Goal: Task Accomplishment & Management: Manage account settings

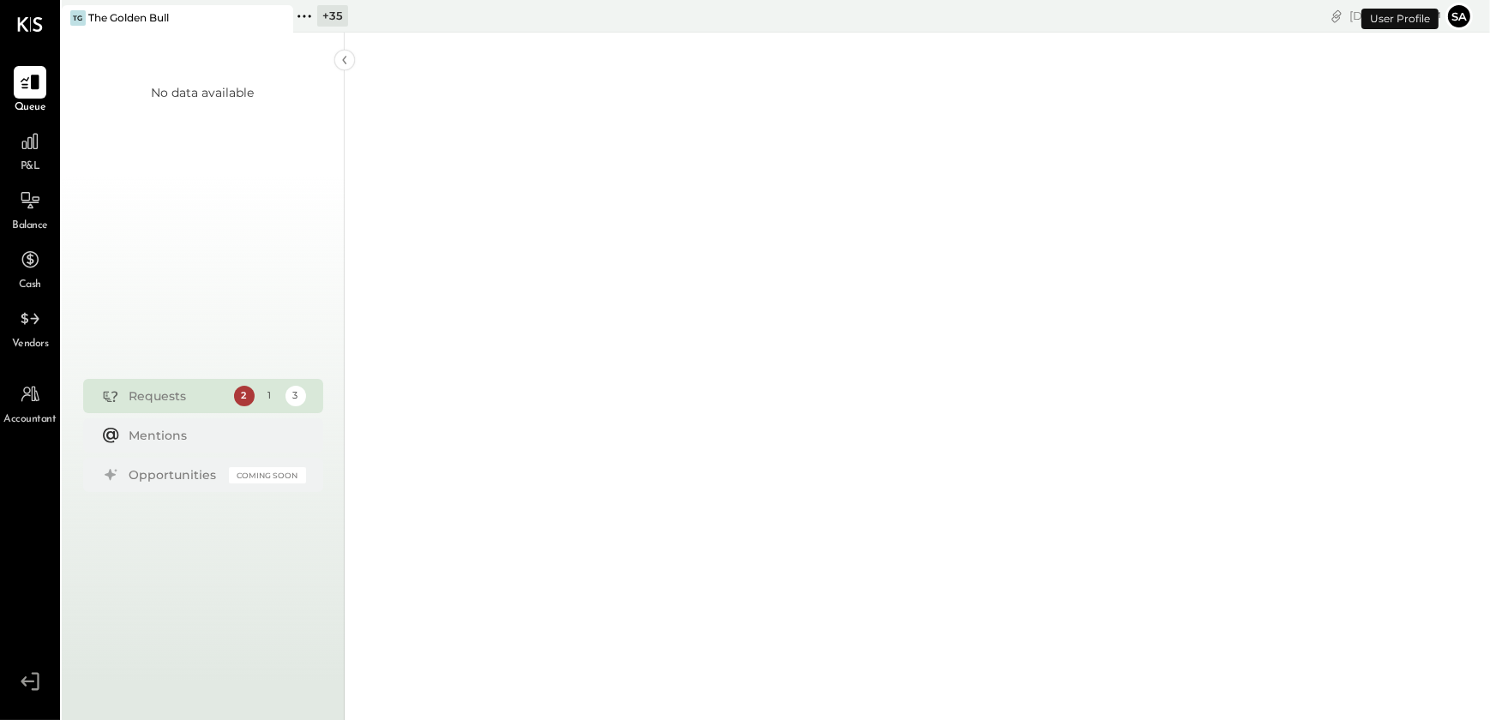
click at [325, 0] on div "+ 35 Pinned Locations ( 1 ) The Golden Bull Breakfast and Bar LLC Driftwoods [G…" at bounding box center [541, 16] width 496 height 33
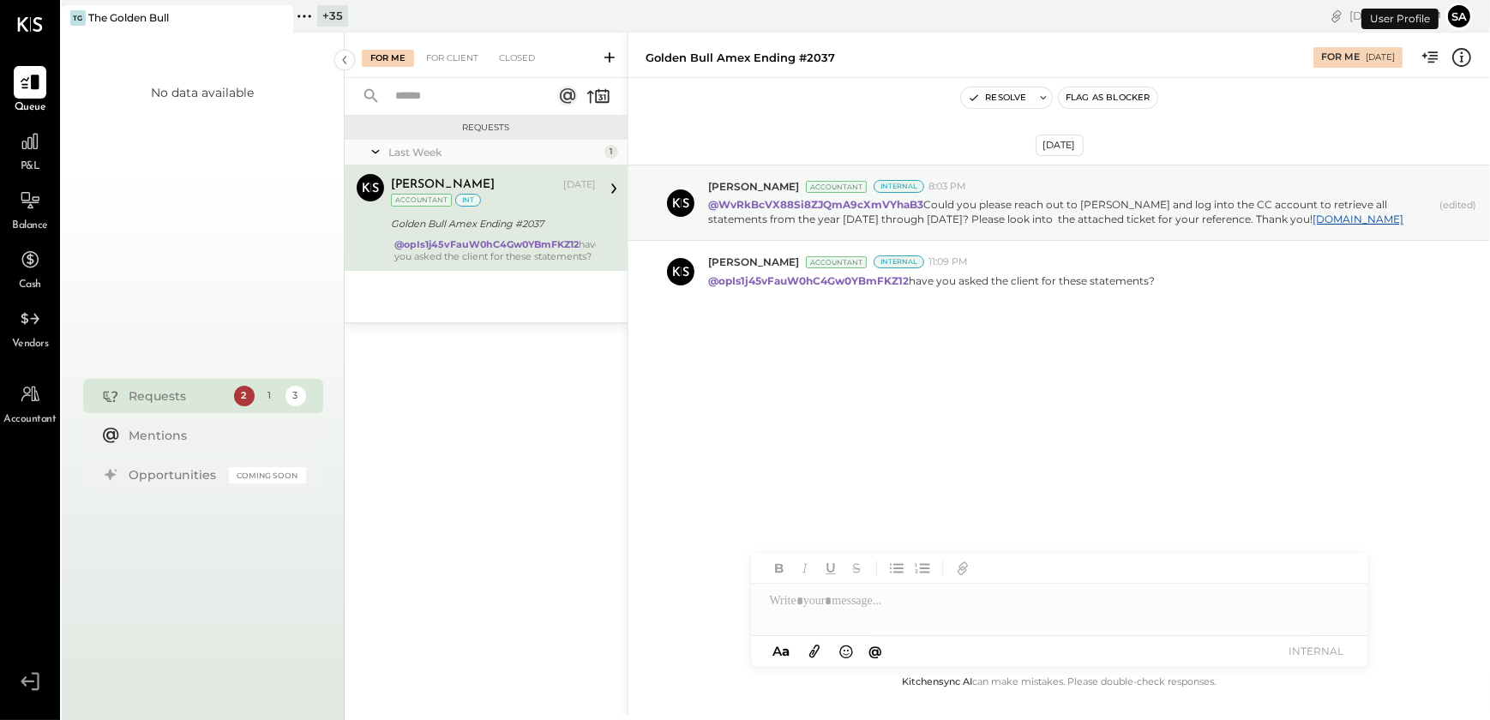
click at [325, 9] on div "+ 35" at bounding box center [332, 15] width 31 height 21
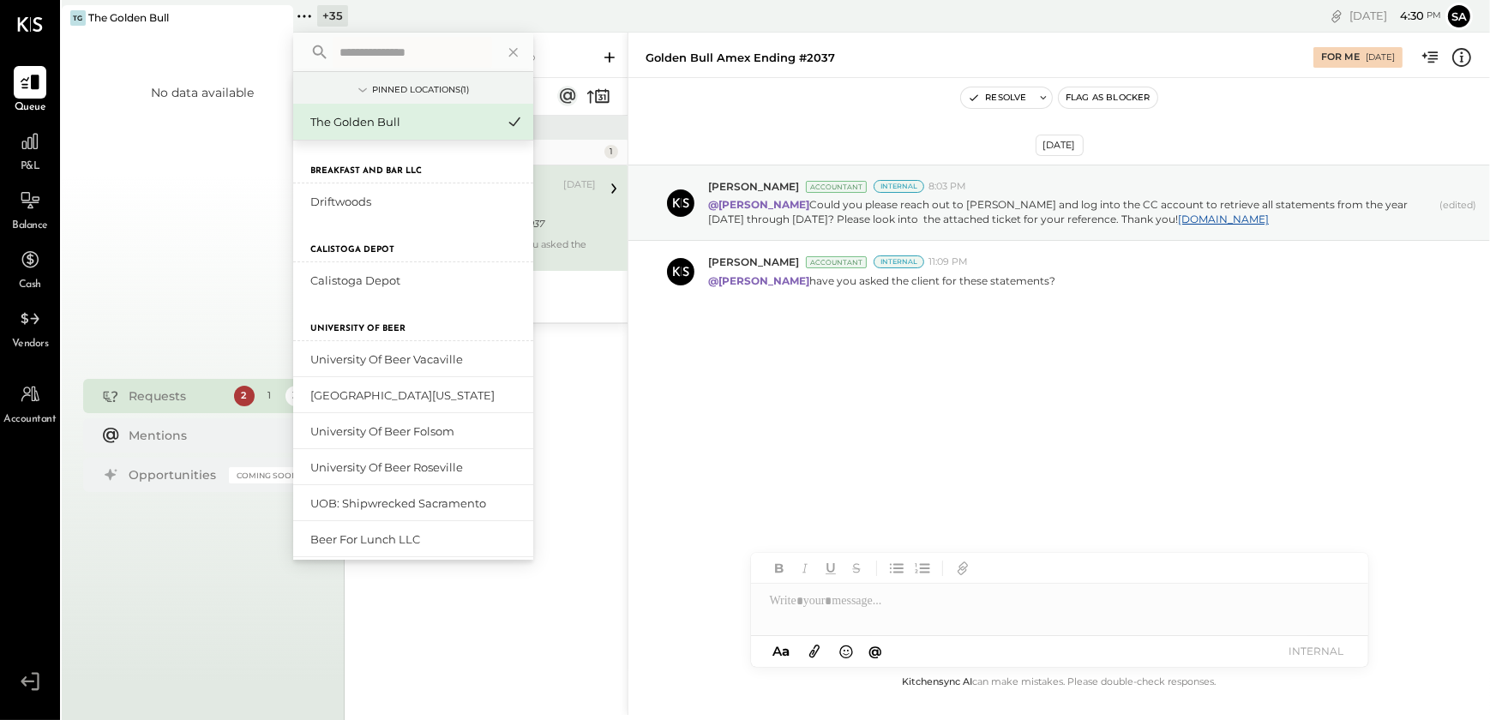
click at [369, 54] on input "text" at bounding box center [412, 52] width 159 height 31
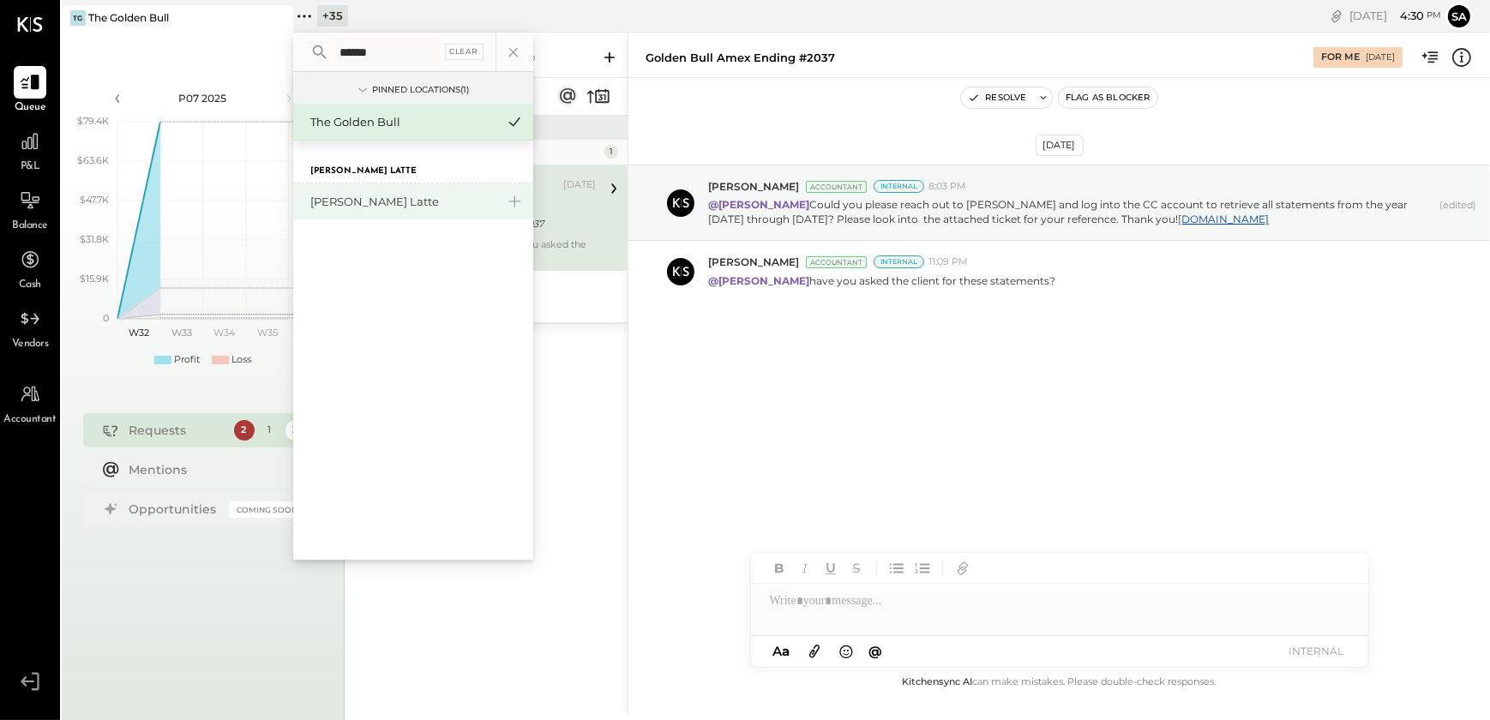
type input "******"
click at [352, 203] on div "[PERSON_NAME] Latte" at bounding box center [402, 202] width 185 height 16
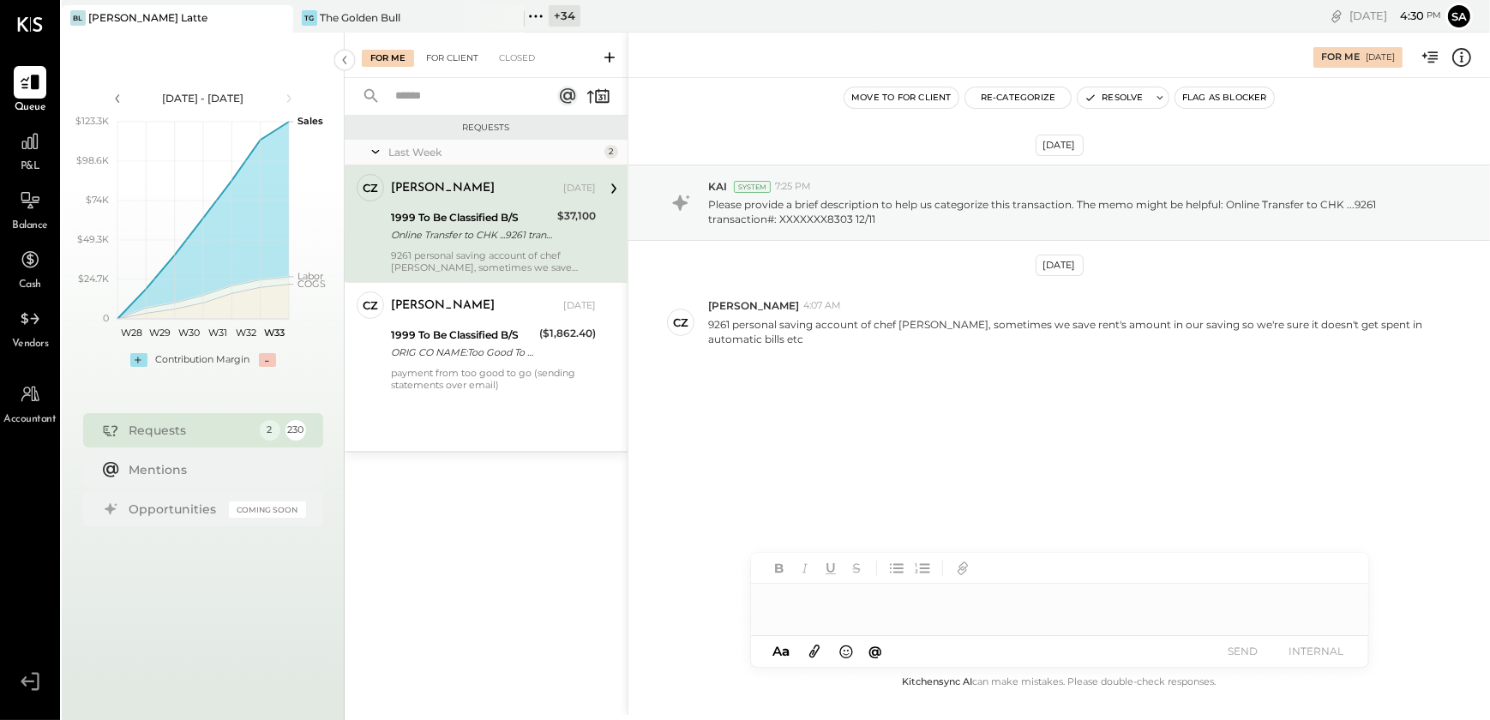
click at [445, 56] on div "For Client" at bounding box center [452, 58] width 69 height 17
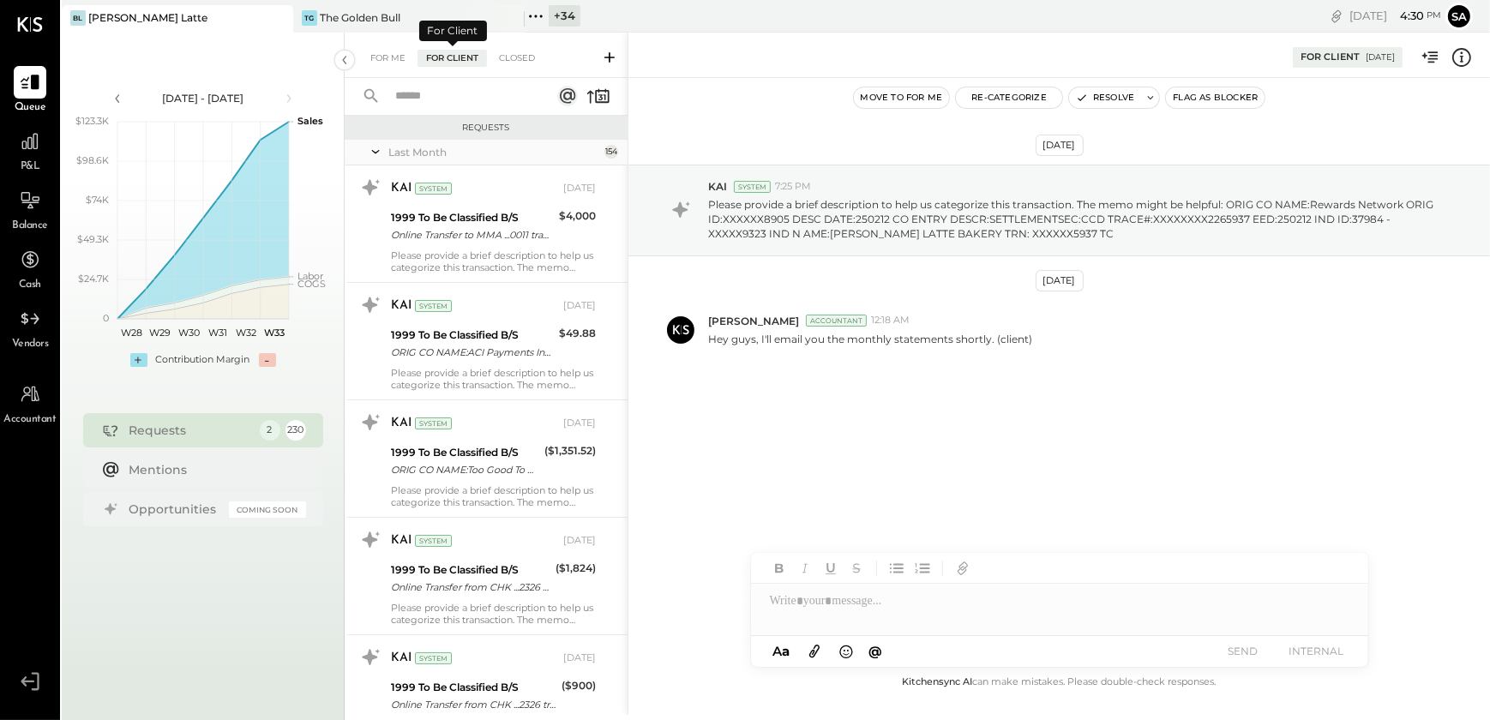
scroll to position [17726, 0]
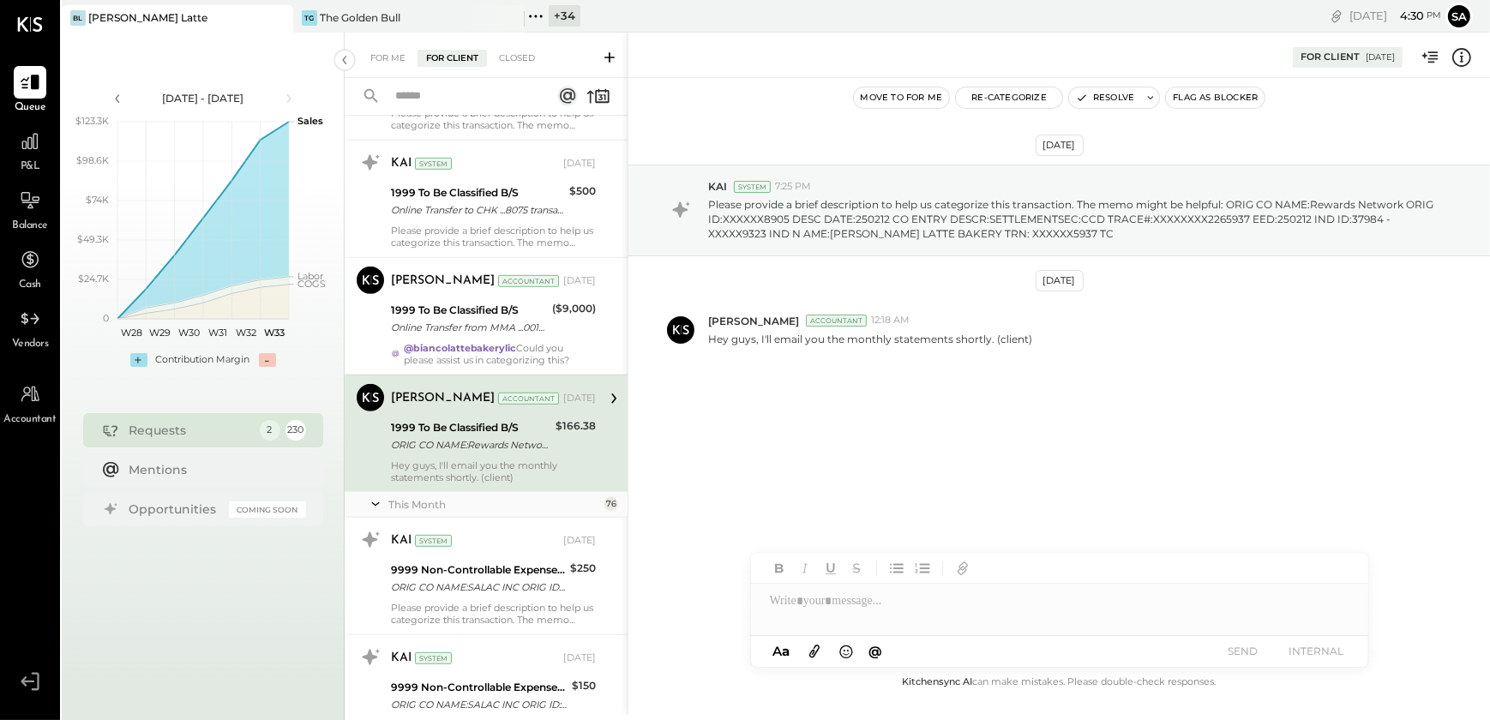
click at [428, 100] on input "text" at bounding box center [462, 96] width 155 height 28
type input "**********"
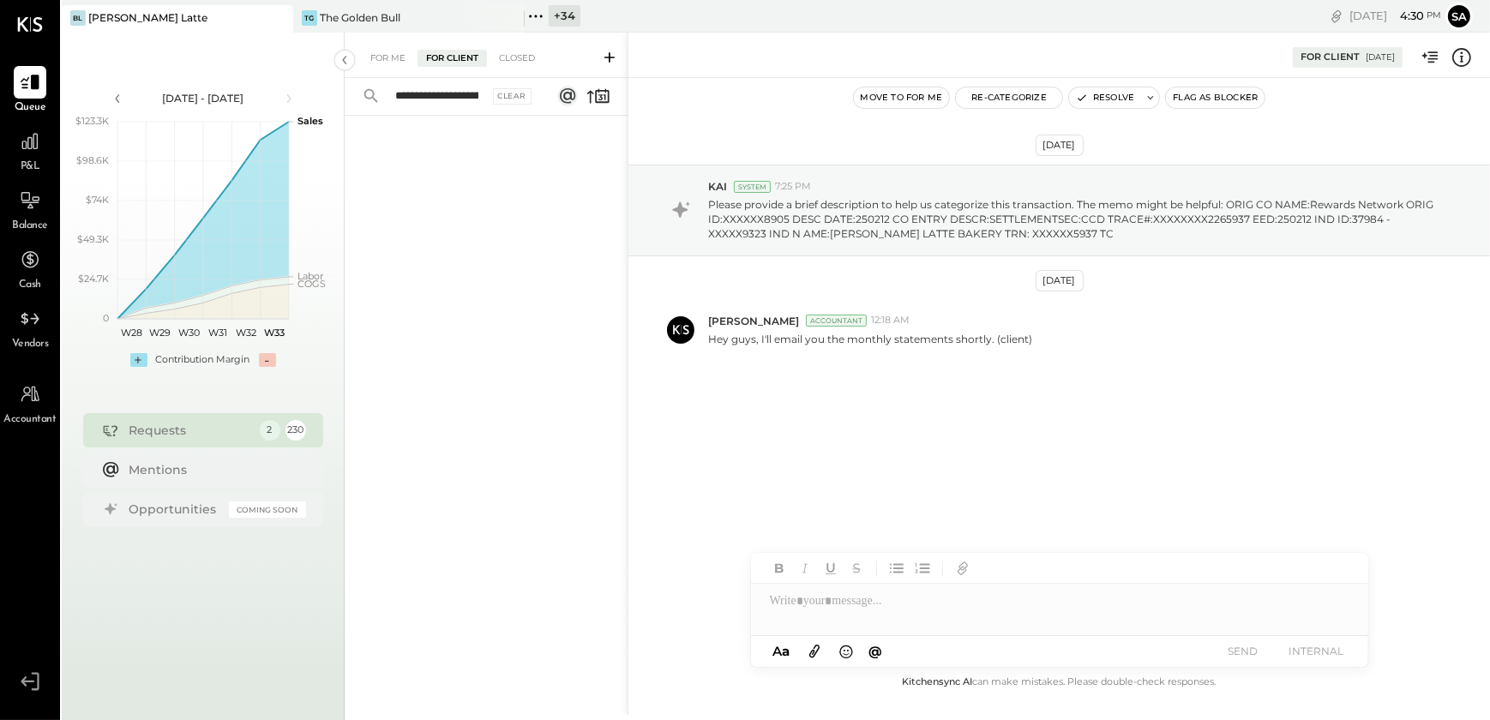
scroll to position [0, 175]
click at [436, 93] on input "**********" at bounding box center [437, 96] width 104 height 28
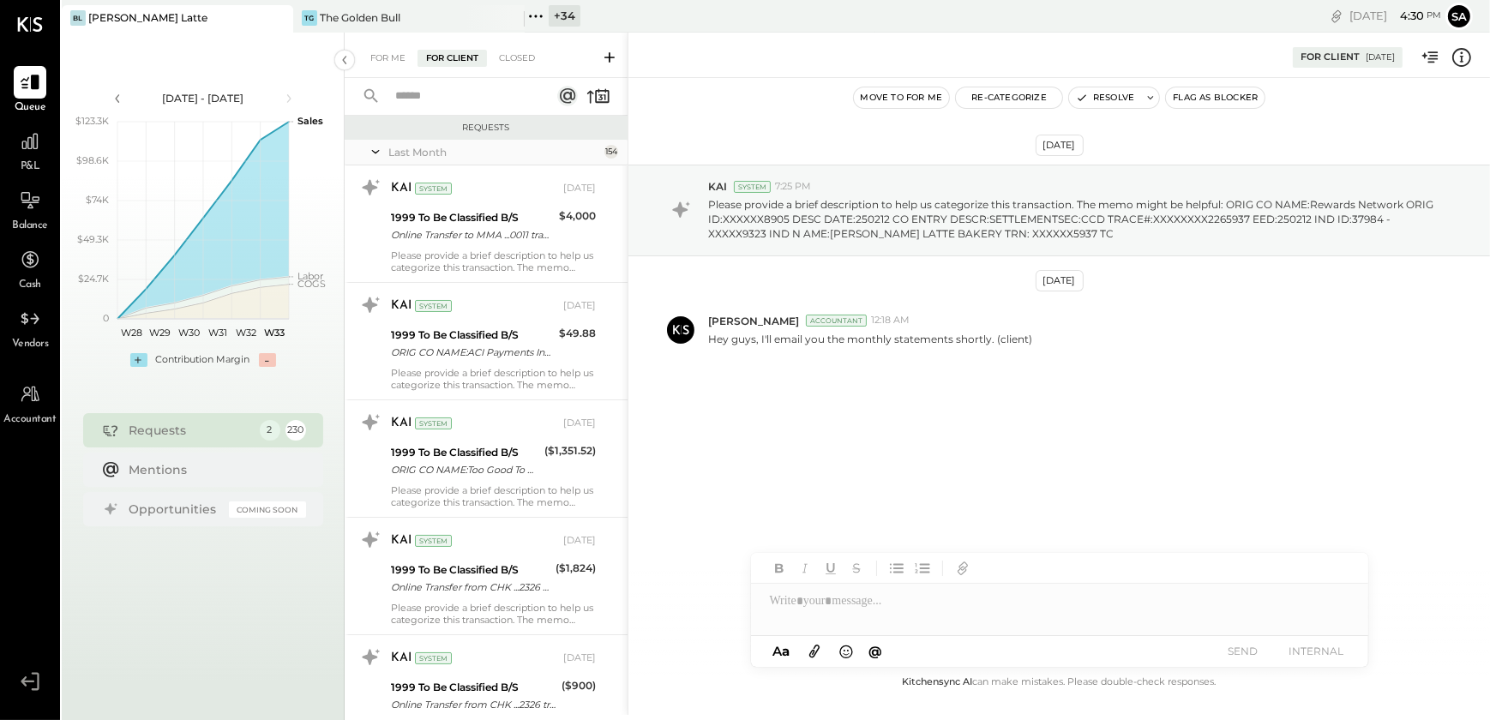
click at [442, 92] on input "text" at bounding box center [462, 96] width 155 height 28
click at [445, 92] on input "**********" at bounding box center [462, 96] width 155 height 28
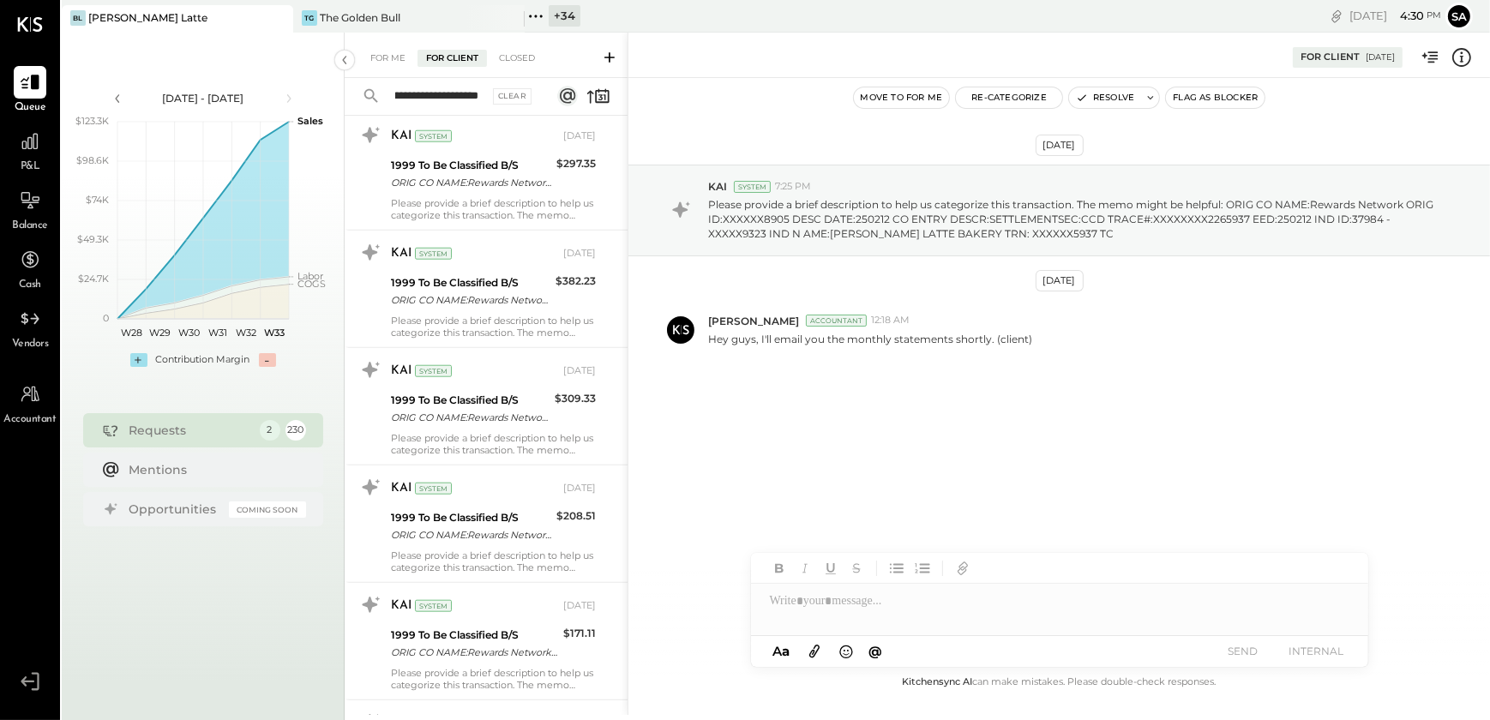
scroll to position [2182, 0]
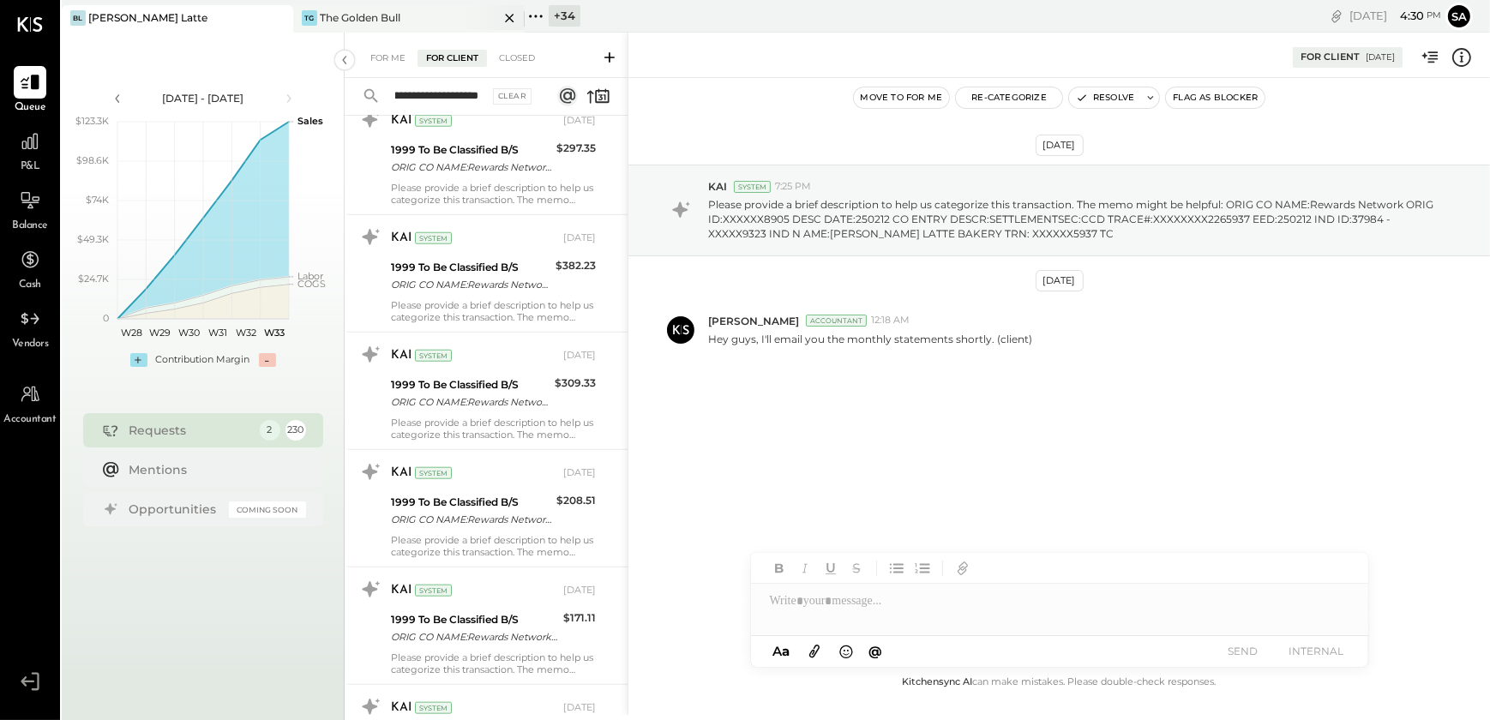
type input "**********"
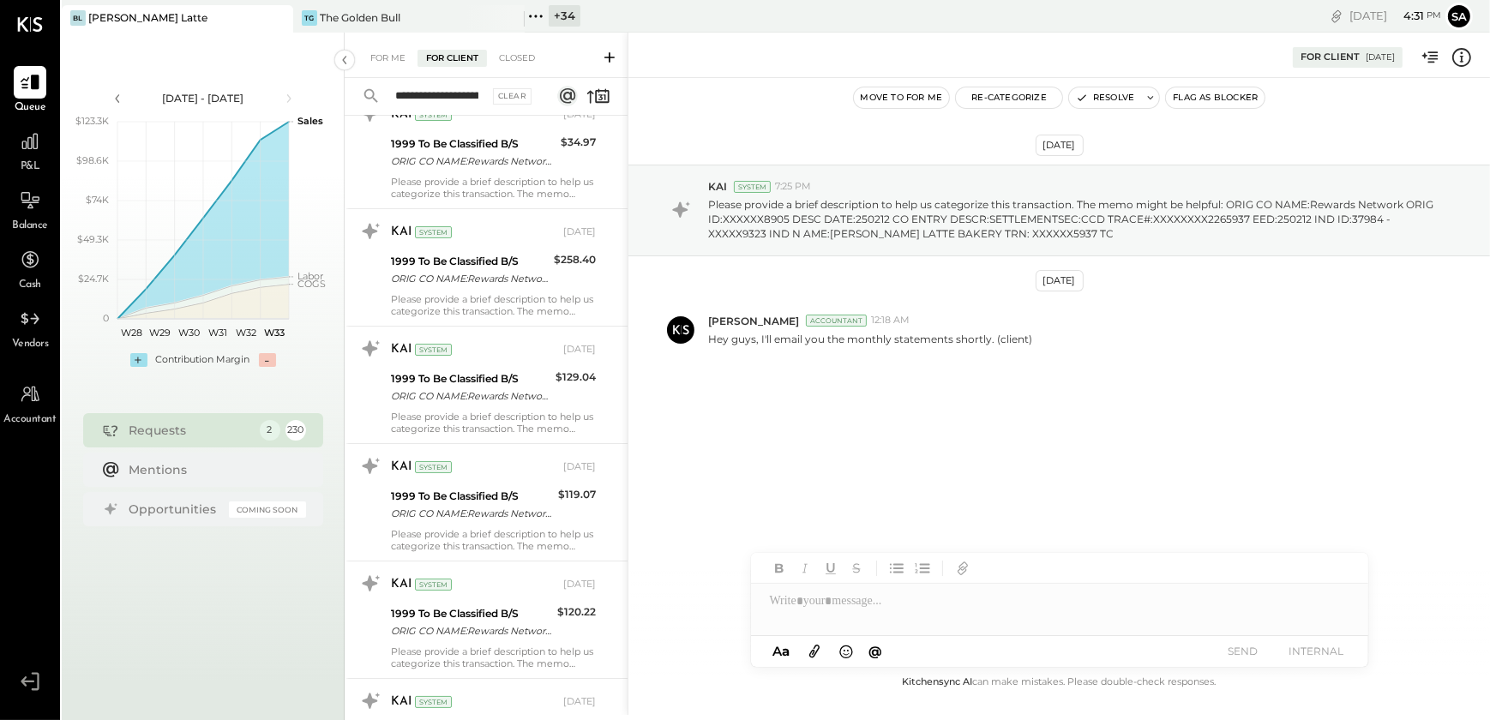
scroll to position [0, 0]
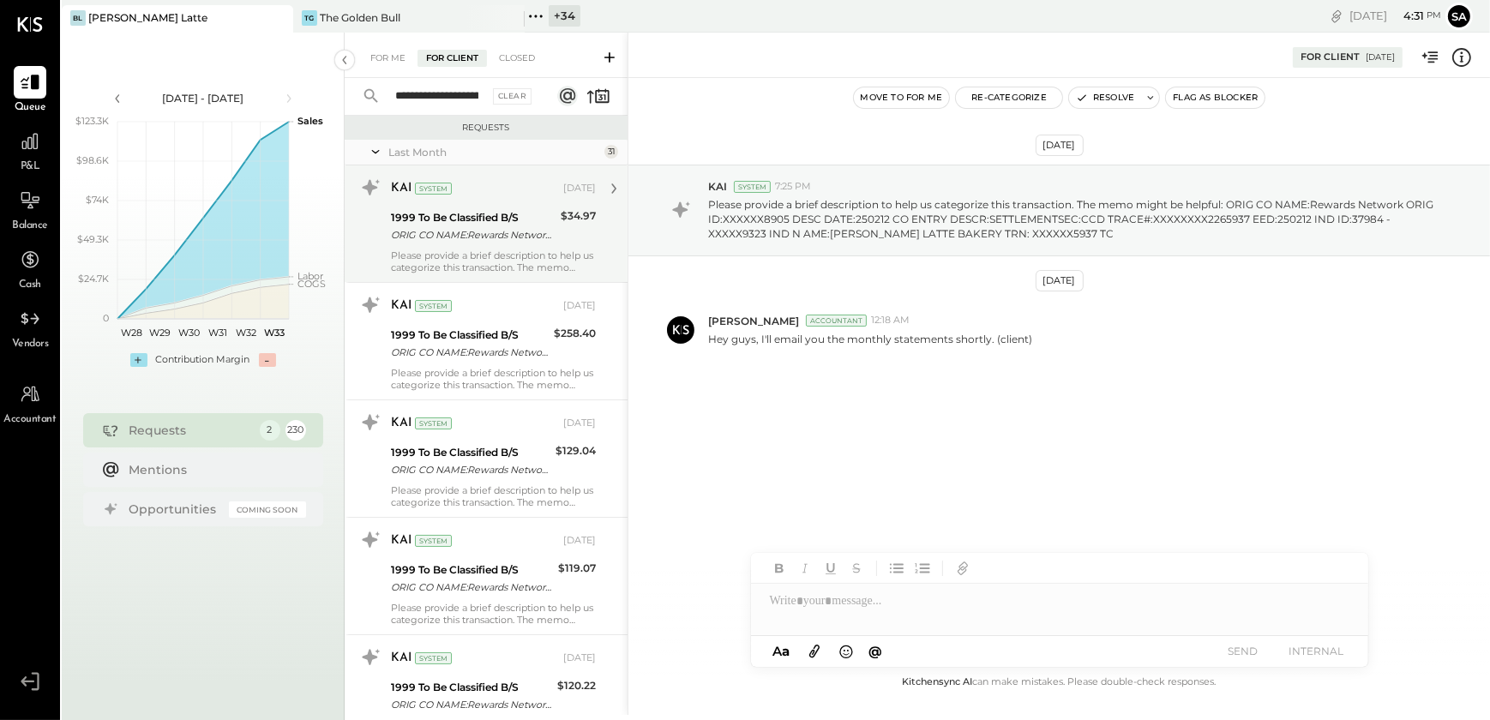
click at [484, 237] on div "ORIG CO NAME:Rewards Network ORIG ID:XXXXXX8905 DESC DATE:241204 CO ENTRY DESCR…" at bounding box center [473, 234] width 165 height 17
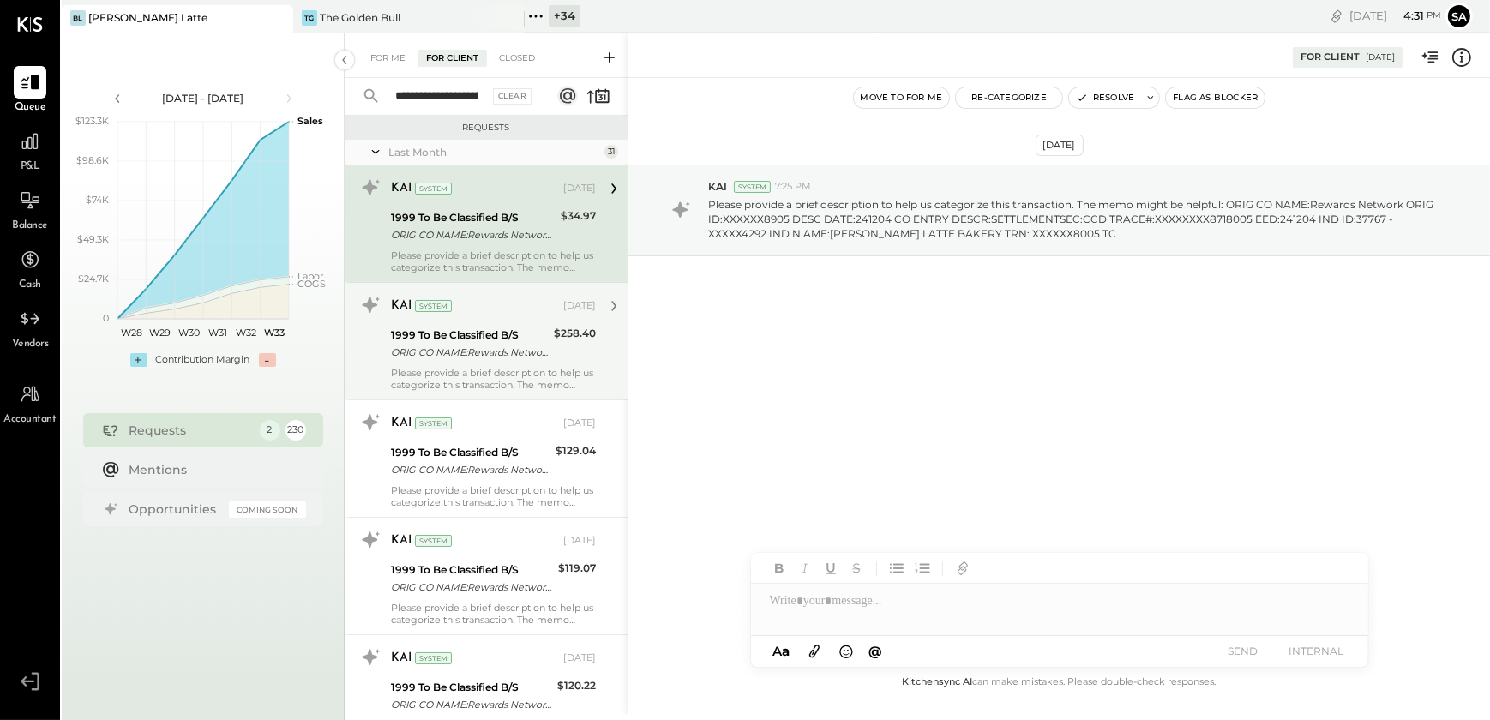
click at [446, 335] on div "1999 To Be Classified B/S" at bounding box center [470, 335] width 158 height 17
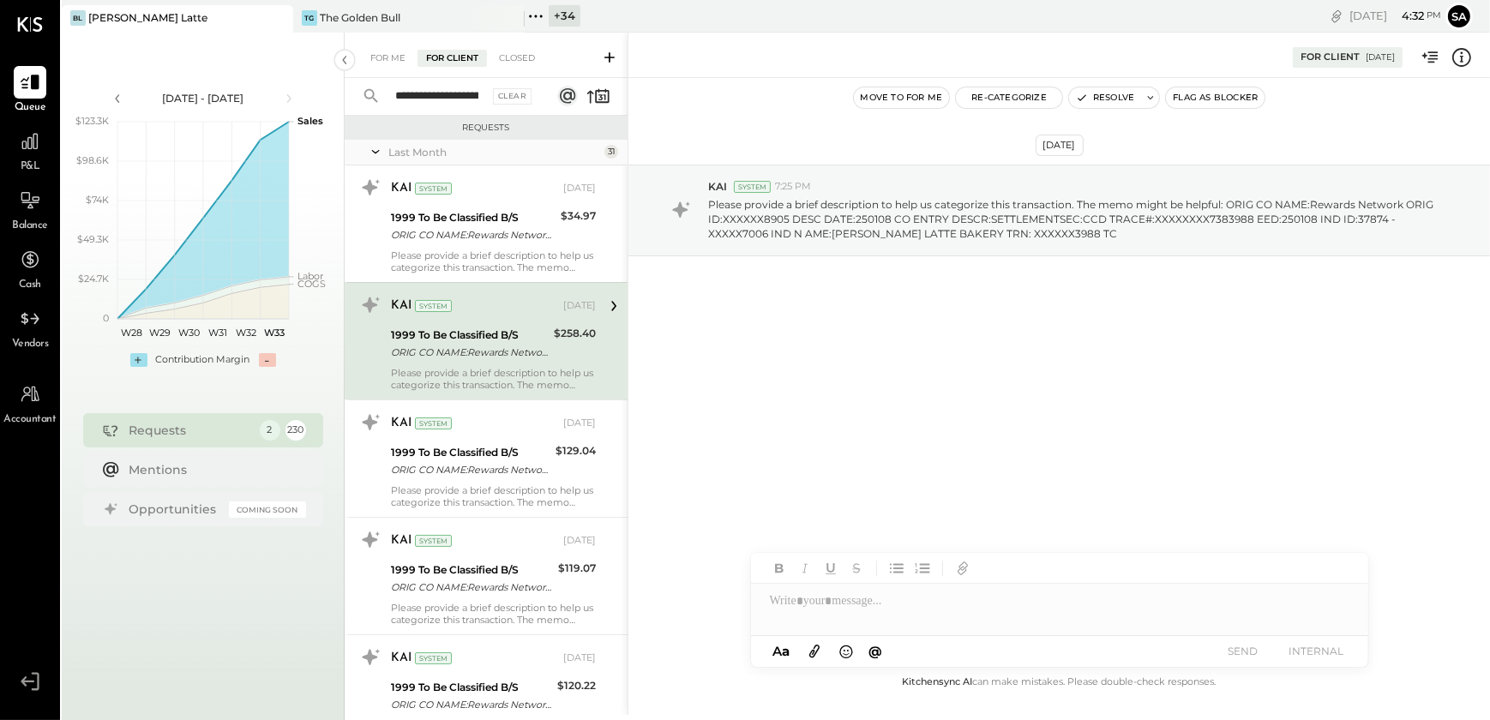
click at [515, 346] on div "ORIG CO NAME:Rewards Network ORIG ID:XXXXXX8905 DESC DATE:250108 CO ENTRY DESCR…" at bounding box center [470, 352] width 158 height 17
click at [1116, 94] on button "Resolve" at bounding box center [1105, 97] width 72 height 21
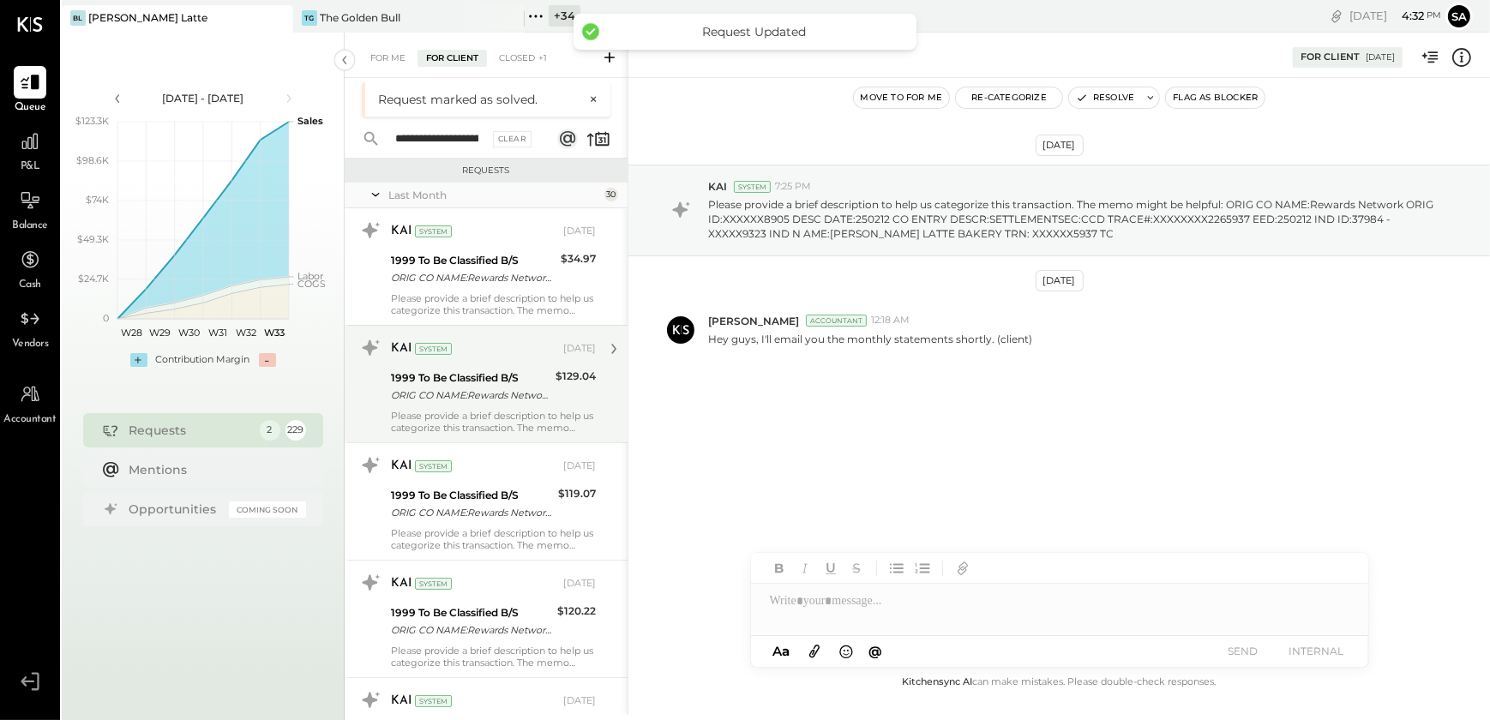
click at [456, 388] on div "ORIG CO NAME:Rewards Network ORIG ID:XXXXXX8905 DESC DATE:250129 CO ENTRY DESCR…" at bounding box center [470, 395] width 159 height 17
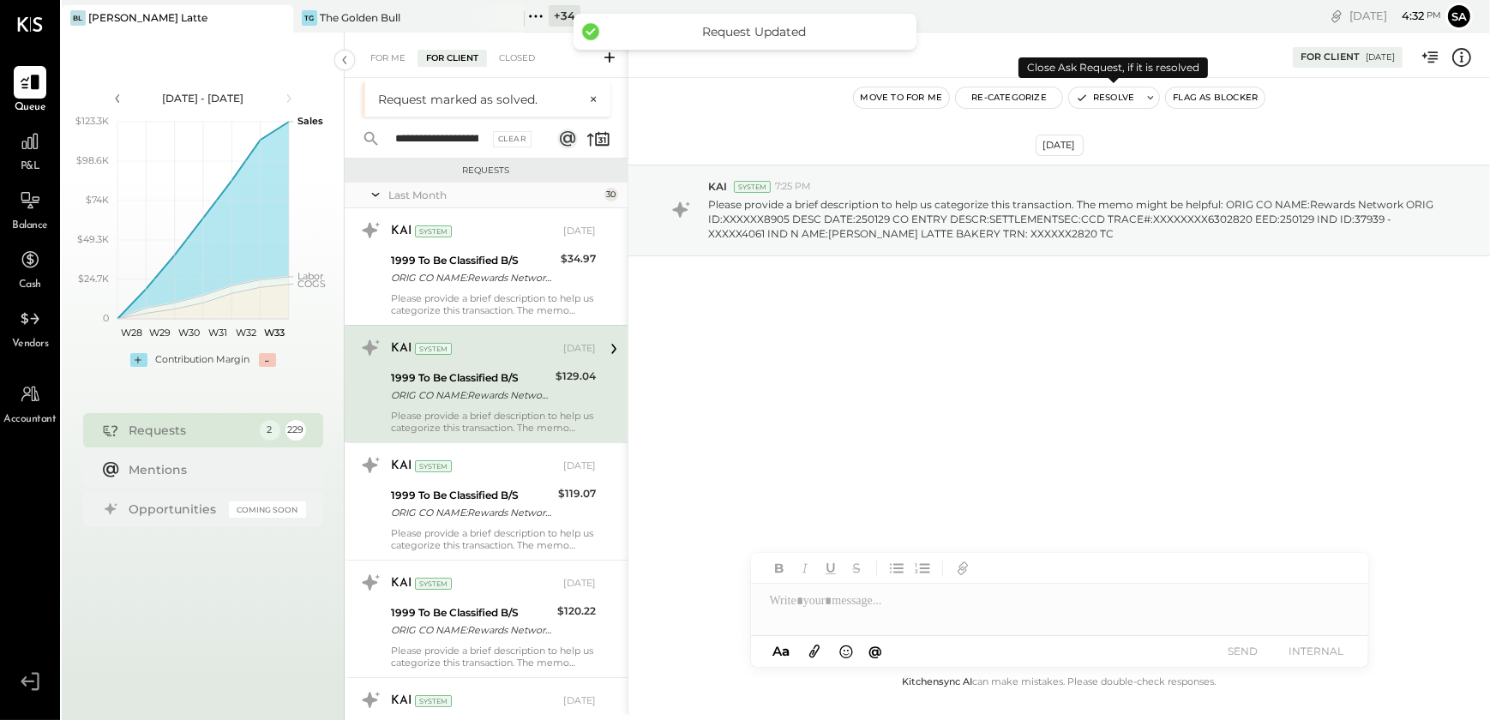
click at [1097, 98] on button "Resolve" at bounding box center [1105, 97] width 72 height 21
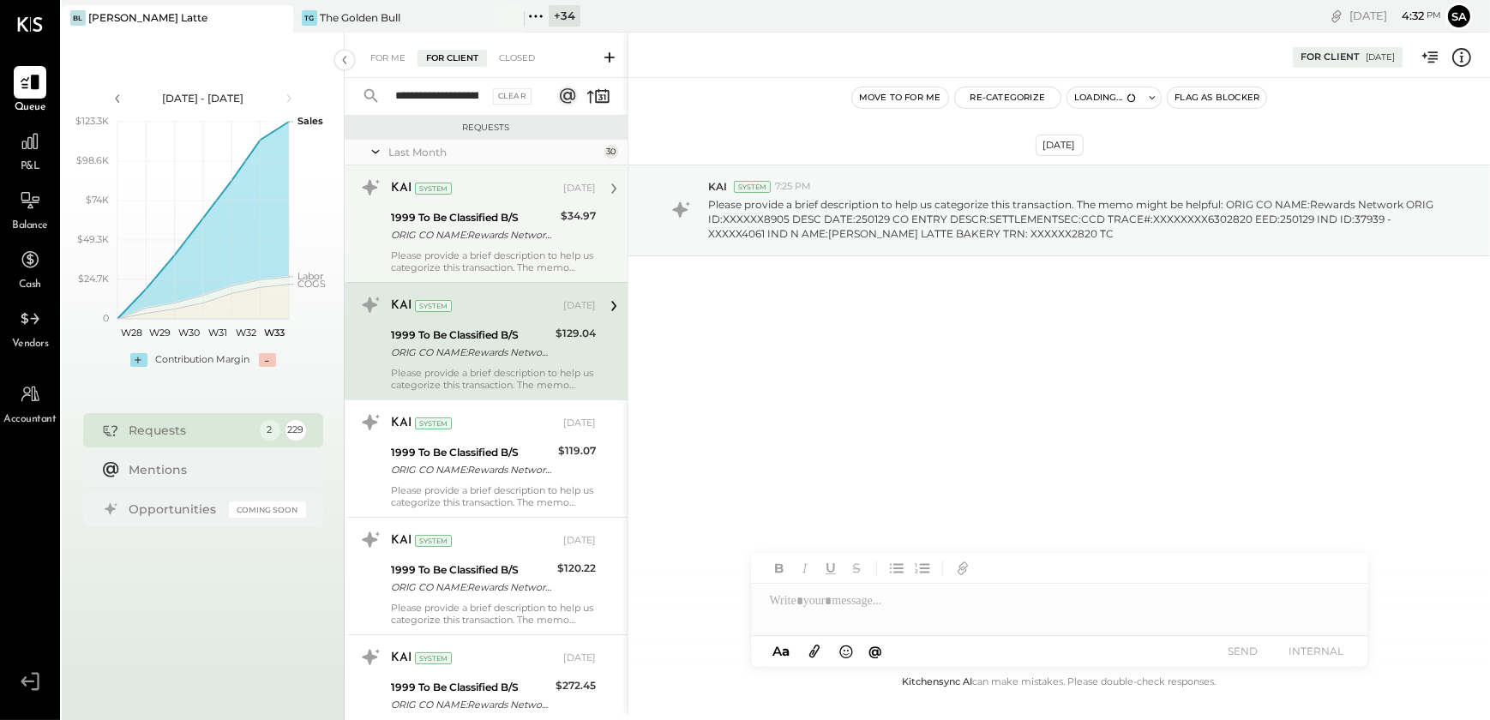
click at [484, 238] on div "ORIG CO NAME:Rewards Network ORIG ID:XXXXXX8905 DESC DATE:241204 CO ENTRY DESCR…" at bounding box center [473, 234] width 165 height 17
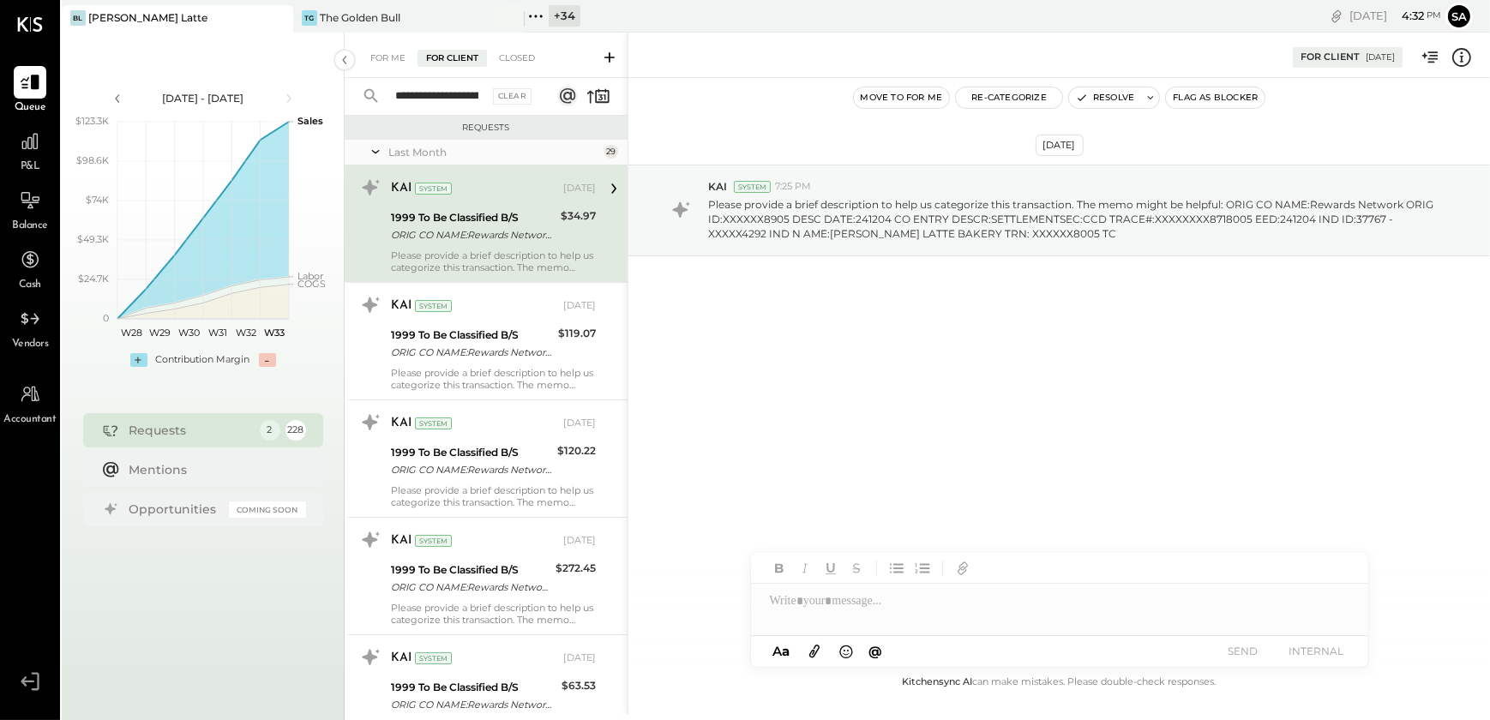
click at [445, 247] on div "KAI System [DATE] 1999 To Be Classified B/S ORIG CO NAME:Rewards Network ORIG I…" at bounding box center [493, 223] width 205 height 99
click at [1460, 57] on icon at bounding box center [1462, 57] width 22 height 22
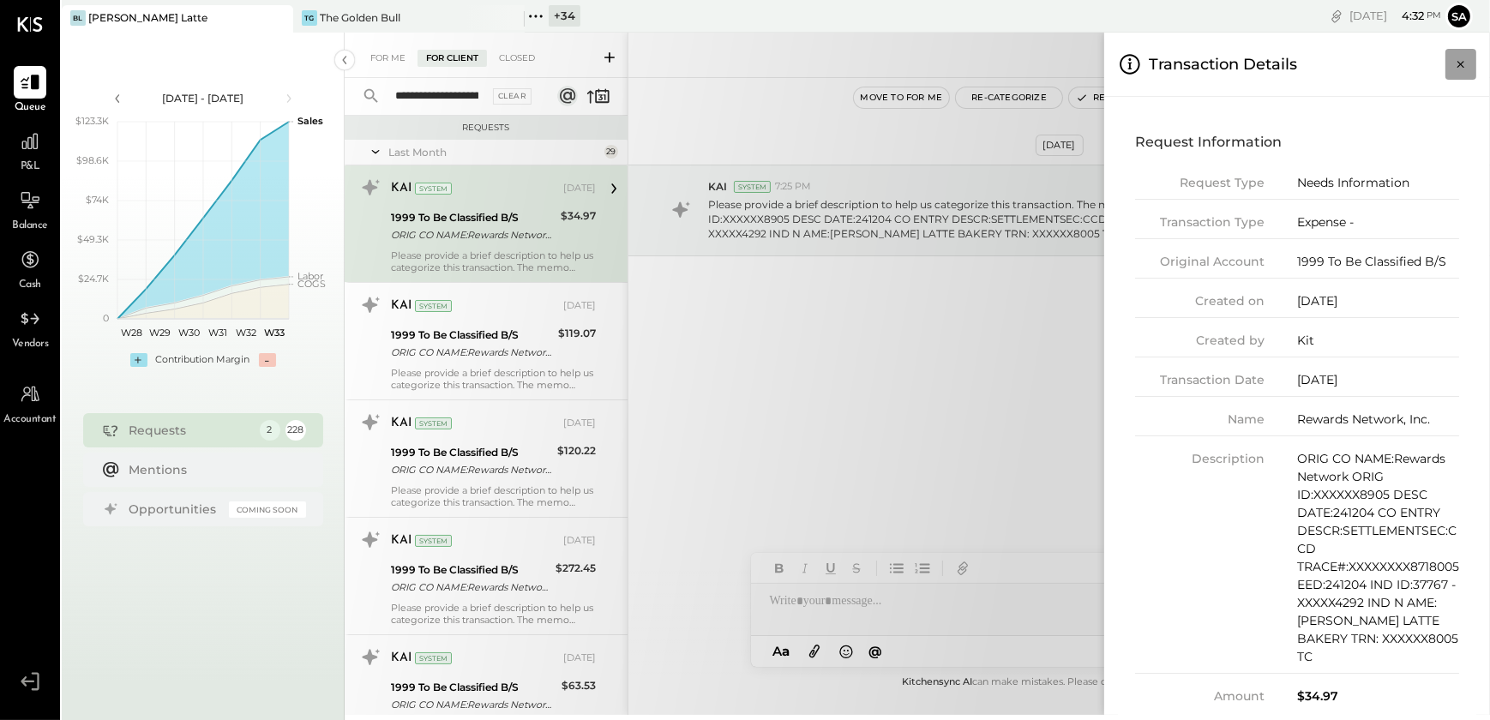
click at [1459, 63] on icon "Close panel" at bounding box center [1460, 64] width 7 height 7
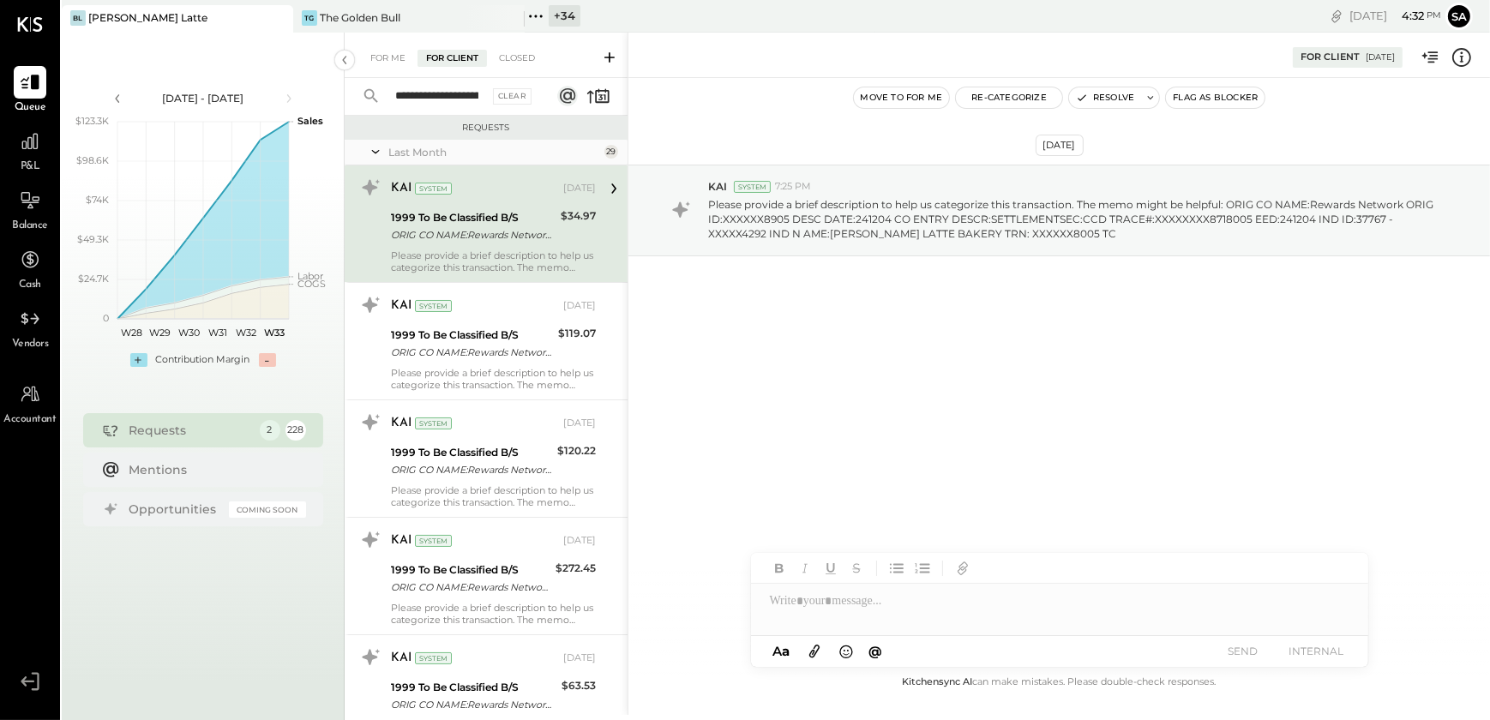
click at [1463, 56] on icon at bounding box center [1461, 56] width 3 height 1
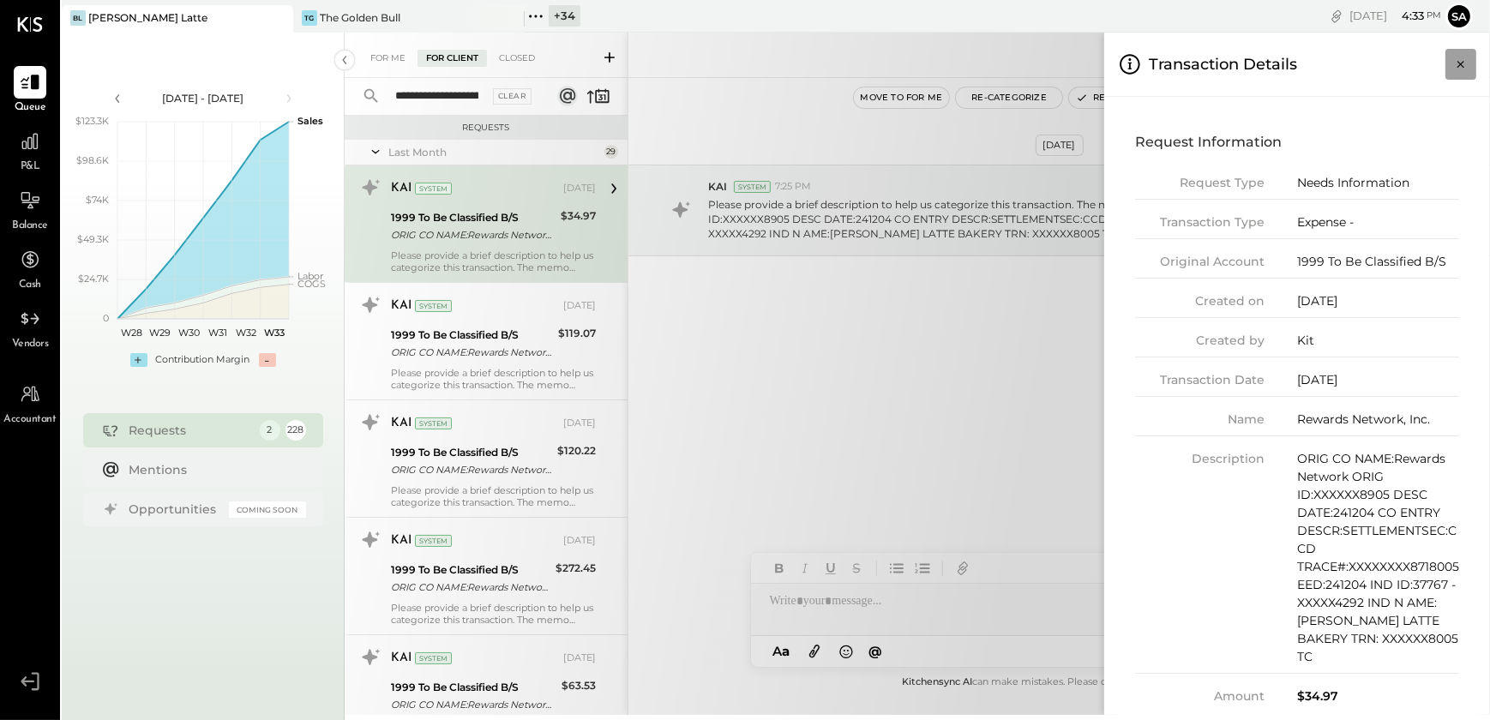
click at [1459, 63] on icon "Close panel" at bounding box center [1460, 64] width 7 height 7
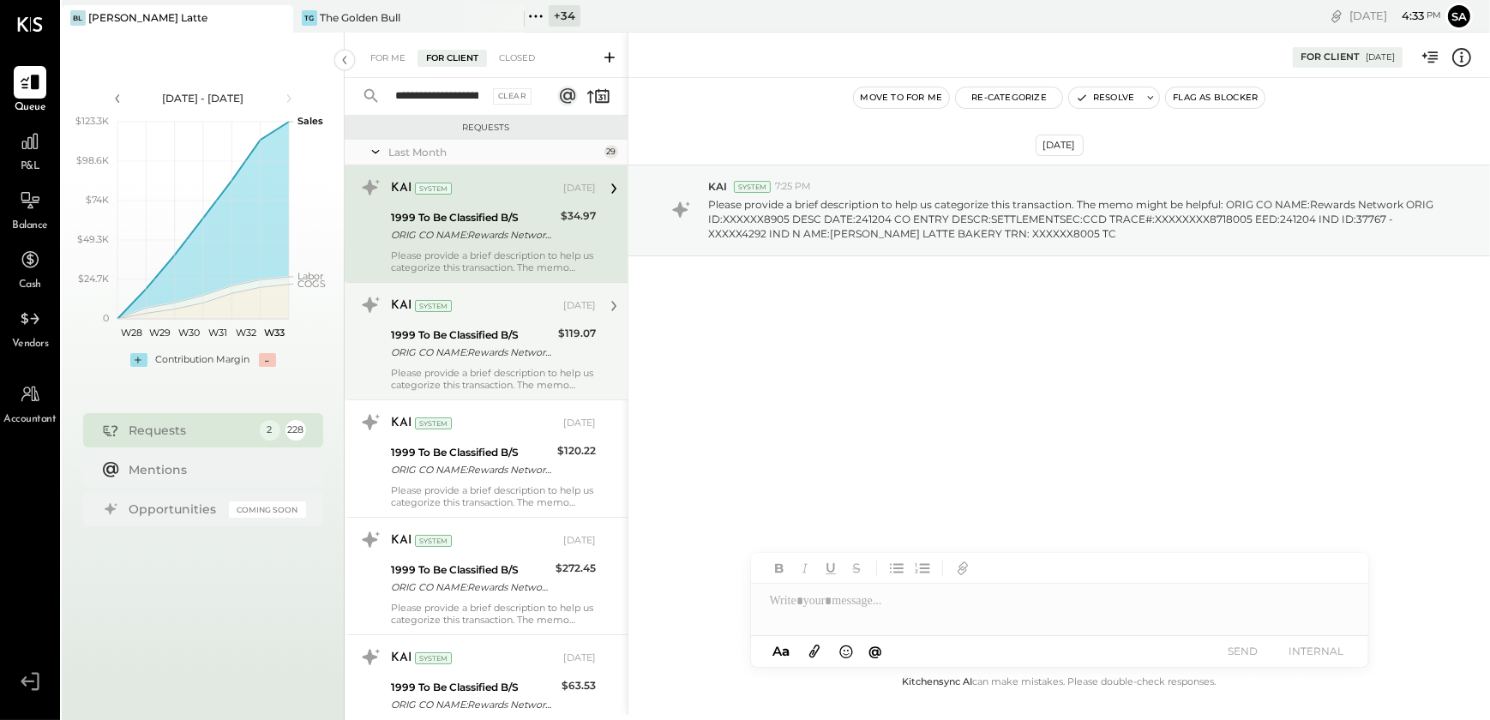
click at [472, 333] on div "1999 To Be Classified B/S" at bounding box center [472, 335] width 162 height 17
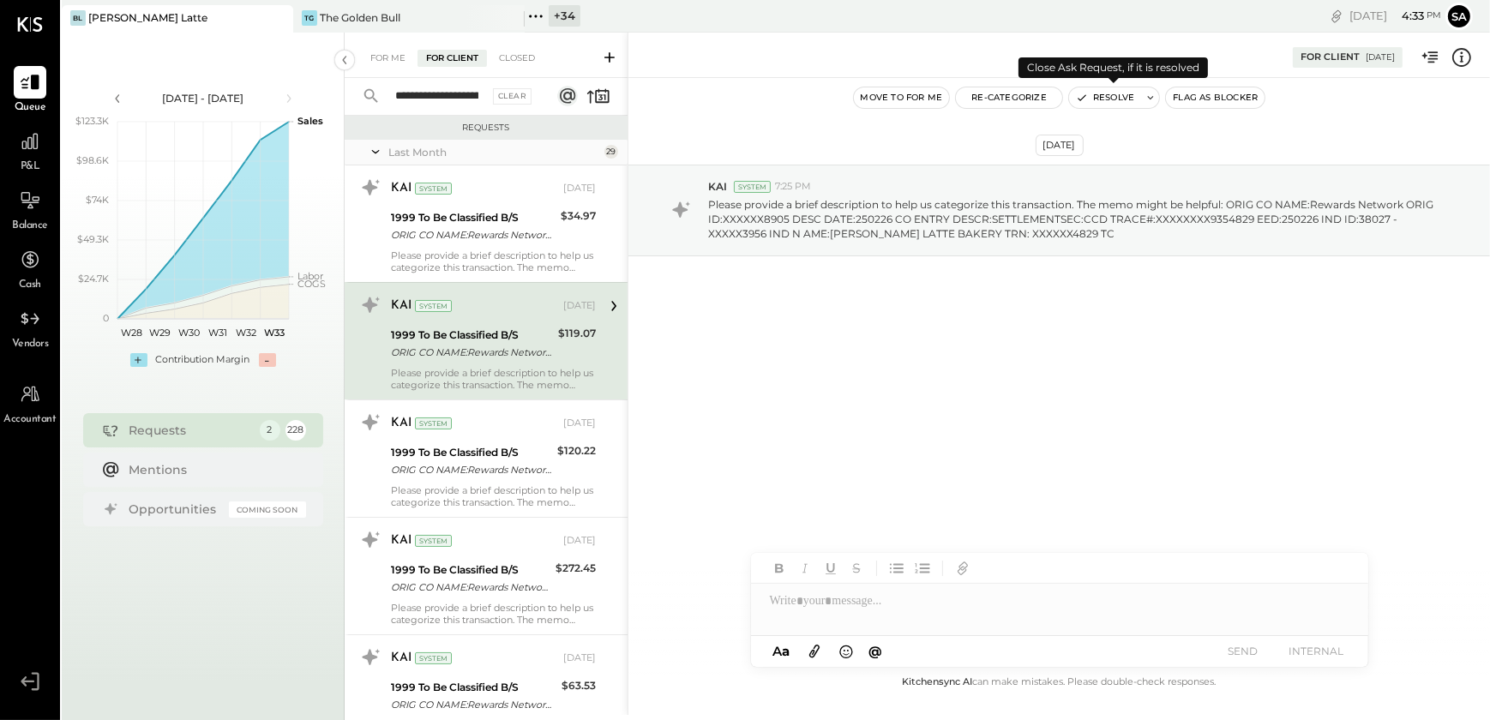
click at [1100, 100] on button "Resolve" at bounding box center [1105, 97] width 72 height 21
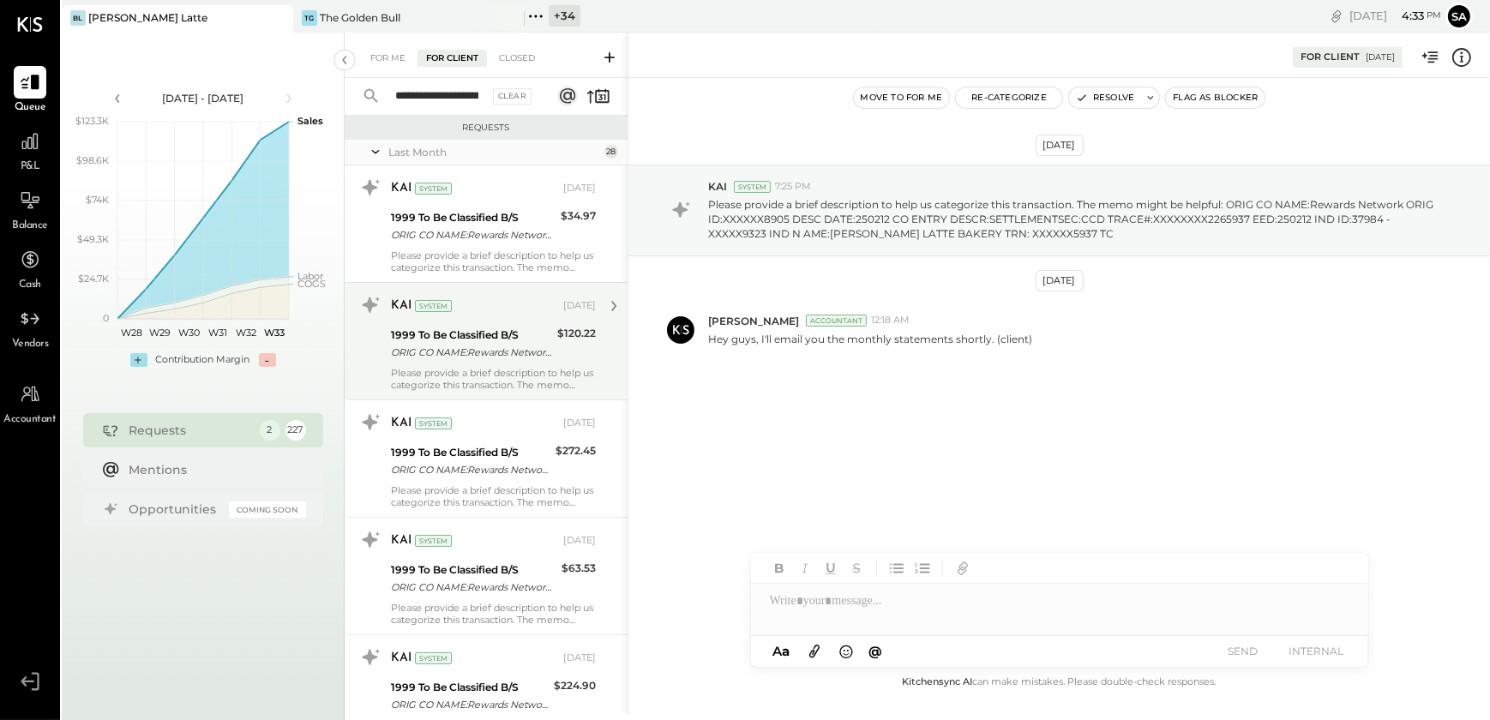
click at [528, 357] on div "ORIG CO NAME:Rewards Network ORIG ID:XXXXXX8905 DESC DATE:250205 CO ENTRY DESCR…" at bounding box center [471, 352] width 161 height 17
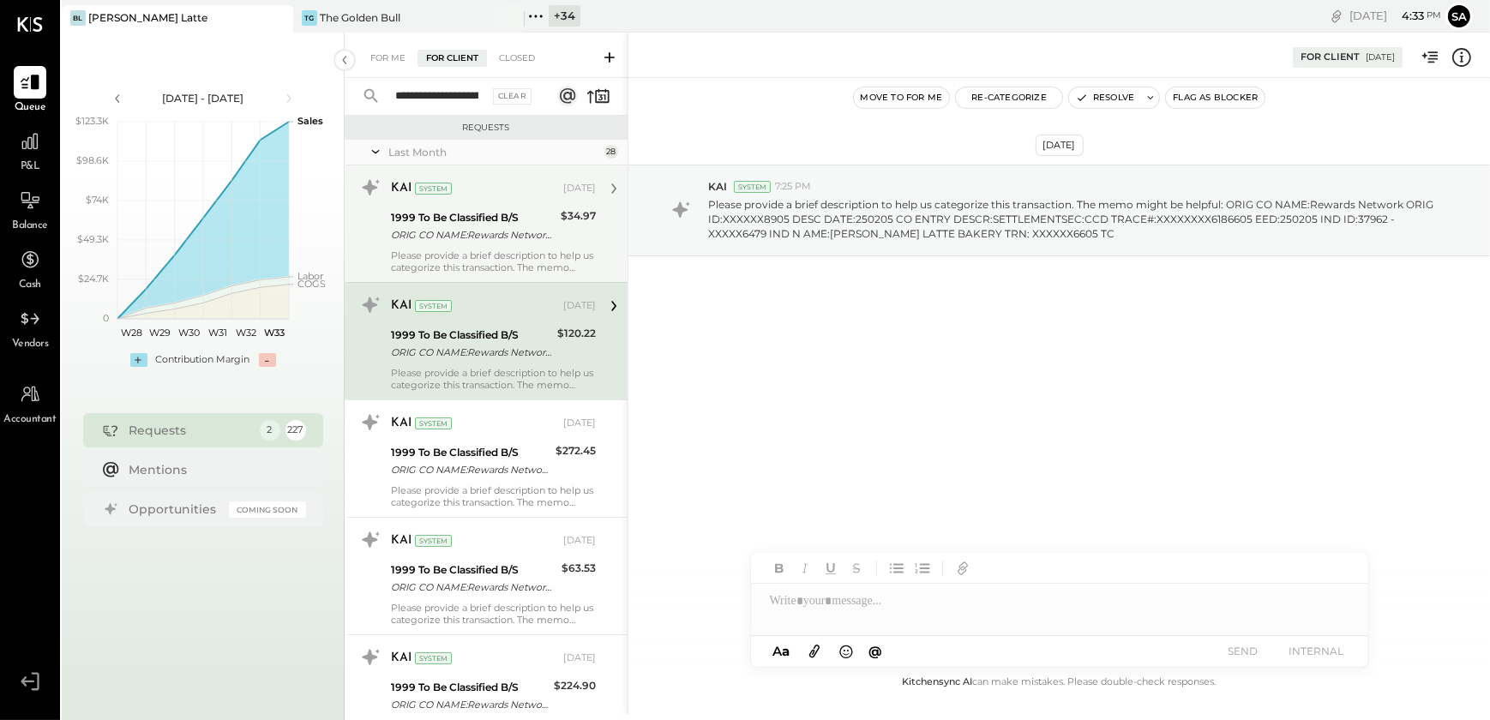
drag, startPoint x: 499, startPoint y: 225, endPoint x: 641, endPoint y: 225, distance: 142.3
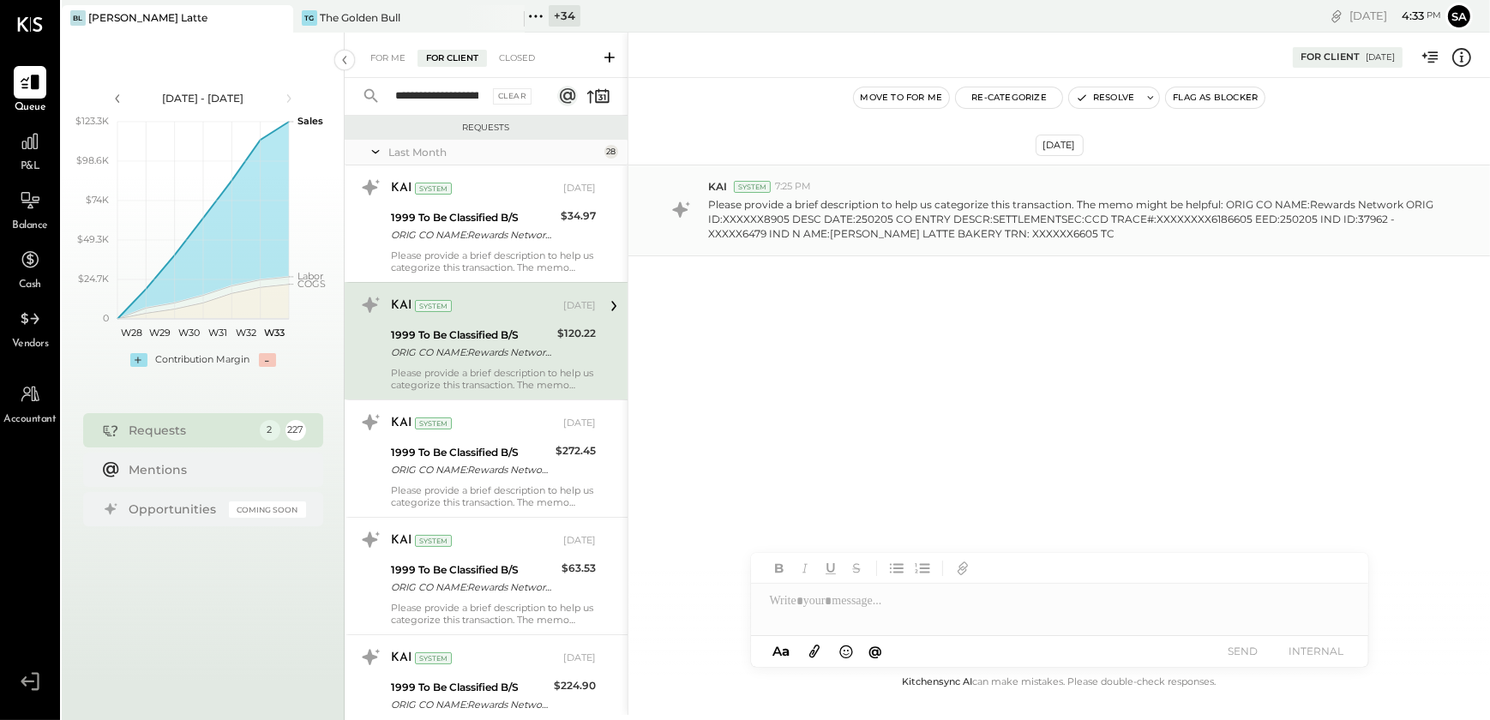
click at [500, 226] on div "ORIG CO NAME:Rewards Network ORIG ID:XXXXXX8905 DESC DATE:241204 CO ENTRY DESCR…" at bounding box center [473, 234] width 165 height 17
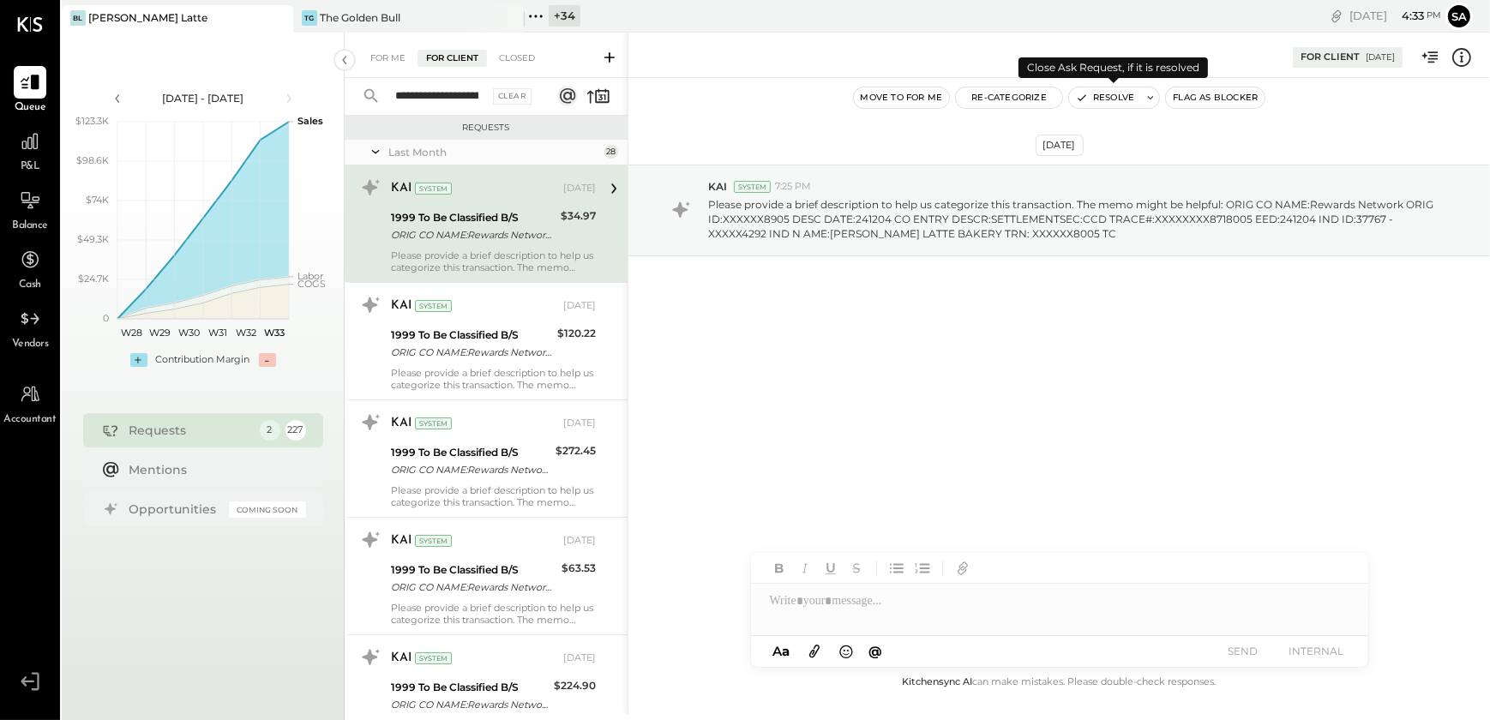
click at [1099, 97] on button "Resolve" at bounding box center [1105, 97] width 72 height 21
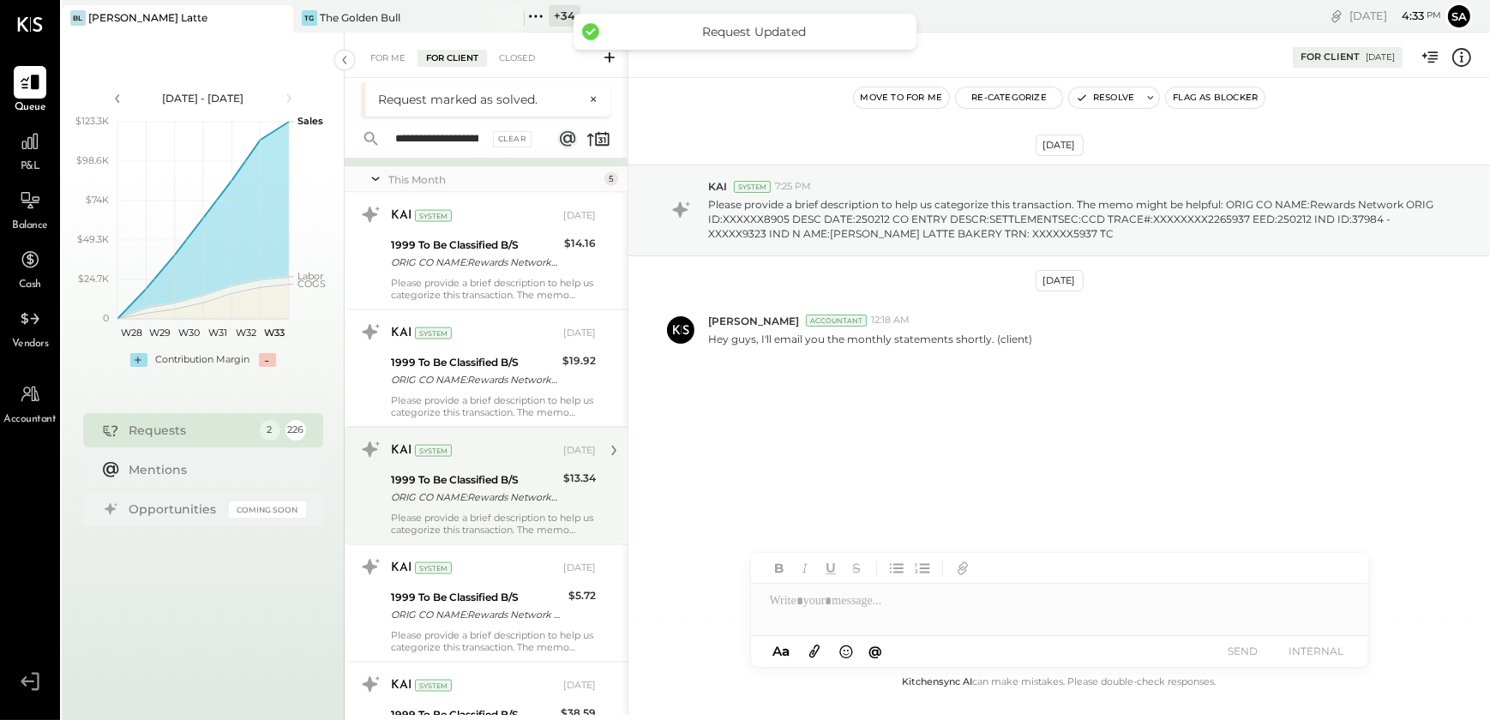
scroll to position [3275, 0]
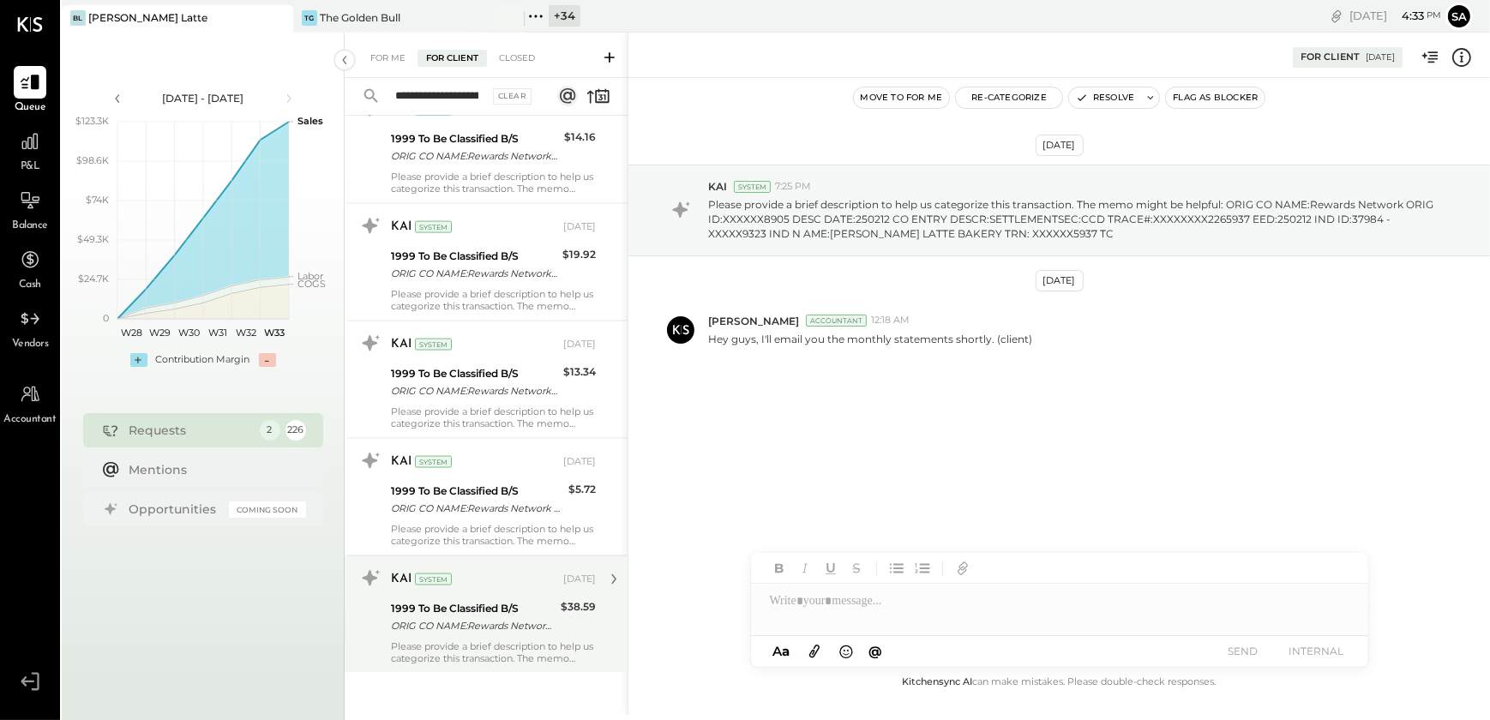
click at [477, 634] on div "KAI System [DATE] 1999 To Be Classified B/S ORIG CO NAME:Rewards Network ORIG I…" at bounding box center [493, 614] width 205 height 99
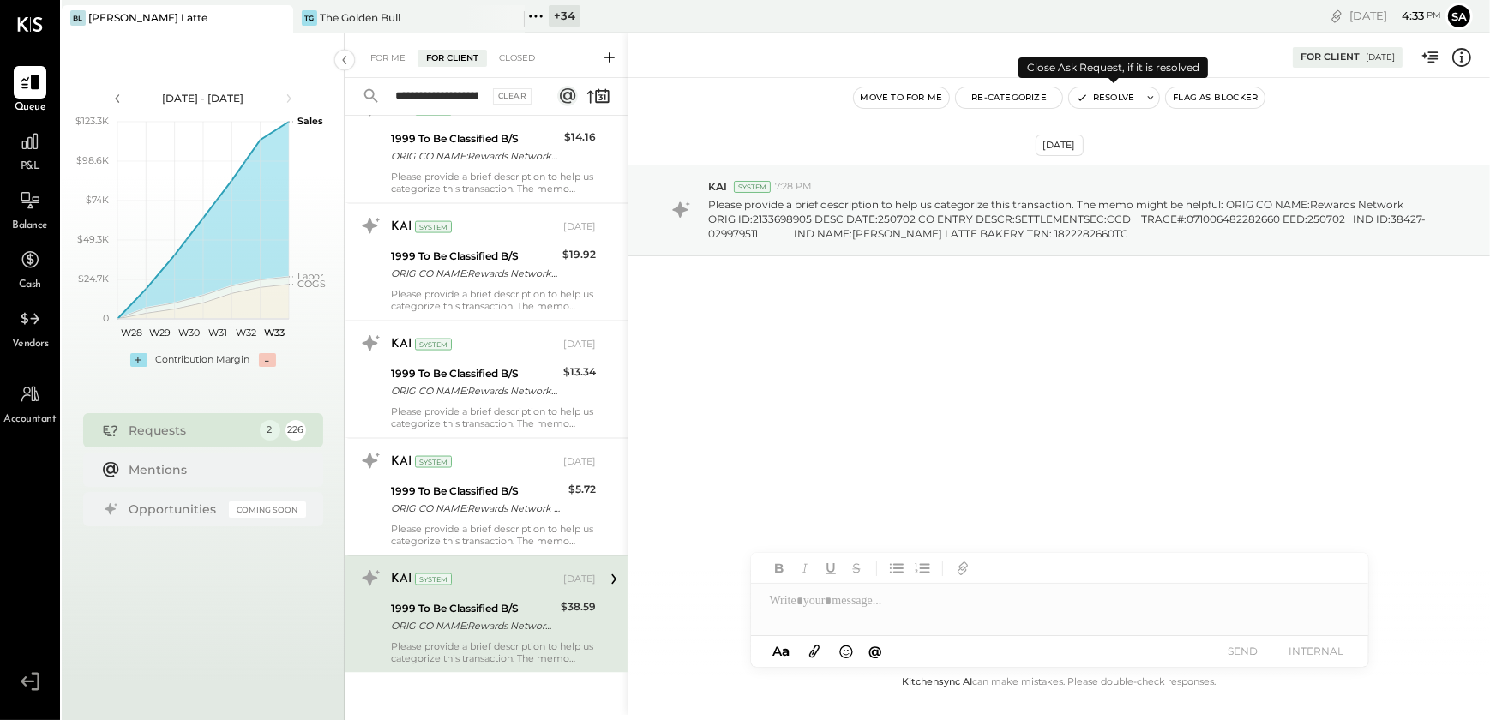
click at [1106, 98] on button "Resolve" at bounding box center [1105, 97] width 72 height 21
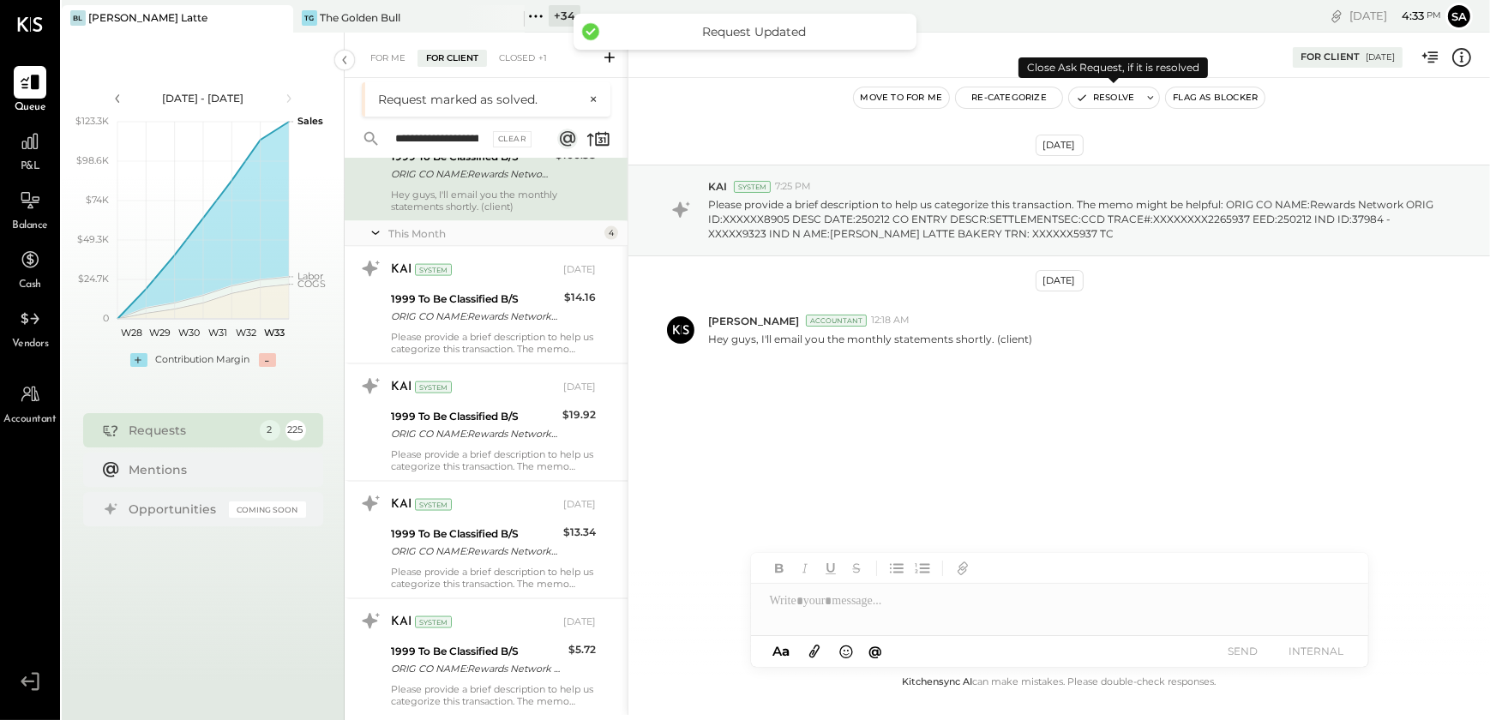
scroll to position [2856, 0]
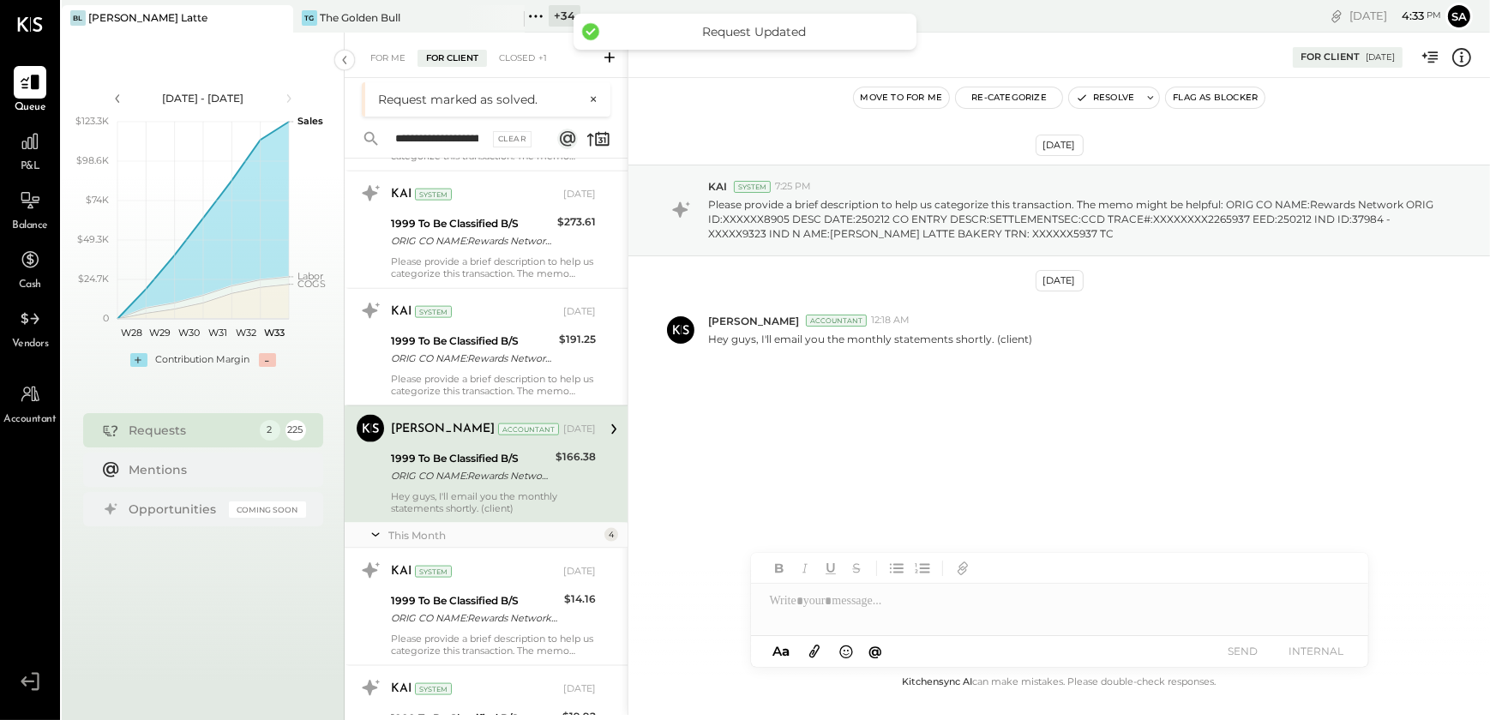
click at [465, 472] on div "ORIG CO NAME:Rewards Network ORIG ID:XXXXXX8905 DESC DATE:250212 CO ENTRY DESCR…" at bounding box center [470, 475] width 159 height 17
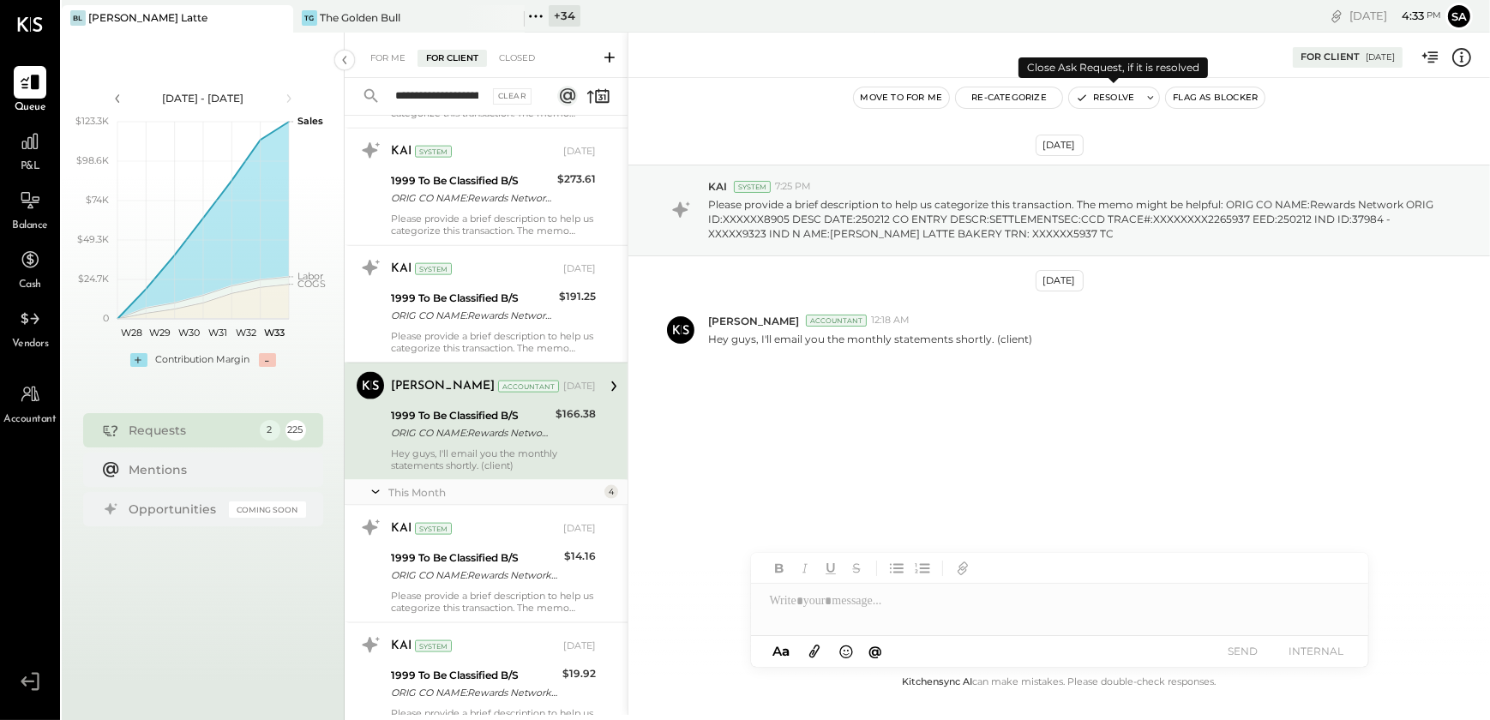
click at [1097, 95] on button "Resolve" at bounding box center [1105, 97] width 72 height 21
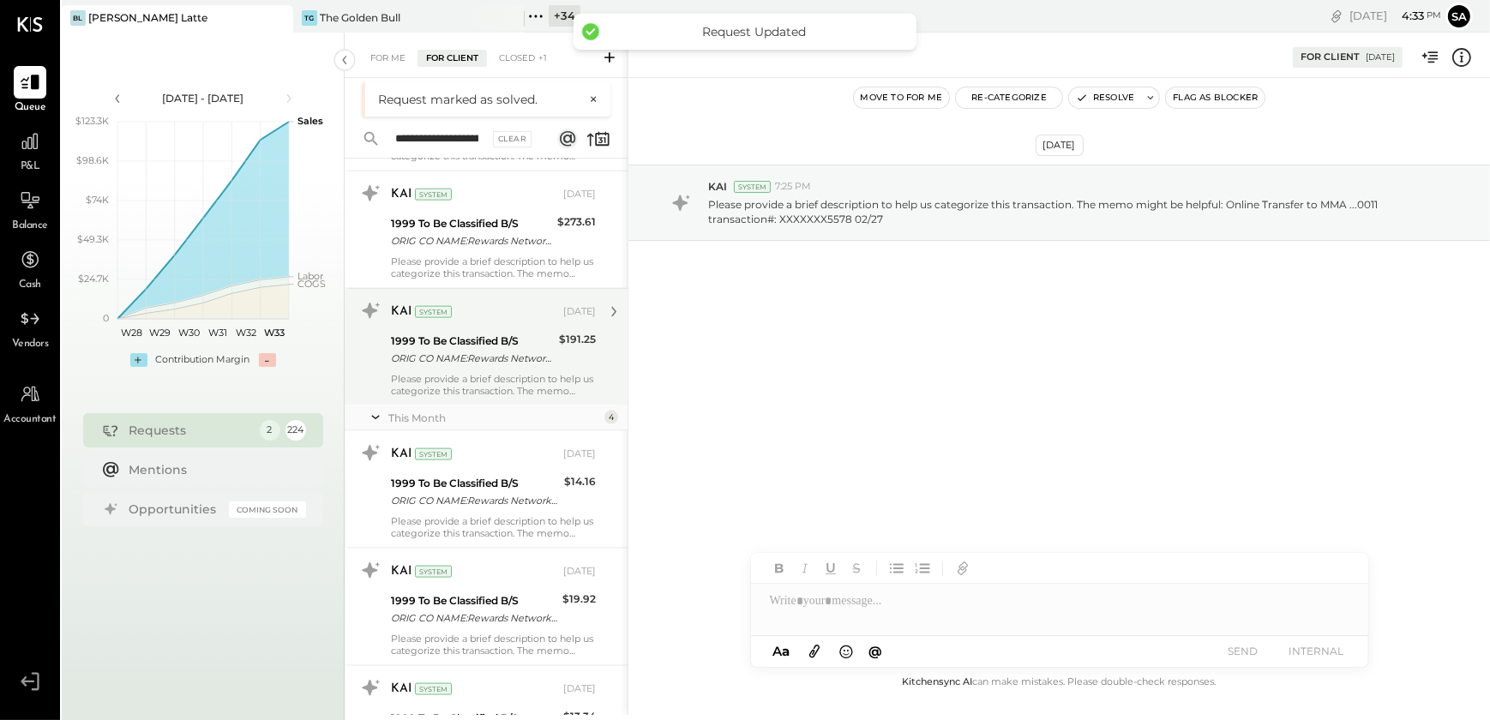
click at [462, 375] on div "Please provide a brief description to help us categorize this transaction. The …" at bounding box center [493, 385] width 205 height 24
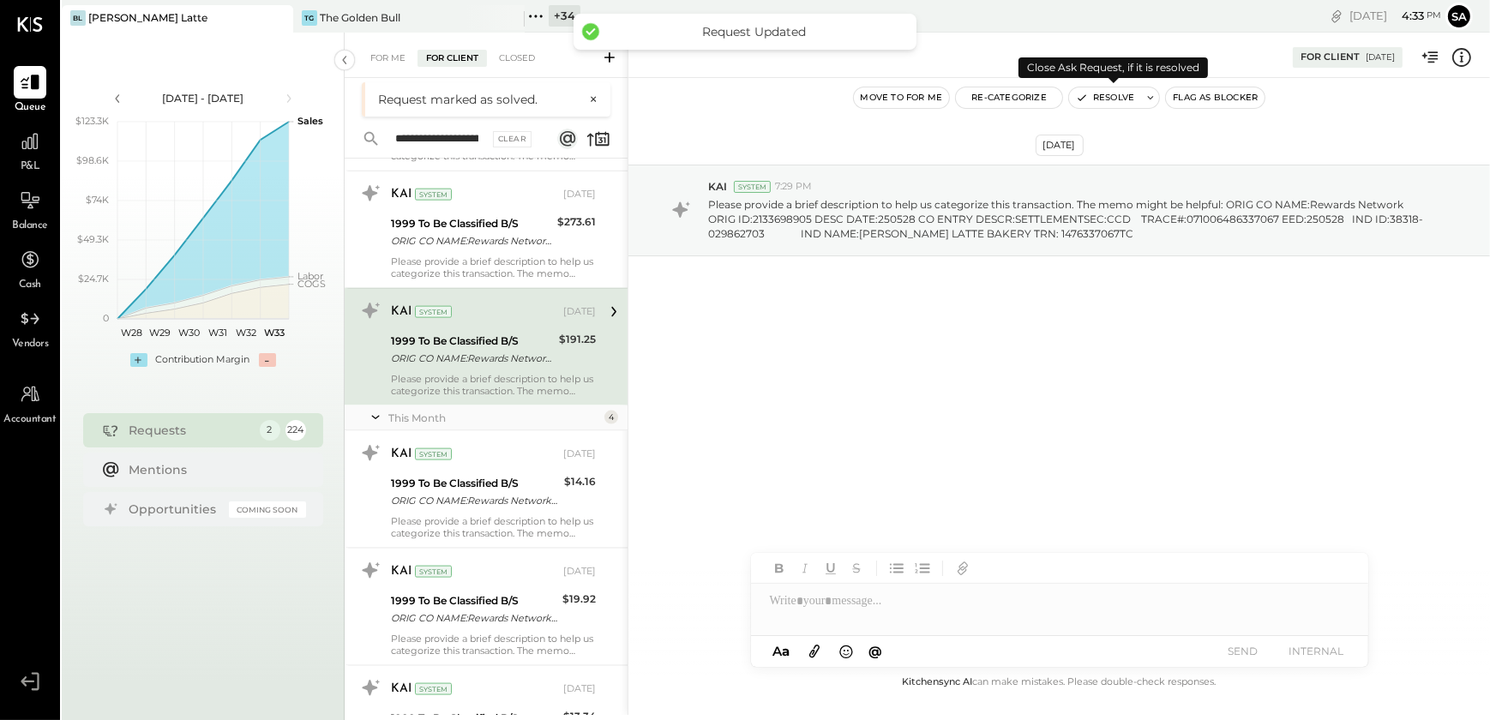
click at [1104, 97] on button "Resolve" at bounding box center [1105, 97] width 72 height 21
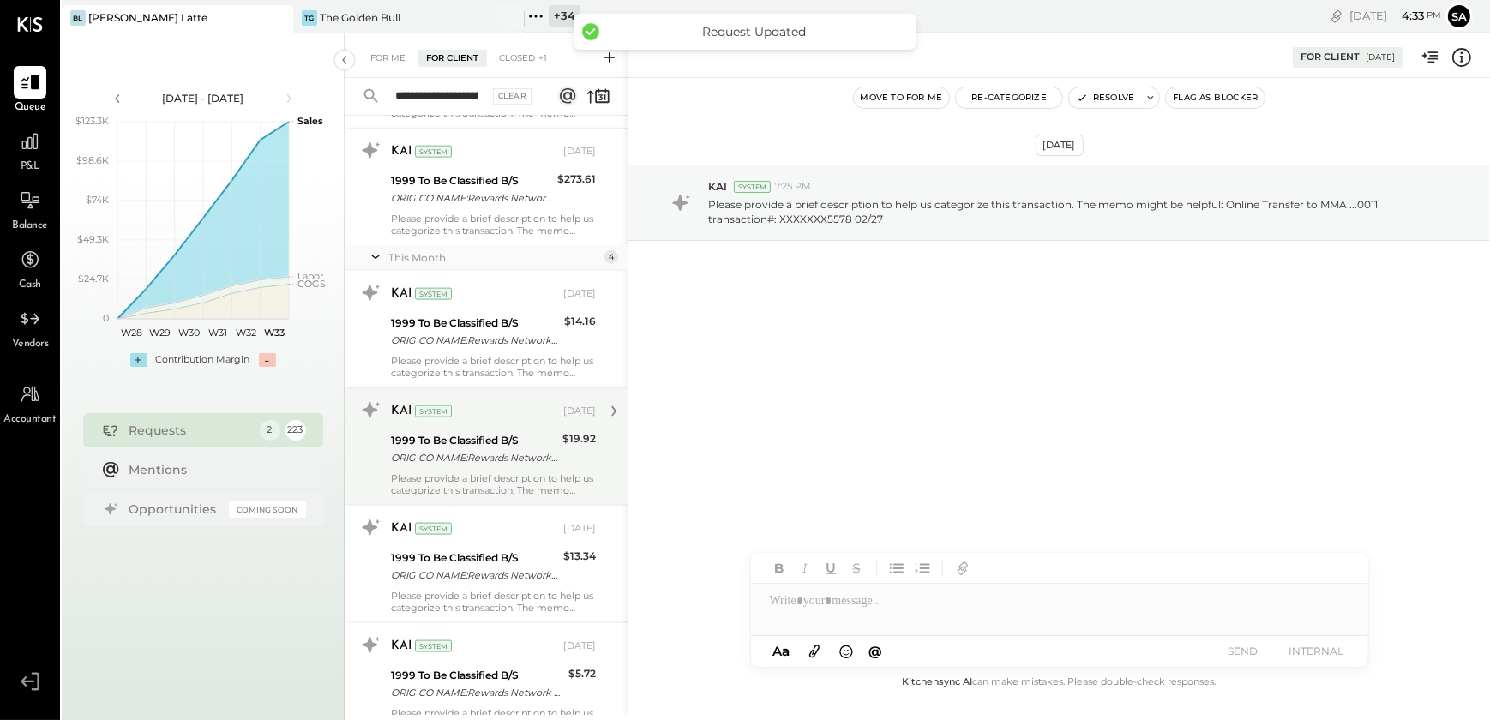
click at [504, 505] on div "KAI System [DATE] 1999 To Be Classified B/S ORIG CO NAME:Rewards Network ORIG I…" at bounding box center [486, 563] width 283 height 117
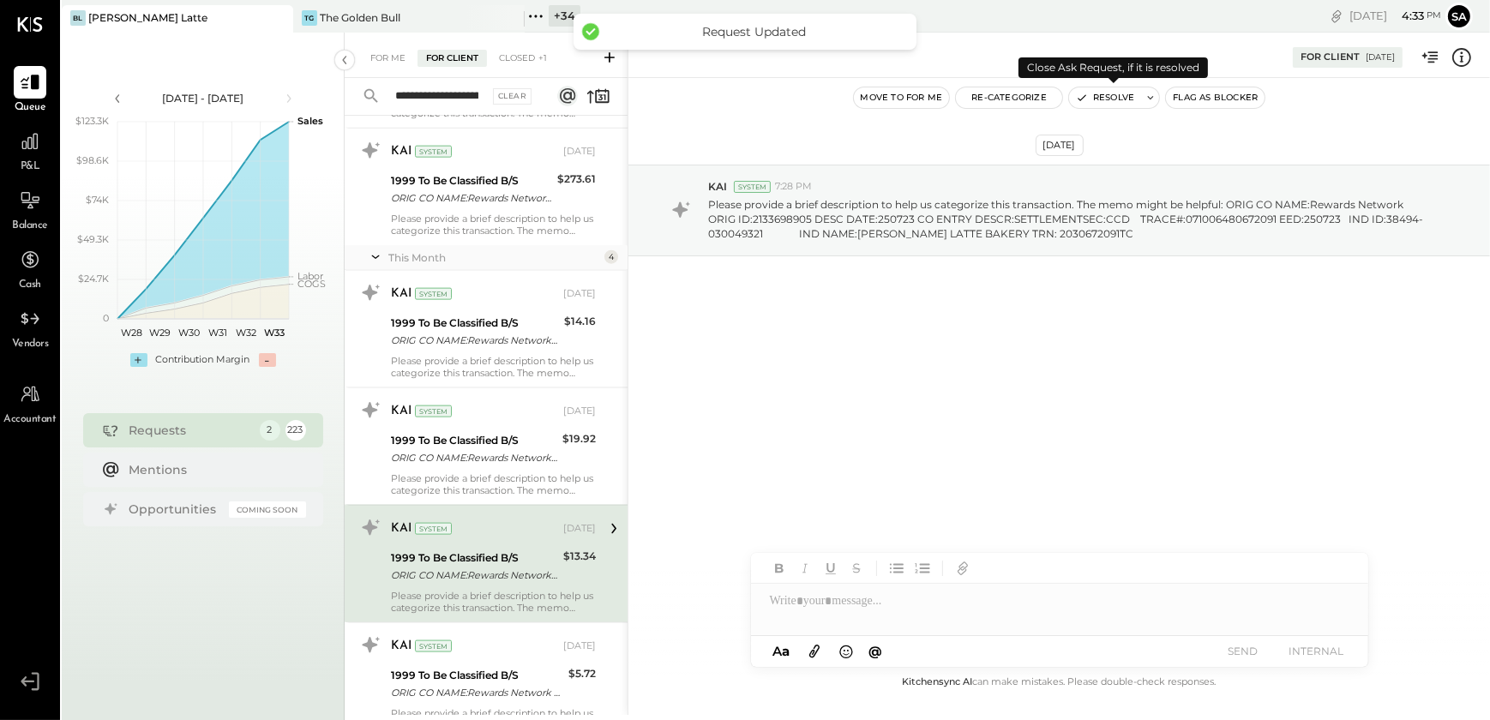
click at [1117, 102] on button "Resolve" at bounding box center [1105, 97] width 72 height 21
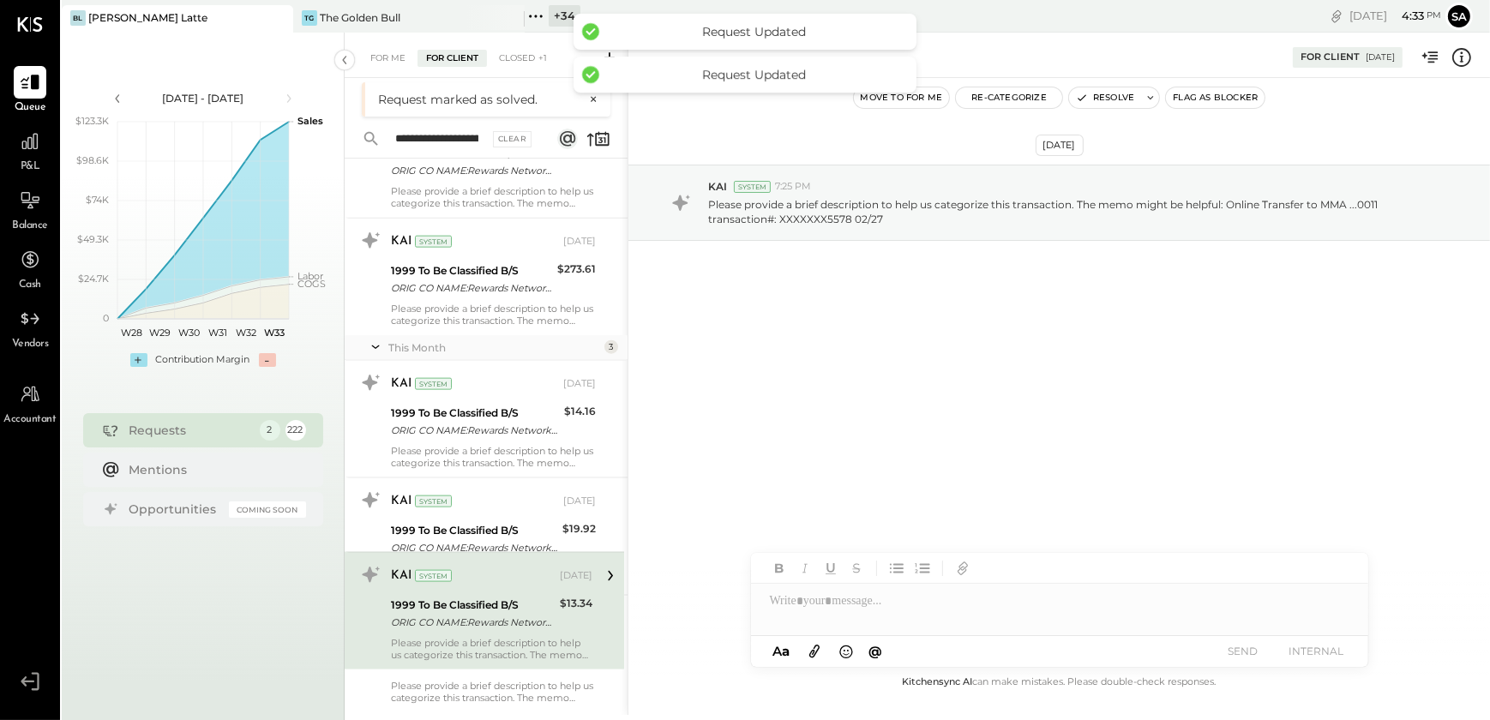
scroll to position [2805, 0]
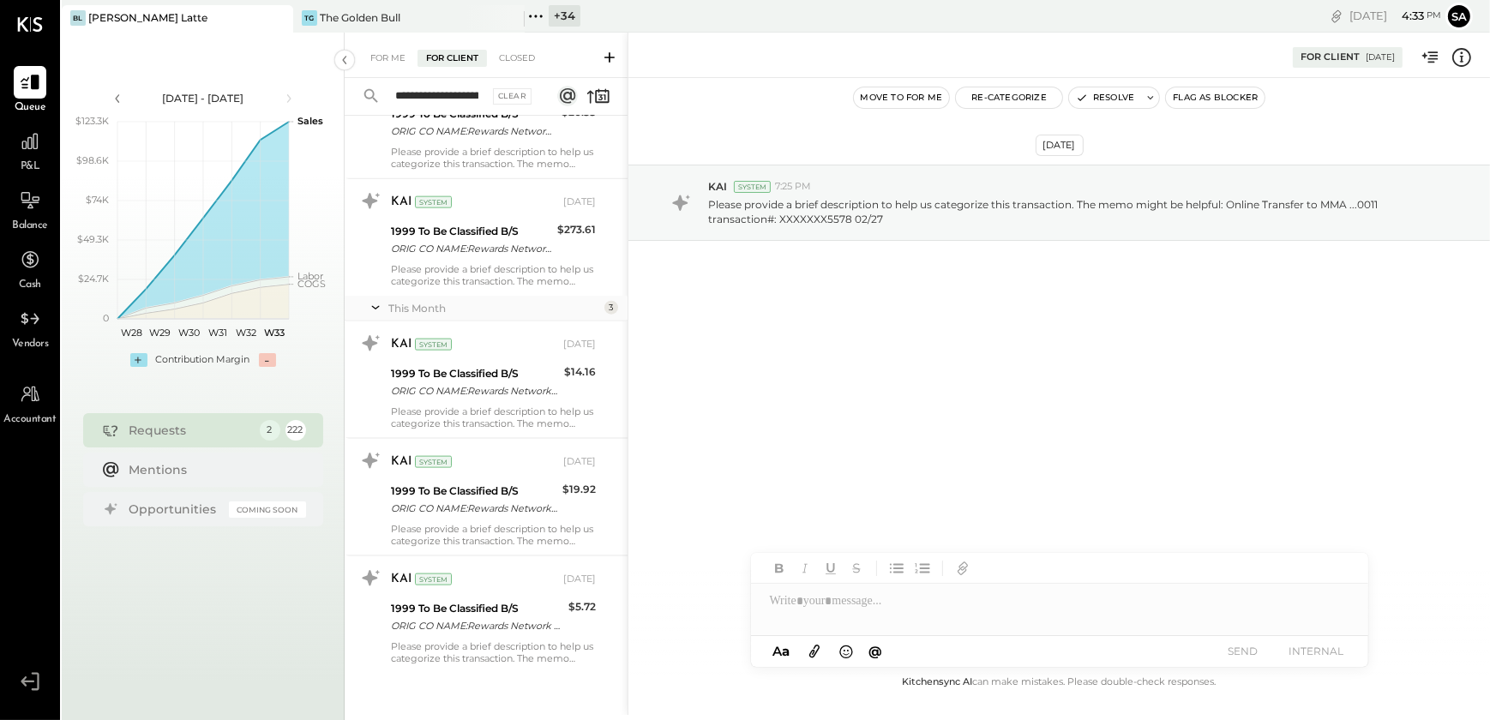
click at [1453, 57] on icon at bounding box center [1461, 57] width 19 height 19
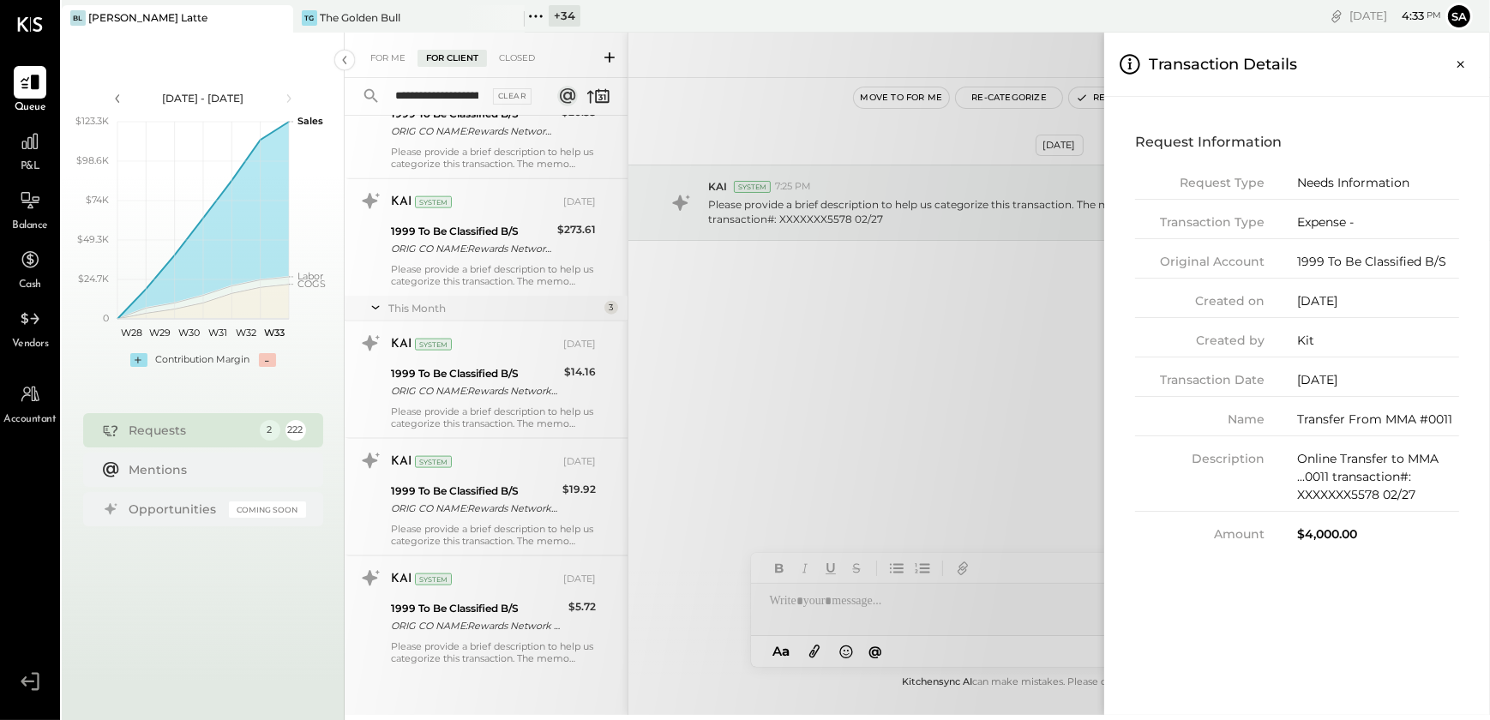
click at [927, 360] on div "**********" at bounding box center [917, 374] width 1145 height 682
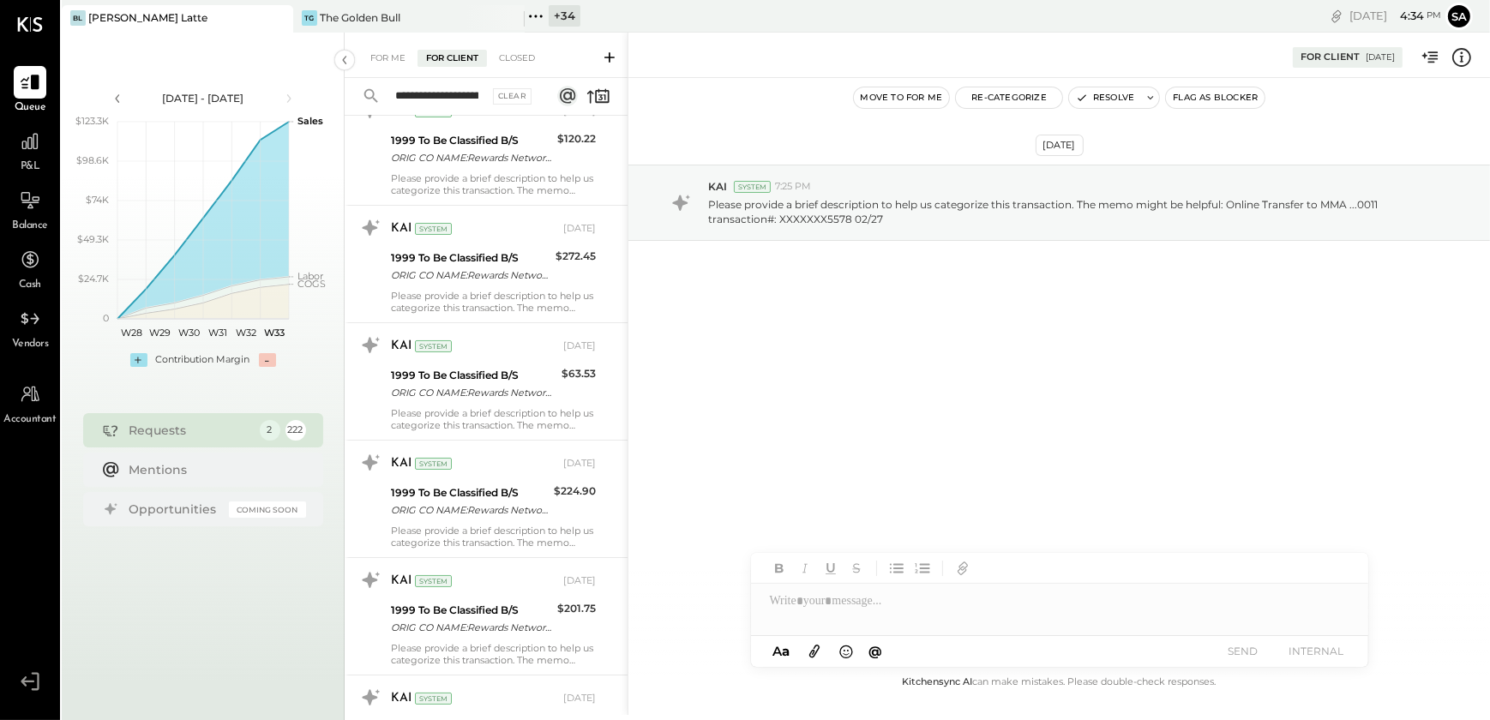
scroll to position [0, 0]
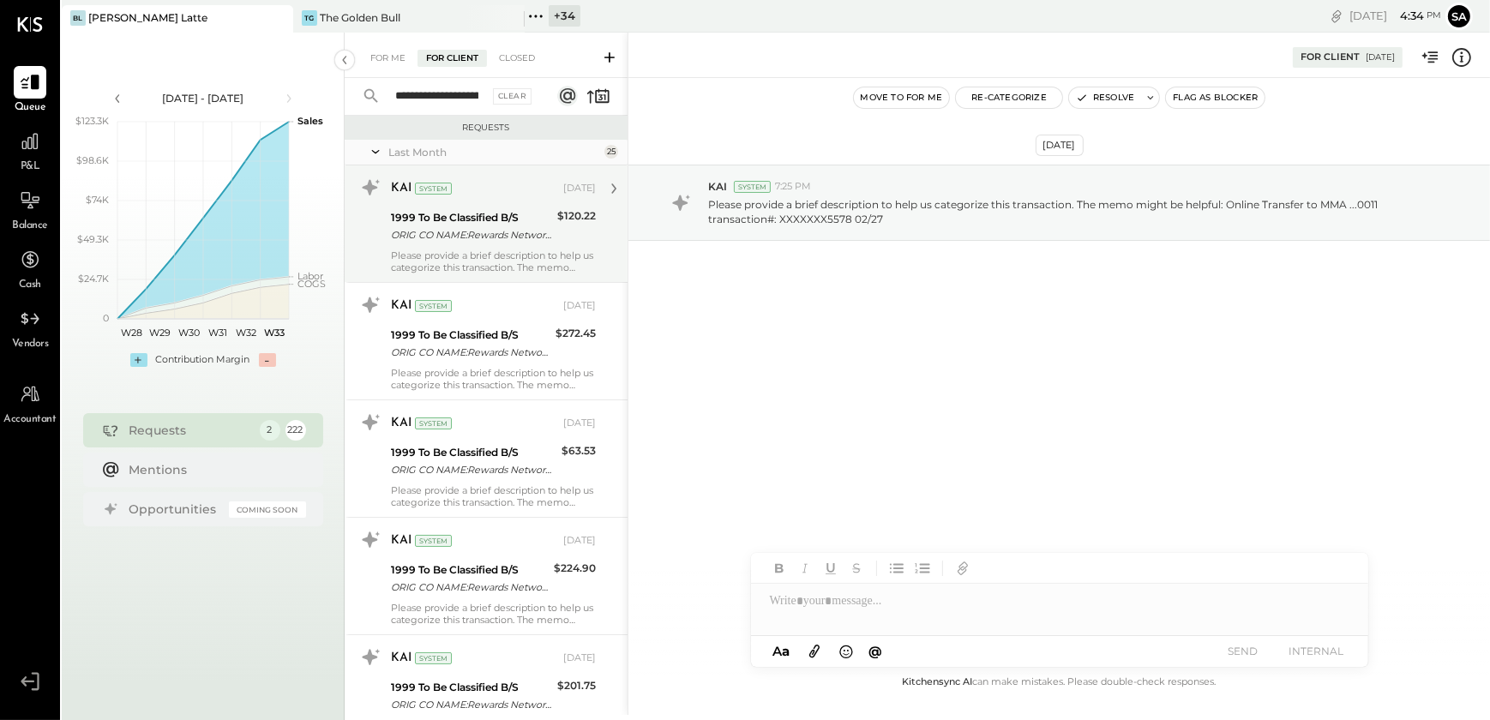
click at [490, 219] on div "1999 To Be Classified B/S" at bounding box center [471, 217] width 161 height 17
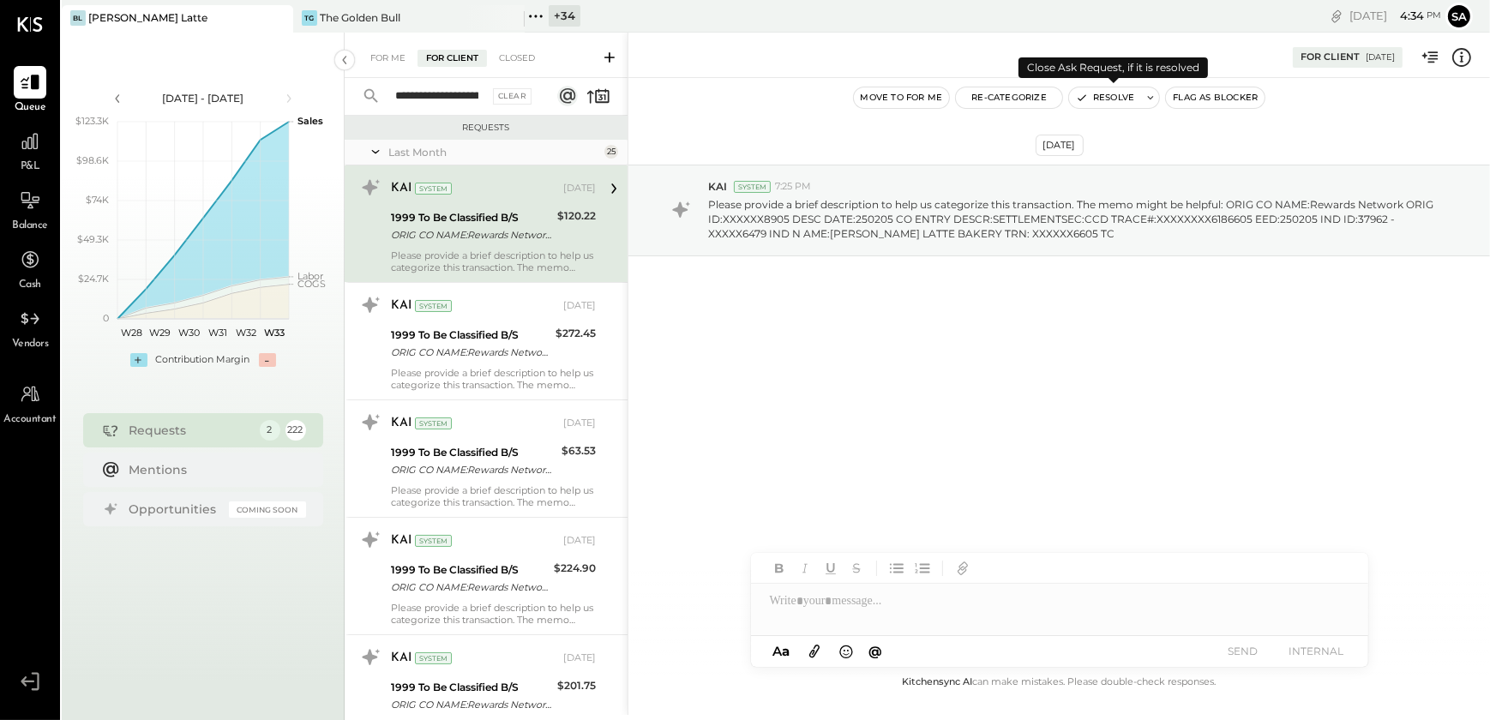
click at [1092, 96] on button "Resolve" at bounding box center [1105, 97] width 72 height 21
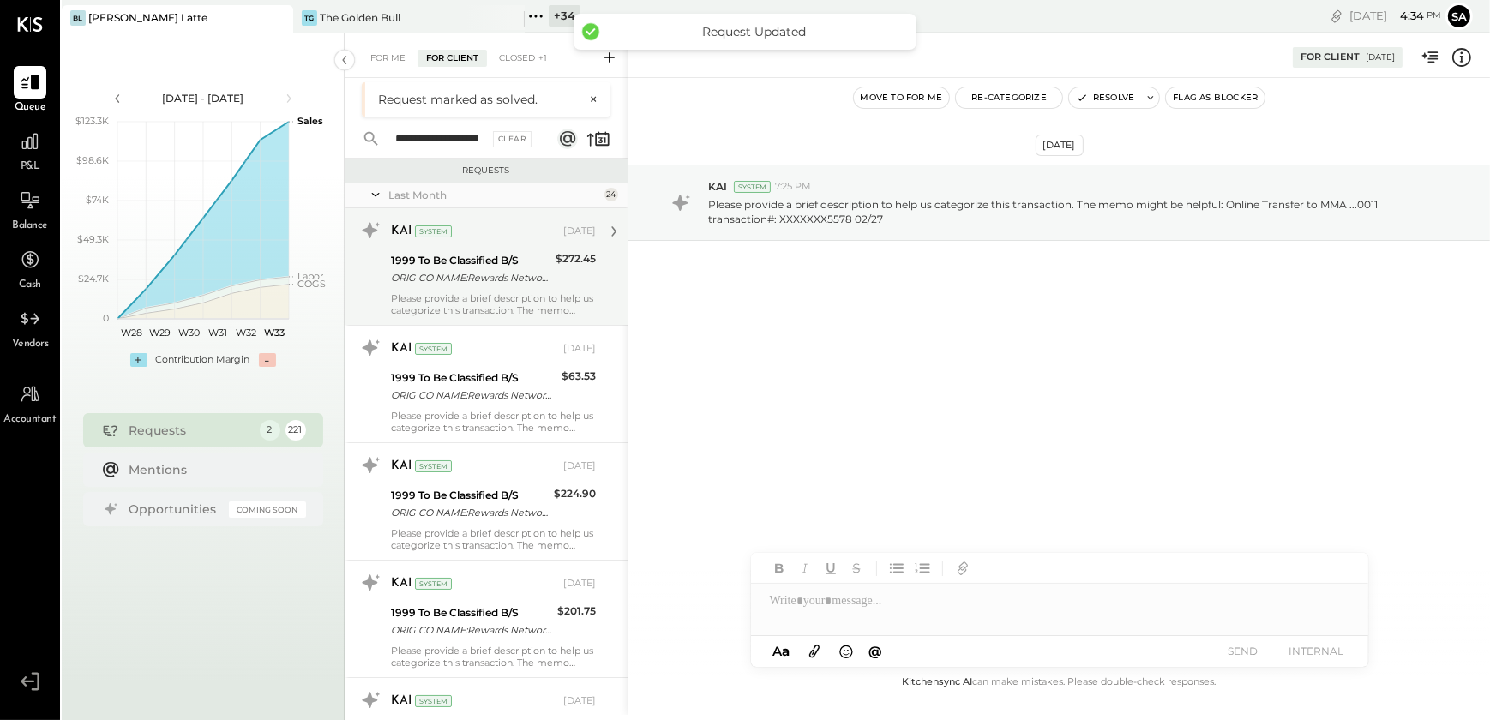
click at [516, 269] on div "ORIG CO NAME:Rewards Network ORIG ID:XXXXXX8905 DESC DATE:250324 CO ENTRY DESCR…" at bounding box center [470, 277] width 159 height 17
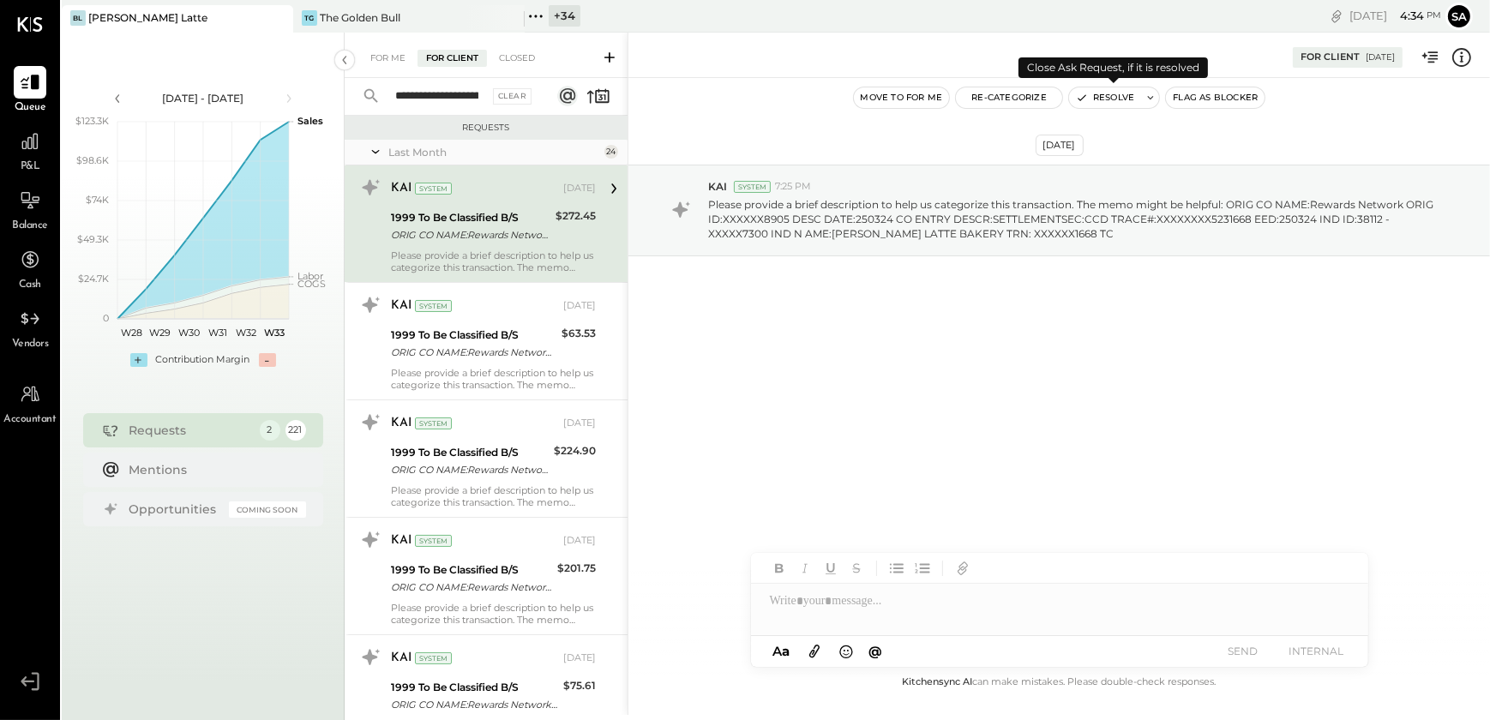
click at [1099, 99] on button "Resolve" at bounding box center [1105, 97] width 72 height 21
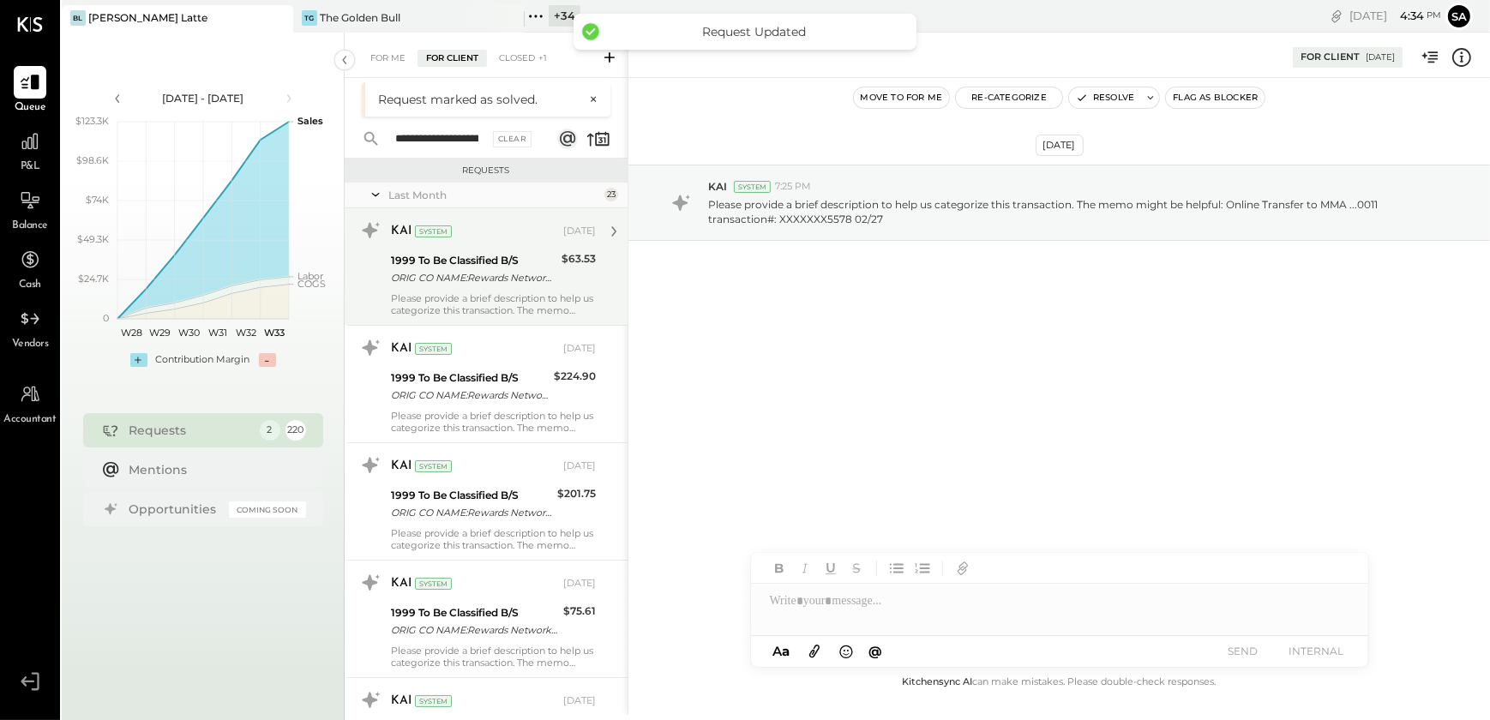
click at [446, 282] on div "ORIG CO NAME:Rewards Network ORIG ID:XXXXXX8905 DESC DATE:250115 CO ENTRY DESCR…" at bounding box center [473, 277] width 165 height 17
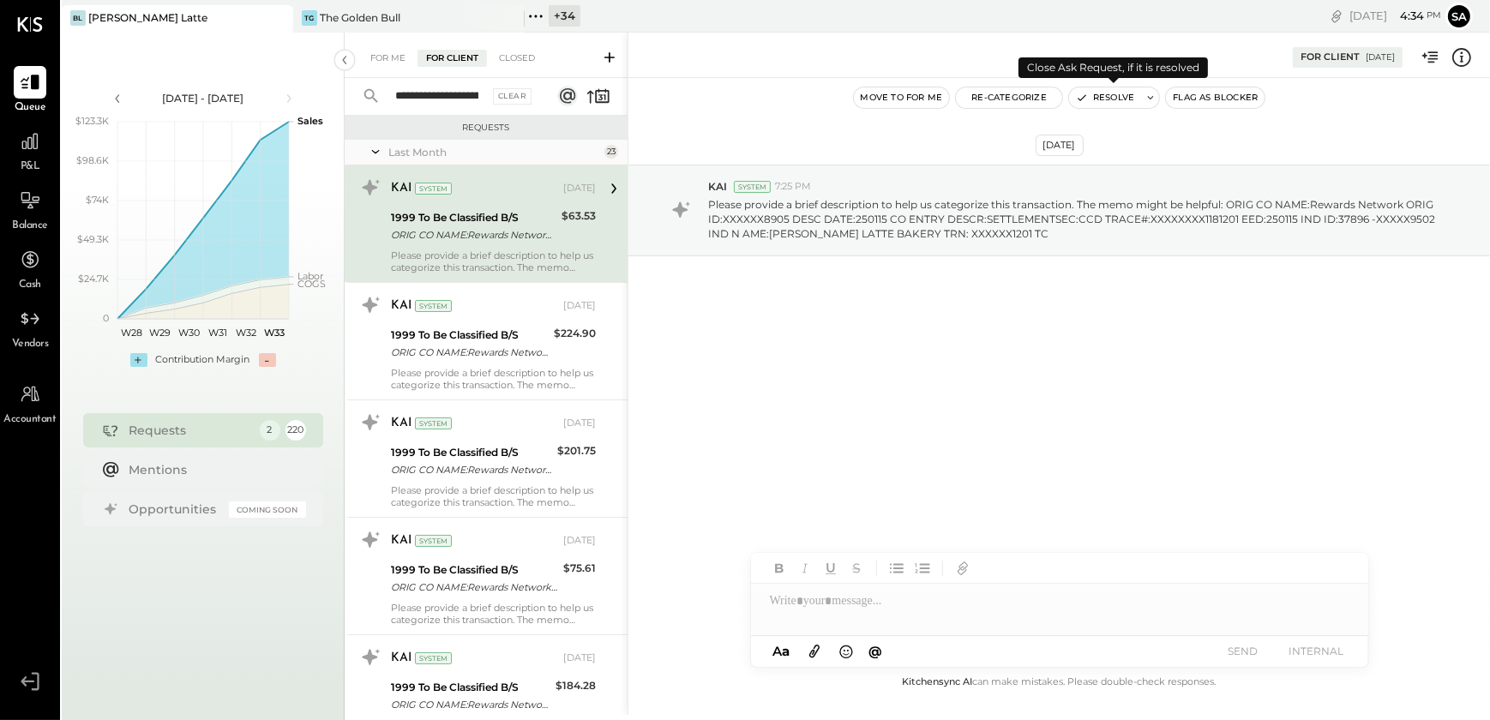
click at [1105, 95] on button "Resolve" at bounding box center [1105, 97] width 72 height 21
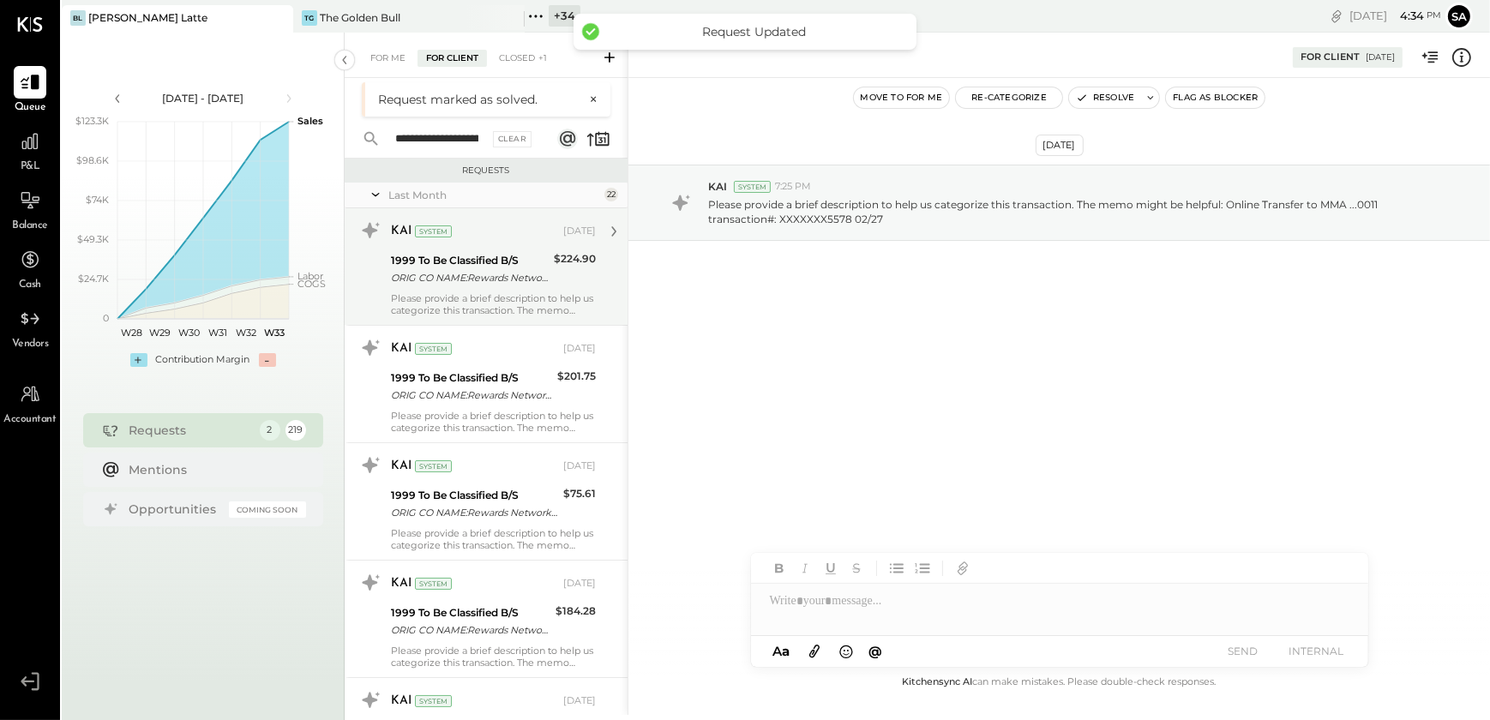
click at [487, 255] on div "1999 To Be Classified B/S" at bounding box center [470, 260] width 158 height 17
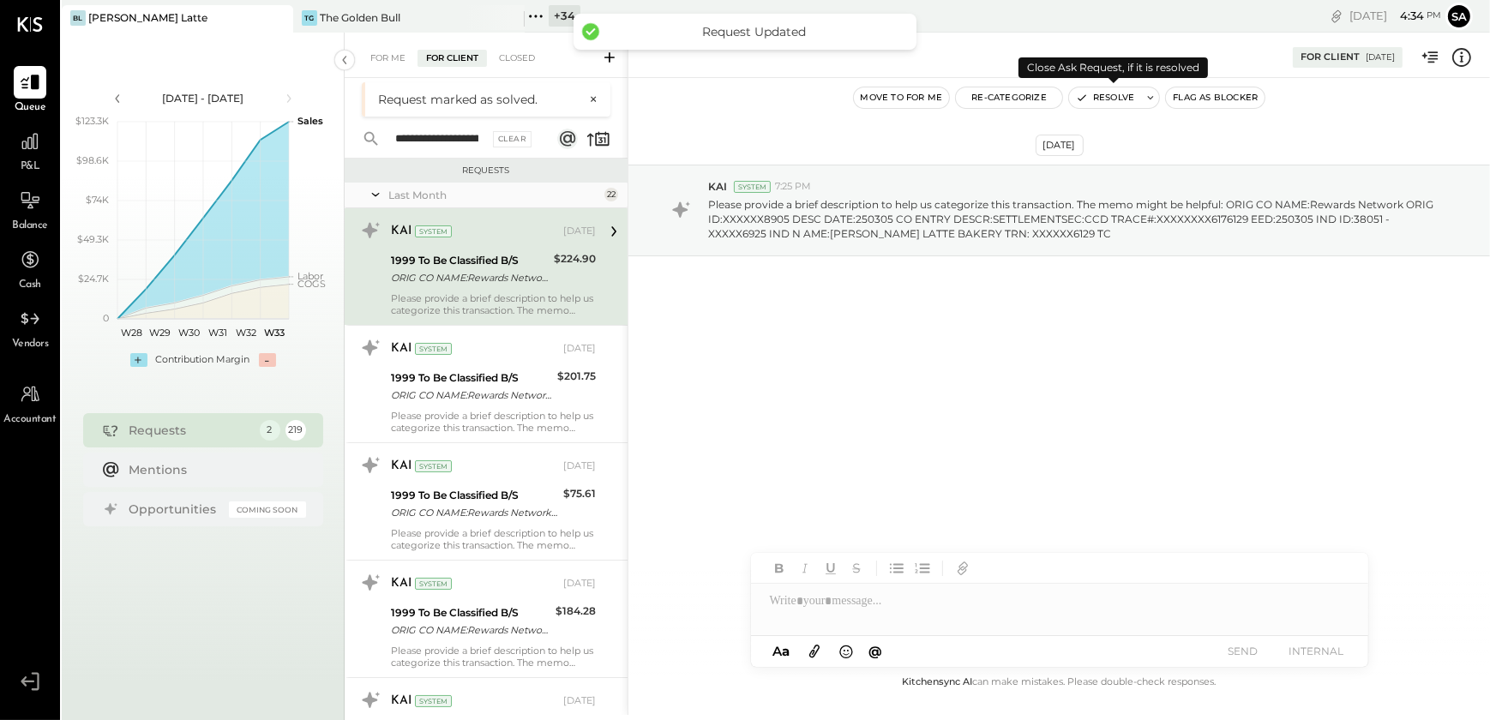
click at [1089, 99] on button "Resolve" at bounding box center [1105, 97] width 72 height 21
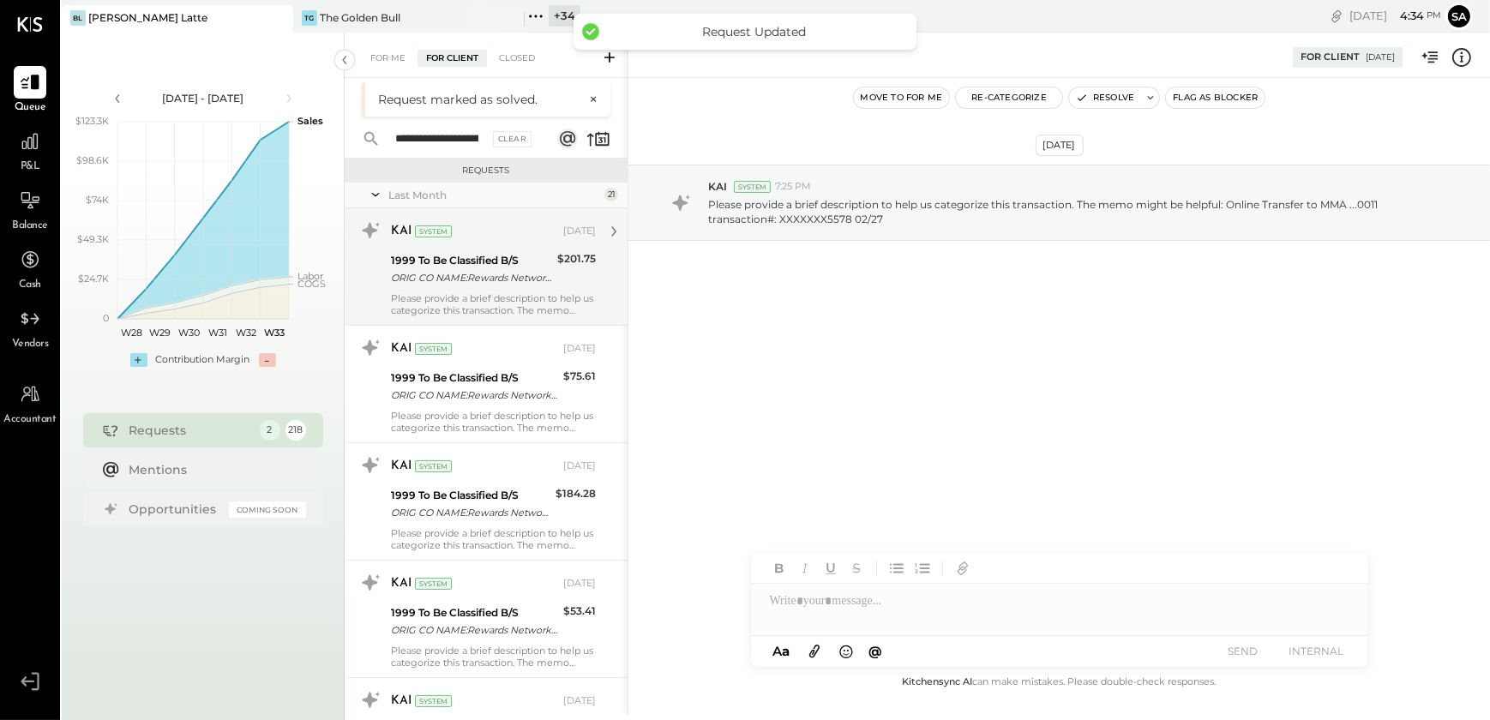
click at [497, 254] on div "1999 To Be Classified B/S" at bounding box center [471, 260] width 161 height 17
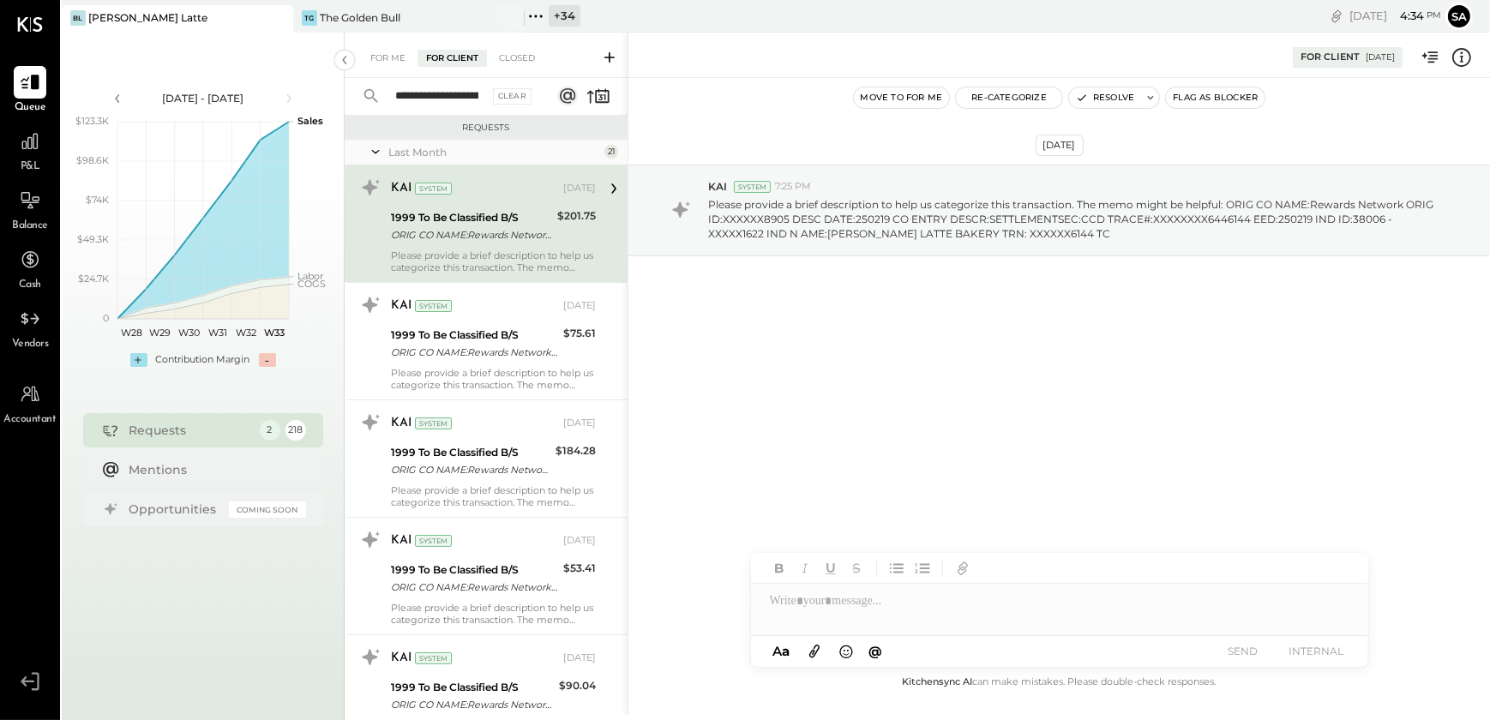
click at [1102, 83] on div "Move to for me Re-Categorize Resolve Flag as Blocker" at bounding box center [1059, 97] width 862 height 39
click at [1103, 93] on button "Resolve" at bounding box center [1105, 97] width 72 height 21
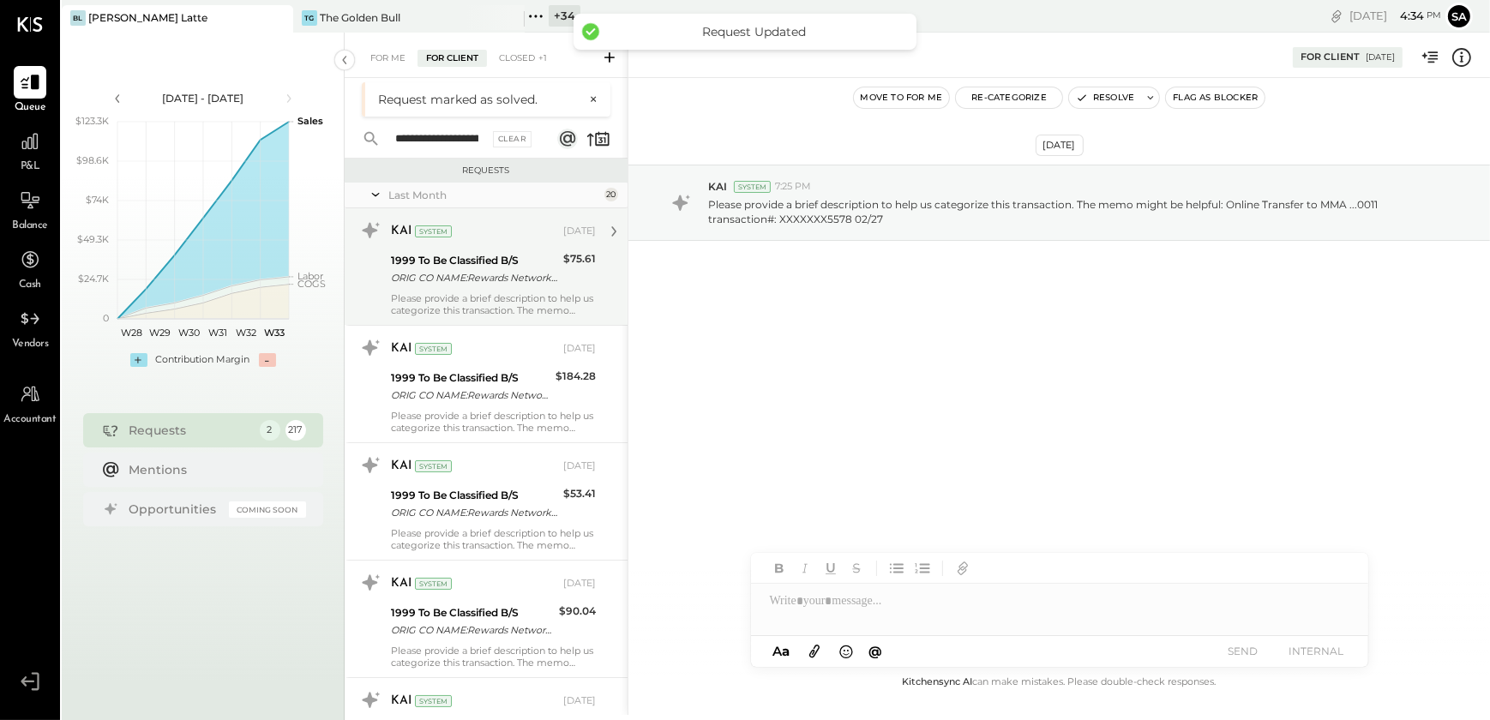
click at [502, 275] on div "ORIG CO NAME:Rewards Network ORIG ID:XXXXXX8905 DESC DATE:241218 CO ENTRY DESCR…" at bounding box center [474, 277] width 167 height 17
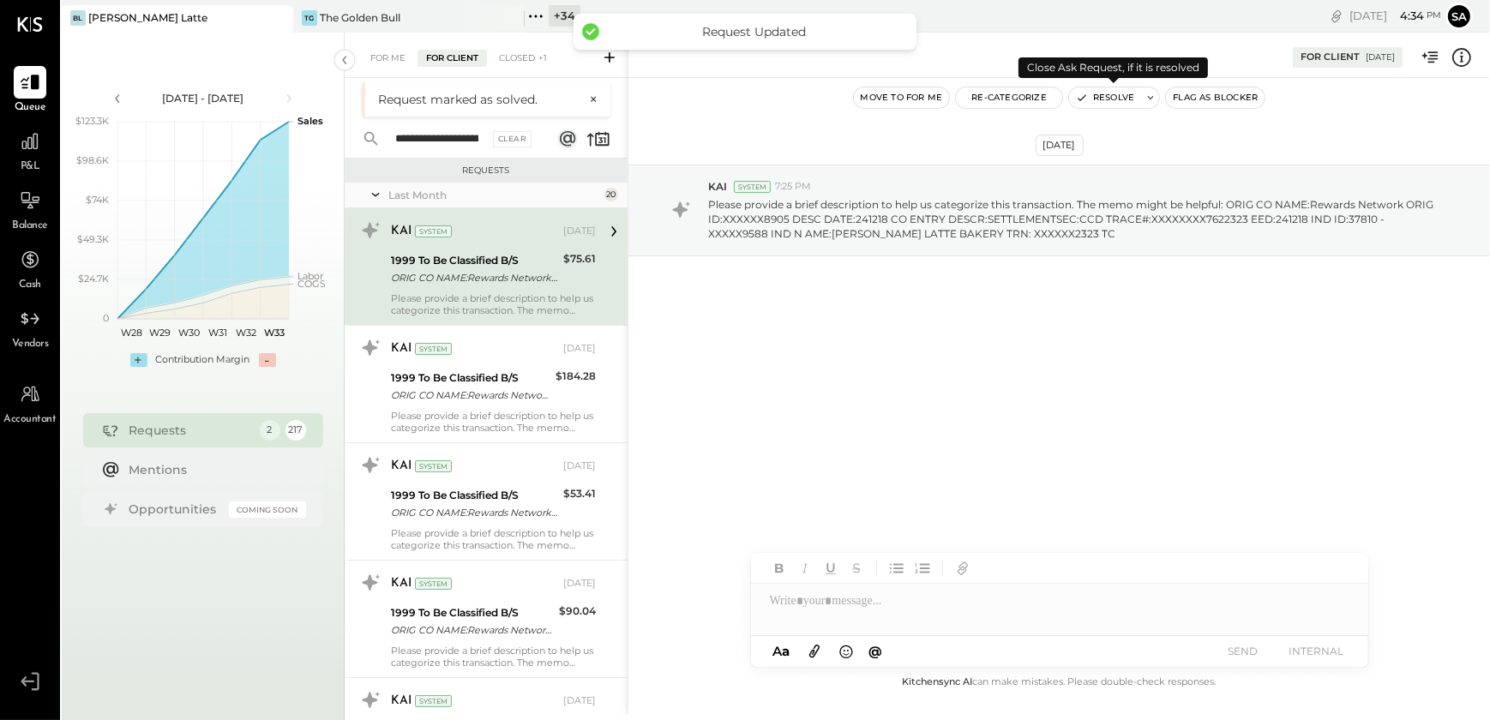
click at [1111, 95] on button "Resolve" at bounding box center [1105, 97] width 72 height 21
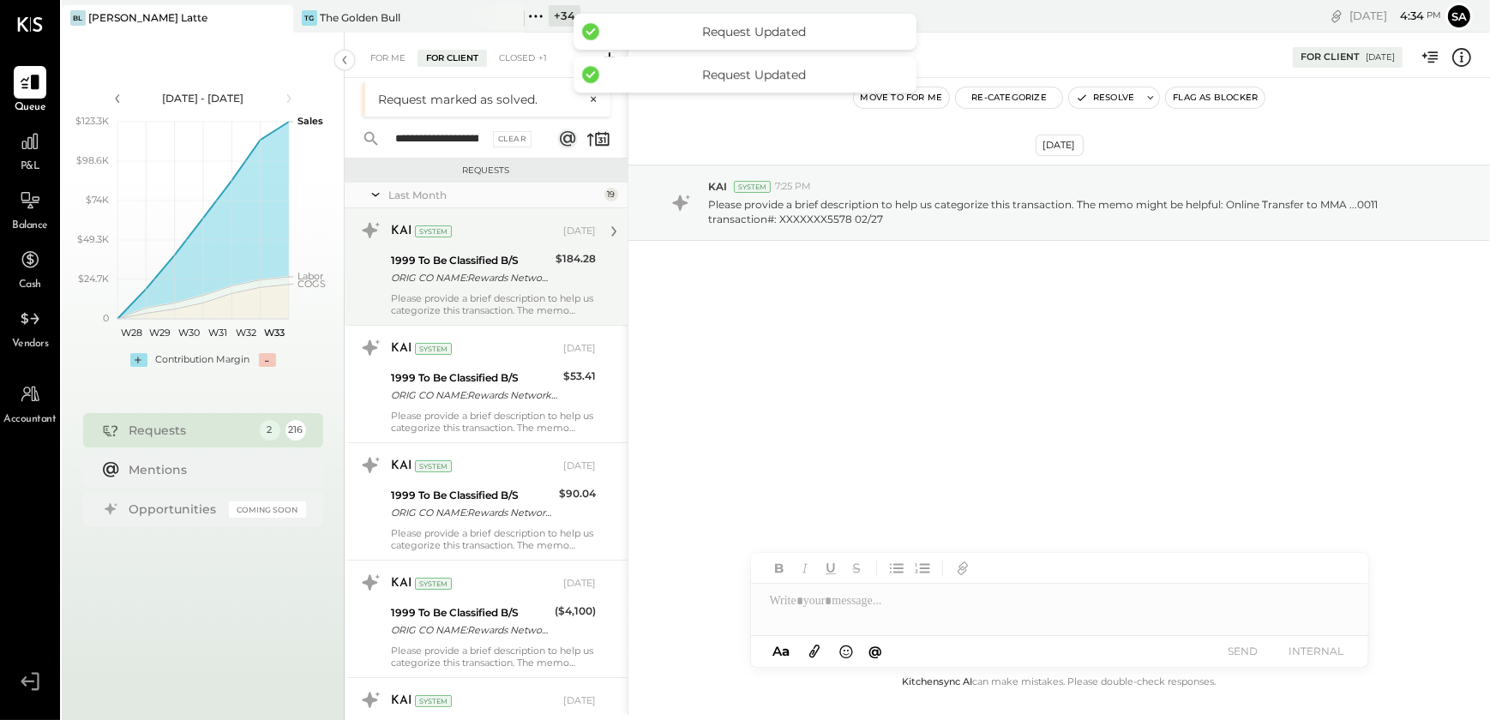
click at [474, 279] on div "ORIG CO NAME:Rewards Network ORIG ID:XXXXXX8905 DESC DATE:241211 CO ENTRY DESCR…" at bounding box center [470, 277] width 159 height 17
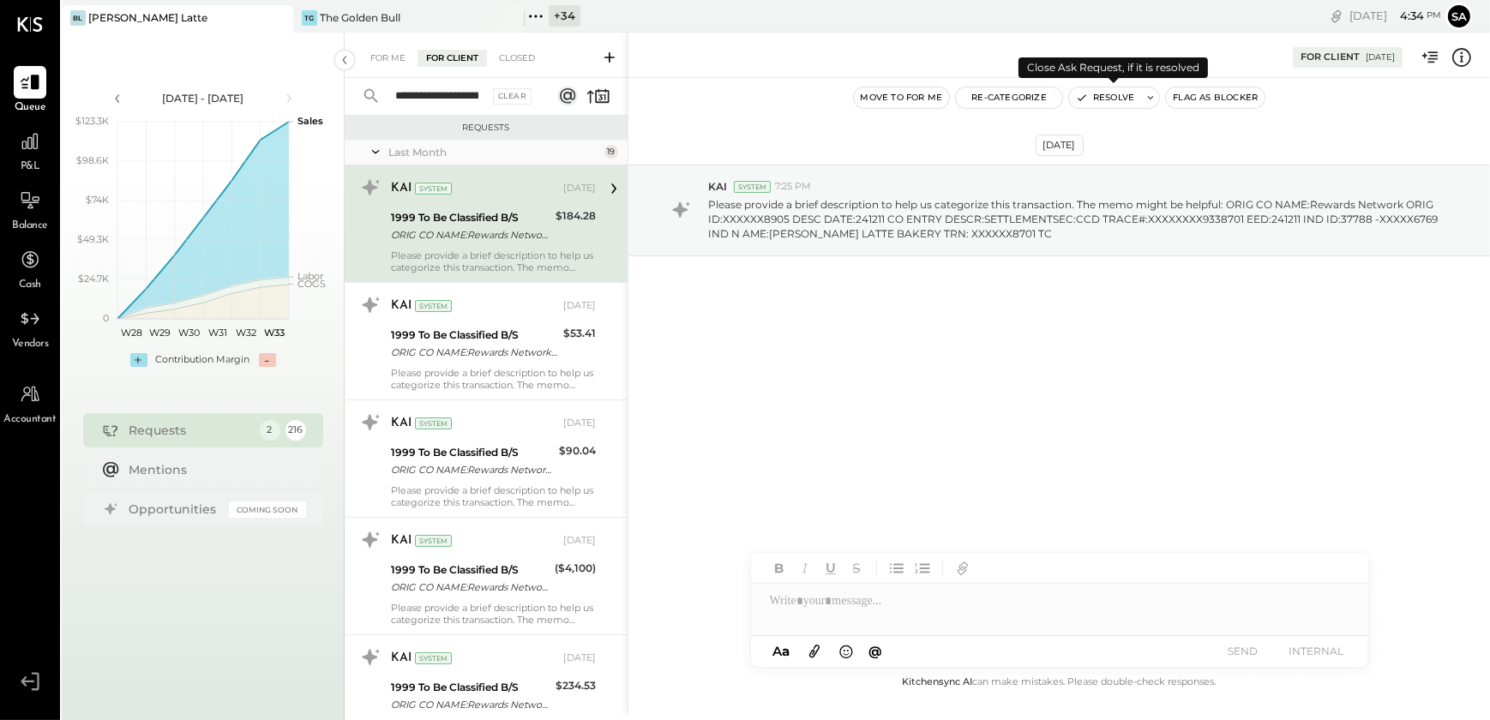
click at [1097, 96] on button "Resolve" at bounding box center [1105, 97] width 72 height 21
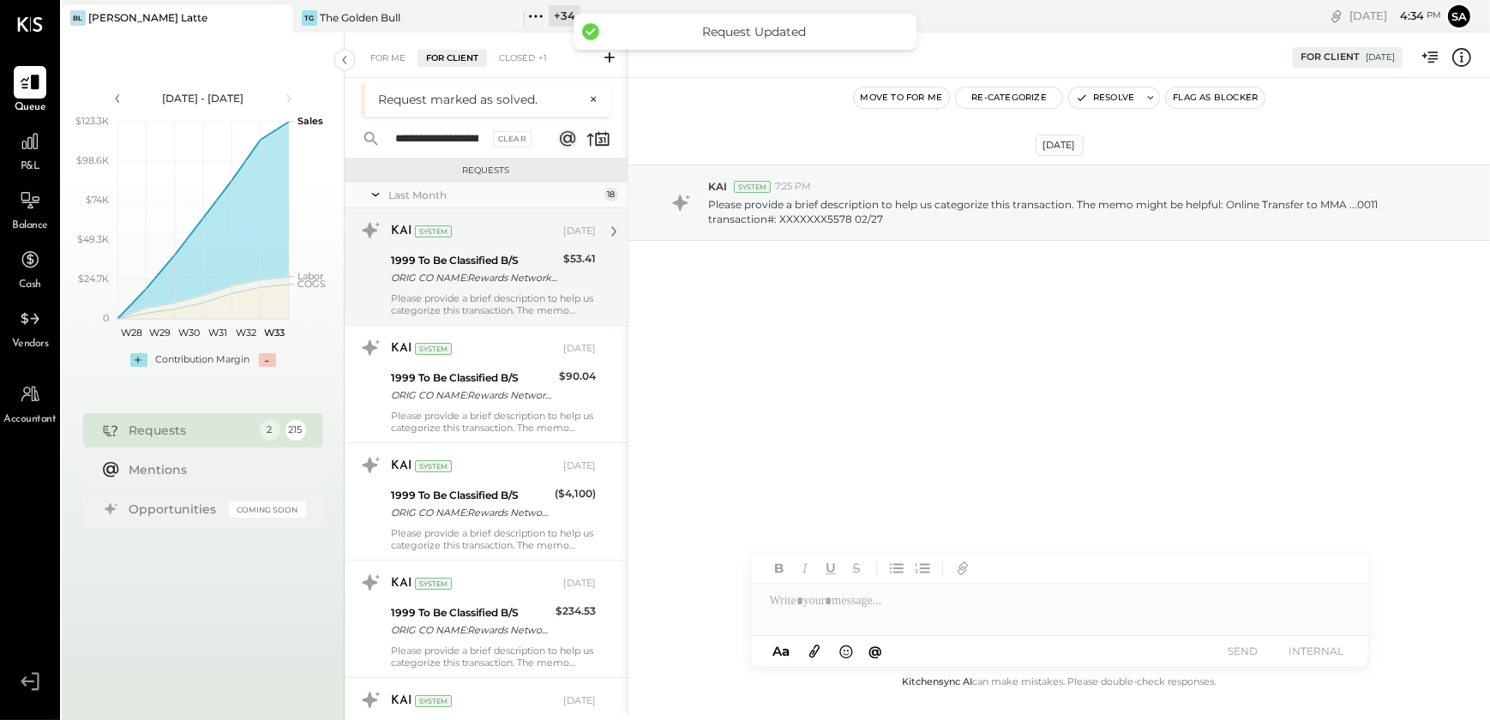
click at [483, 267] on div "1999 To Be Classified B/S" at bounding box center [474, 260] width 167 height 17
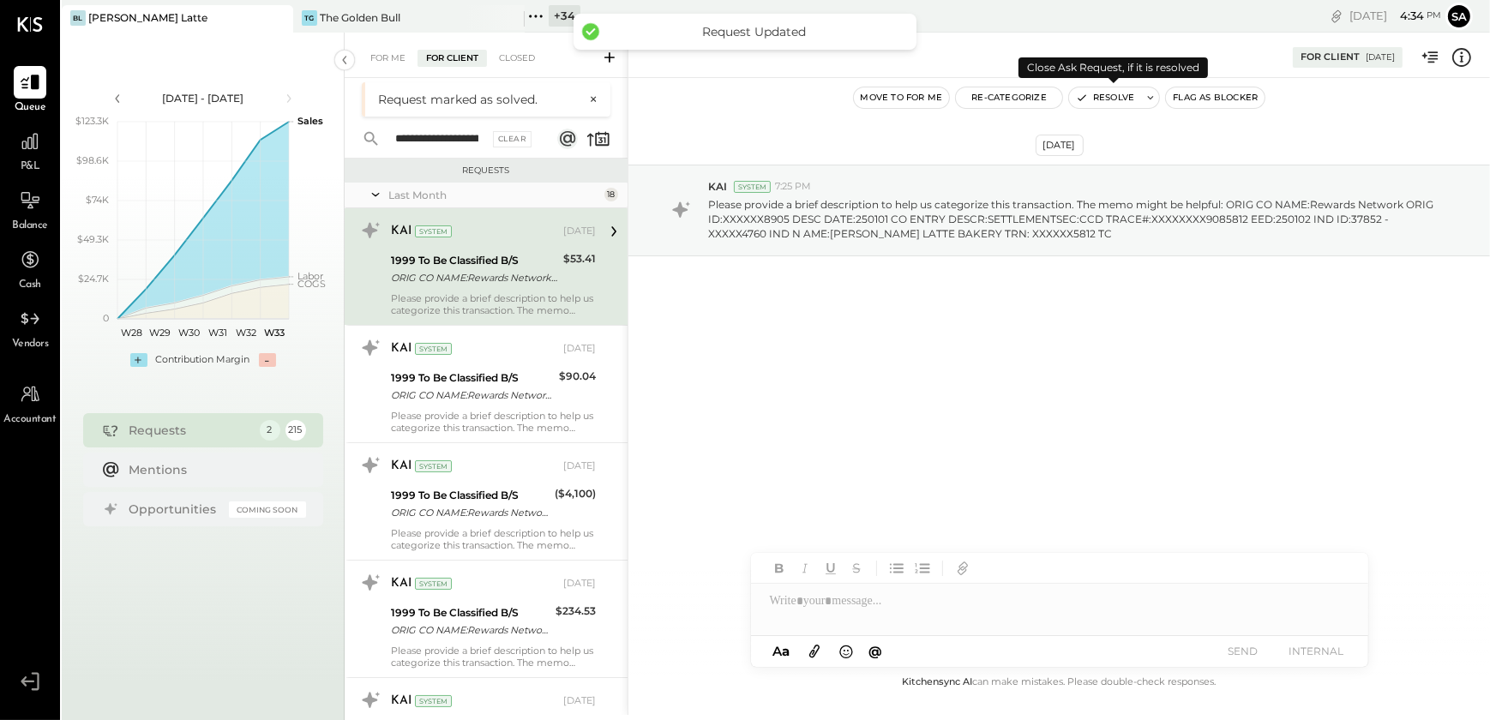
click at [1109, 97] on button "Resolve" at bounding box center [1105, 97] width 72 height 21
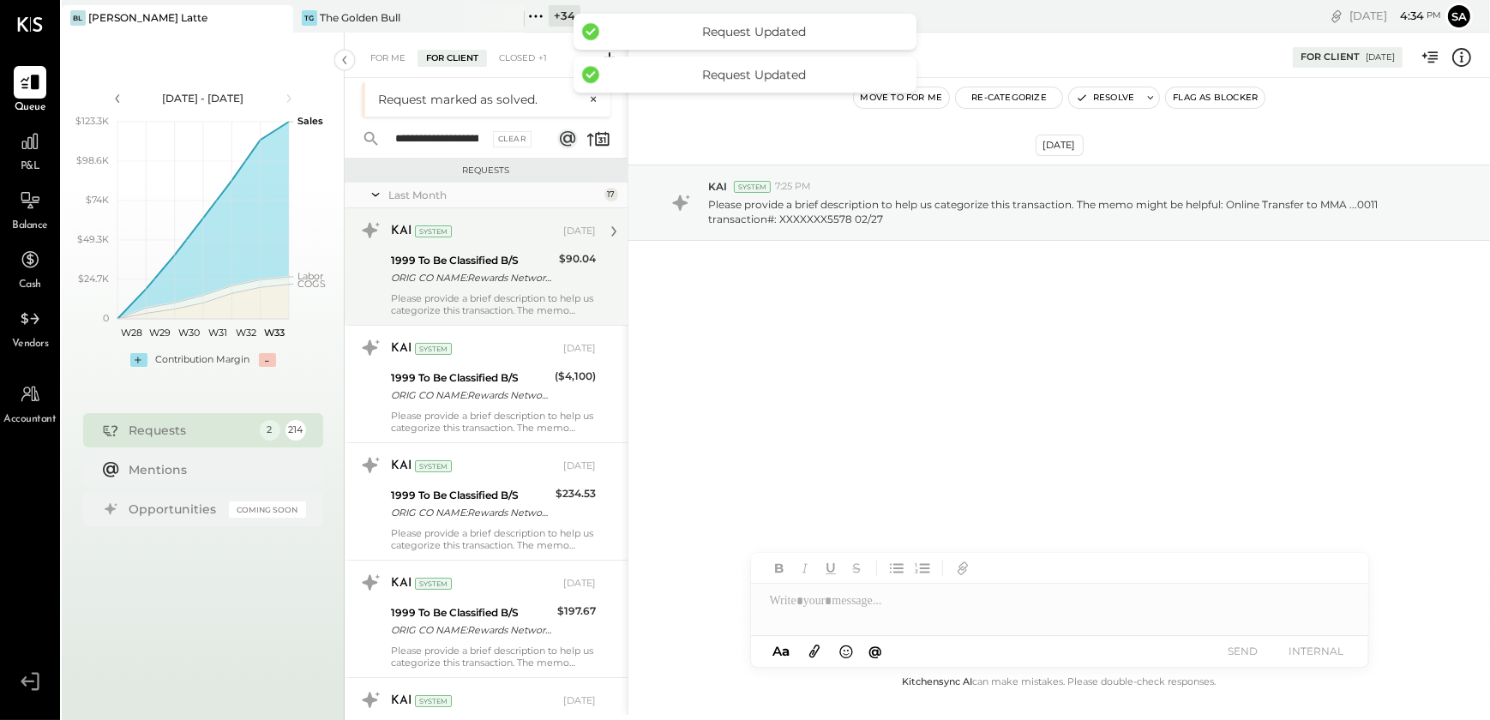
click at [492, 274] on div "ORIG CO NAME:Rewards Network ORIG ID:XXXXXX8905 DESC DATE:241225 CO ENTRY DESCR…" at bounding box center [472, 277] width 163 height 17
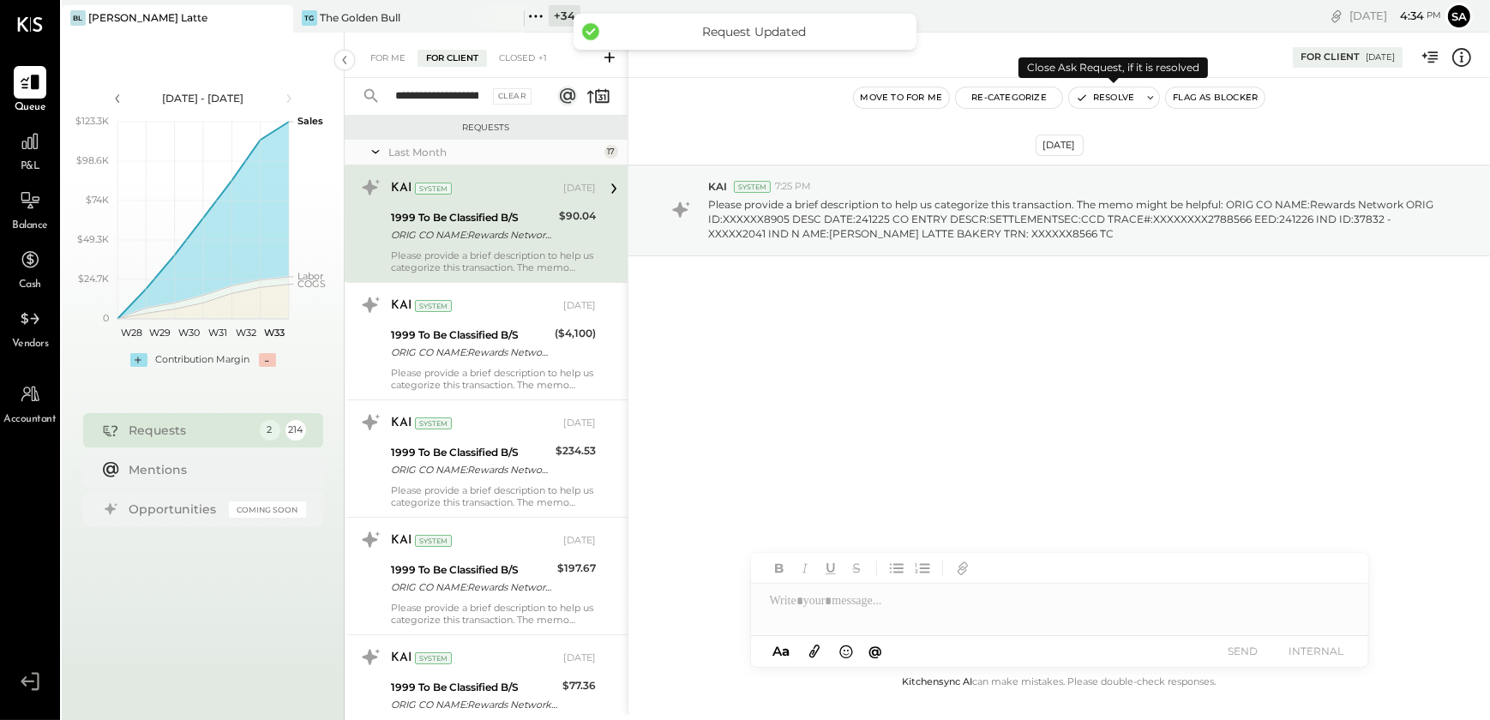
click at [1111, 98] on button "Resolve" at bounding box center [1105, 97] width 72 height 21
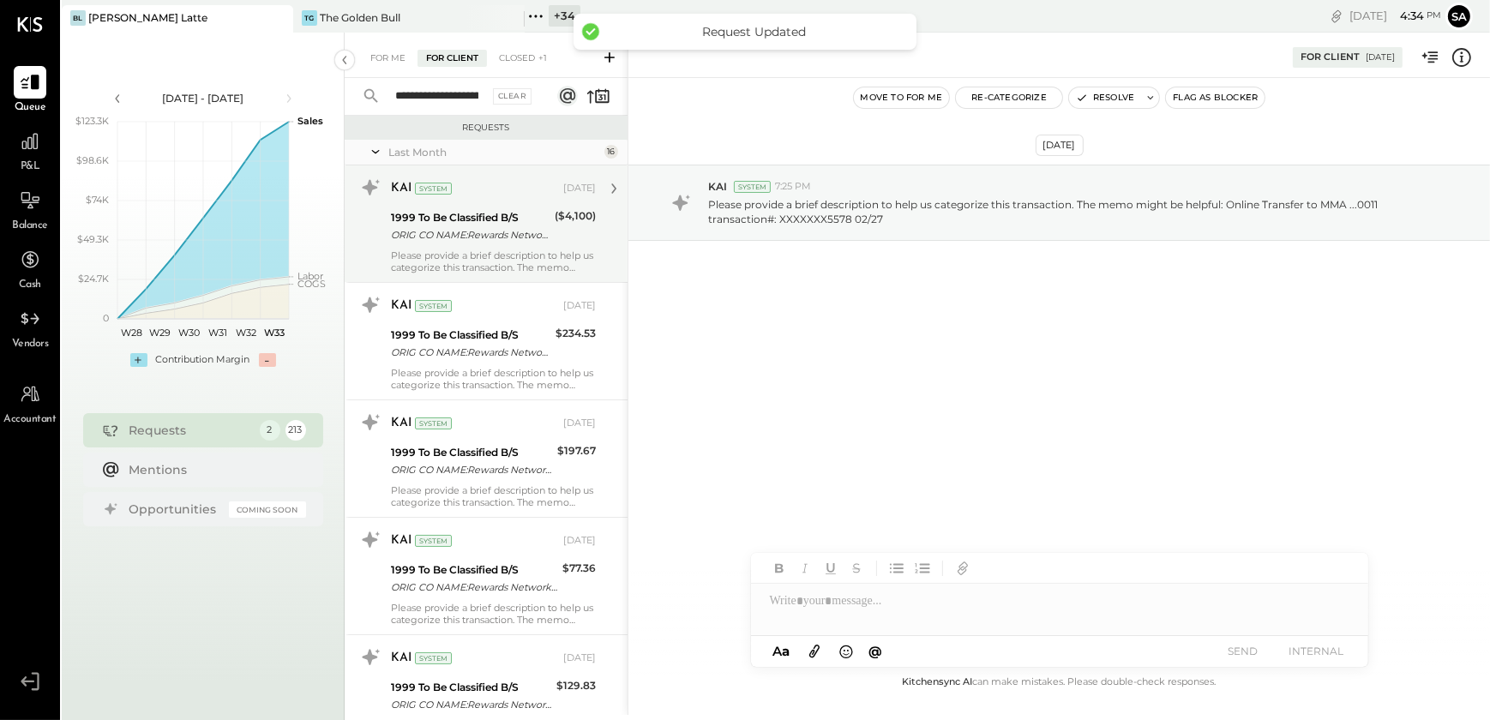
click at [484, 237] on div "ORIG CO NAME:Rewards Network ORIG ID:XXXXXX8905 DESC DATE:241126 CO ENTRY DESCR…" at bounding box center [470, 234] width 159 height 17
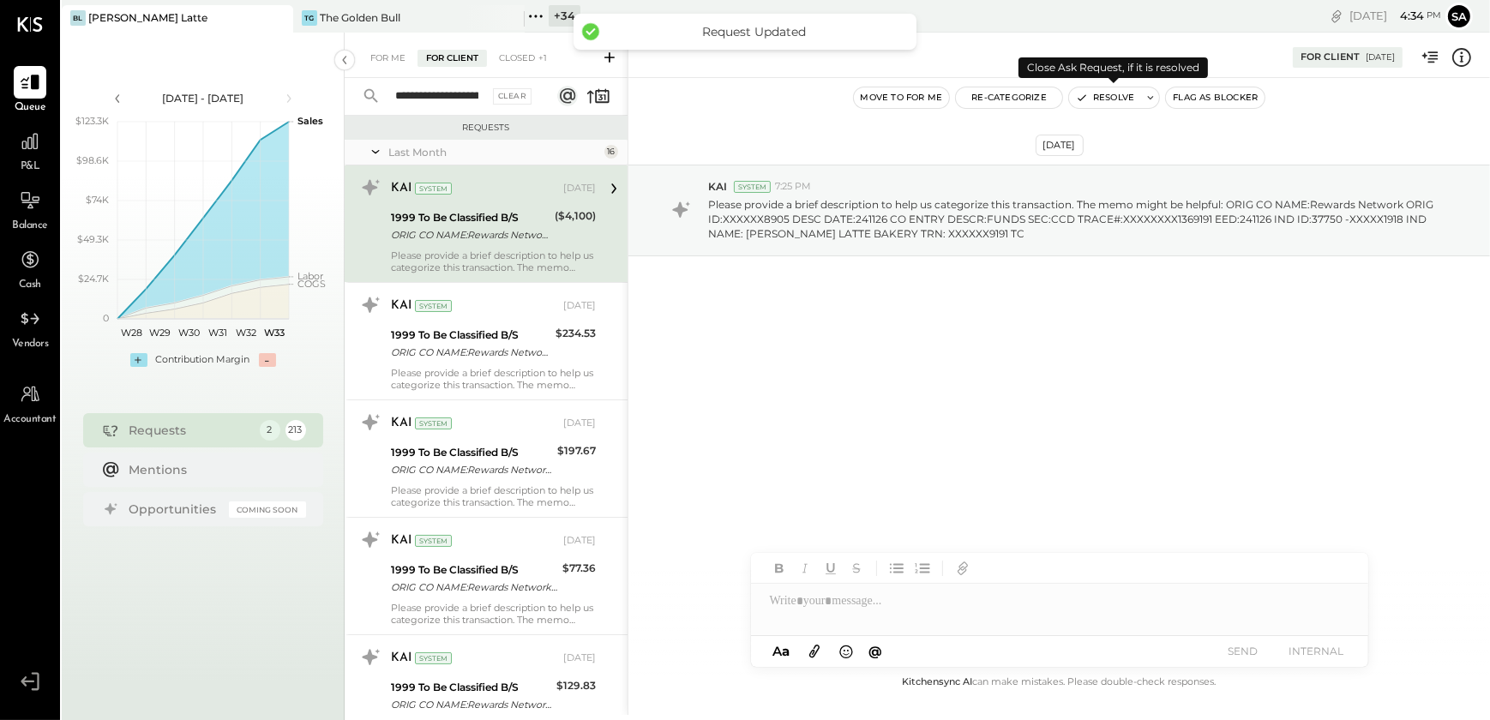
click at [1107, 96] on button "Resolve" at bounding box center [1105, 97] width 72 height 21
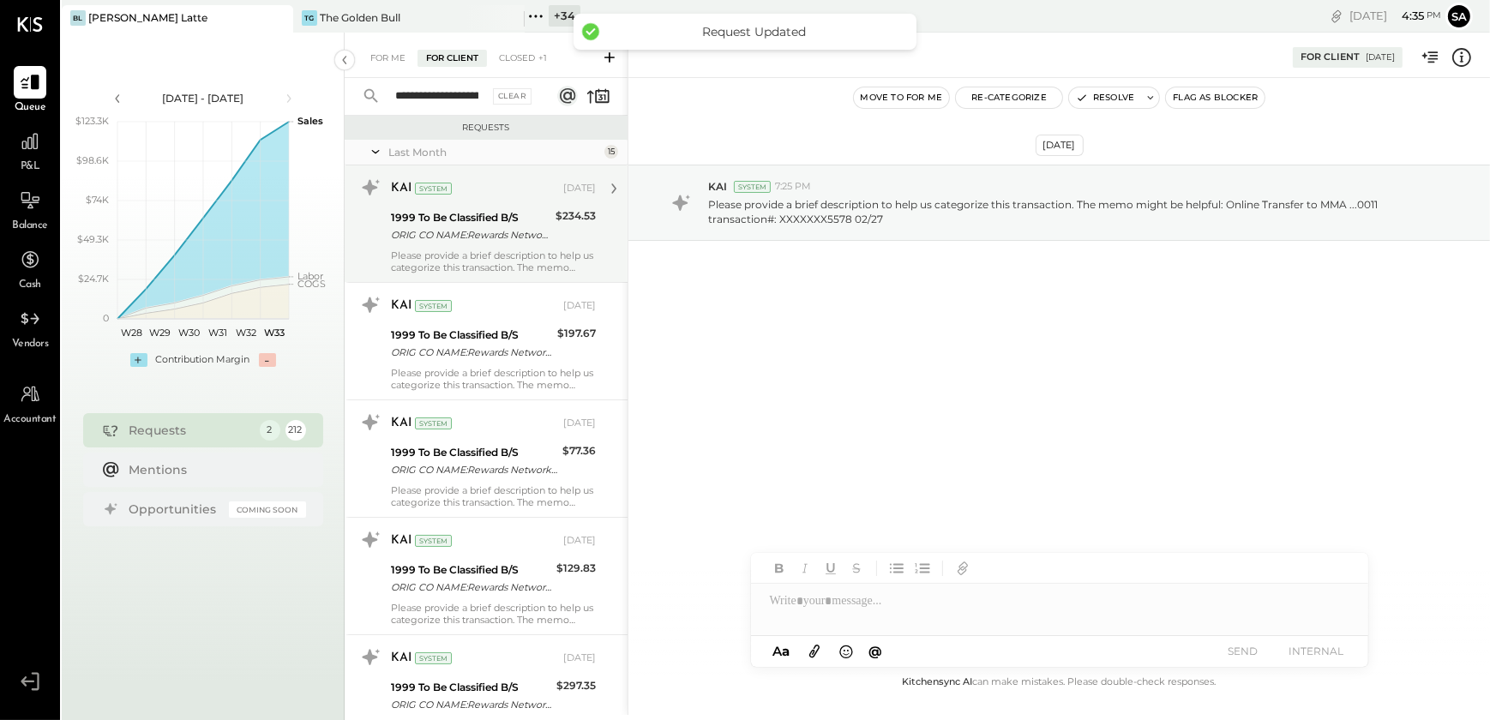
click at [495, 250] on div "Please provide a brief description to help us categorize this transaction. The …" at bounding box center [493, 261] width 205 height 24
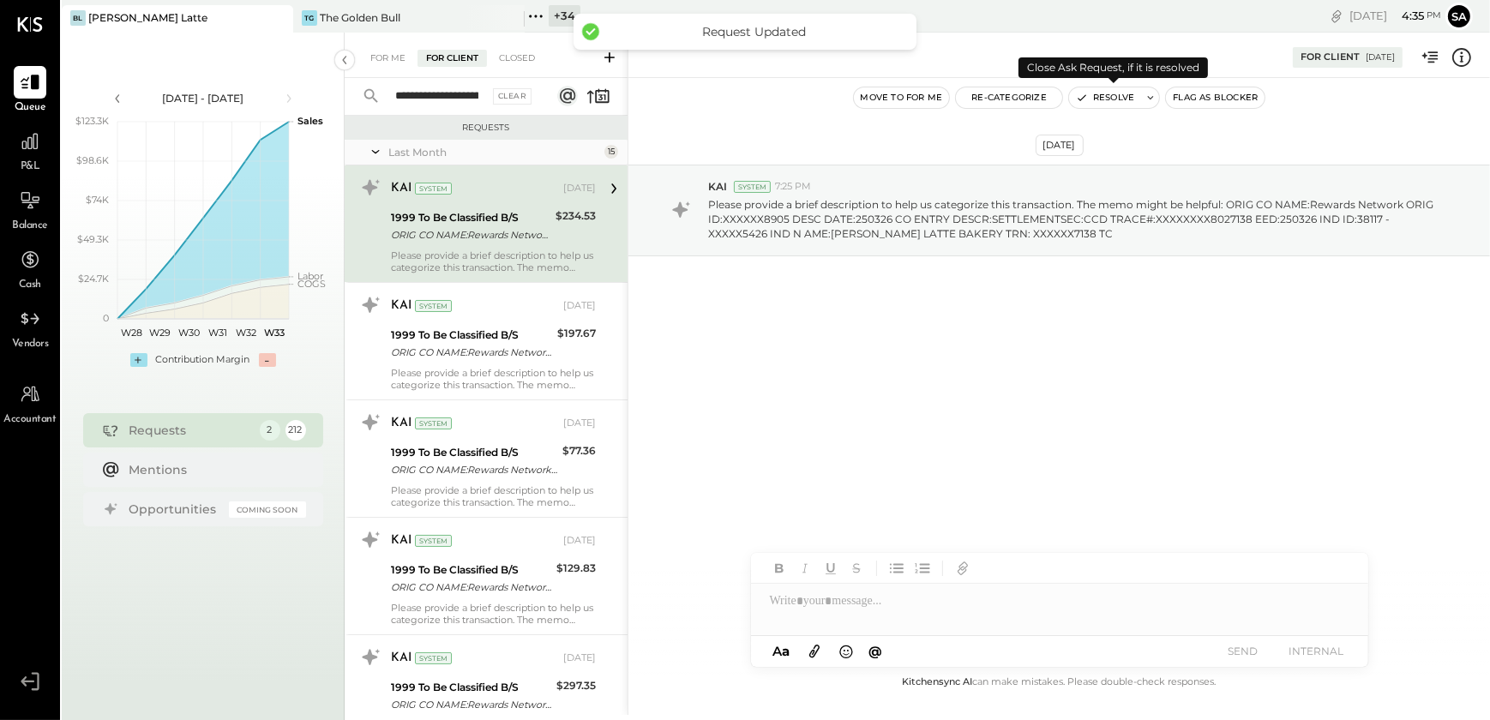
click at [1097, 93] on button "Resolve" at bounding box center [1105, 97] width 72 height 21
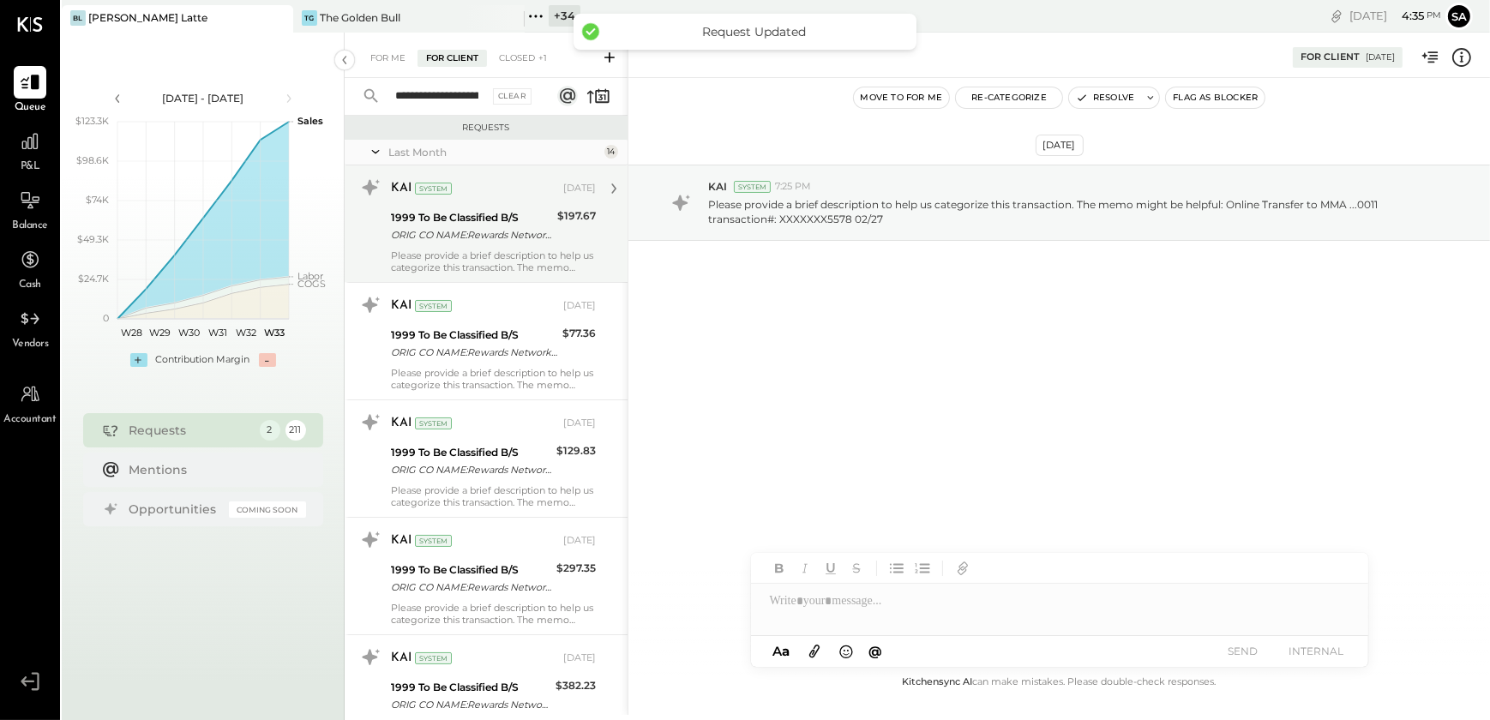
click at [444, 257] on div "Please provide a brief description to help us categorize this transaction. The …" at bounding box center [493, 261] width 205 height 24
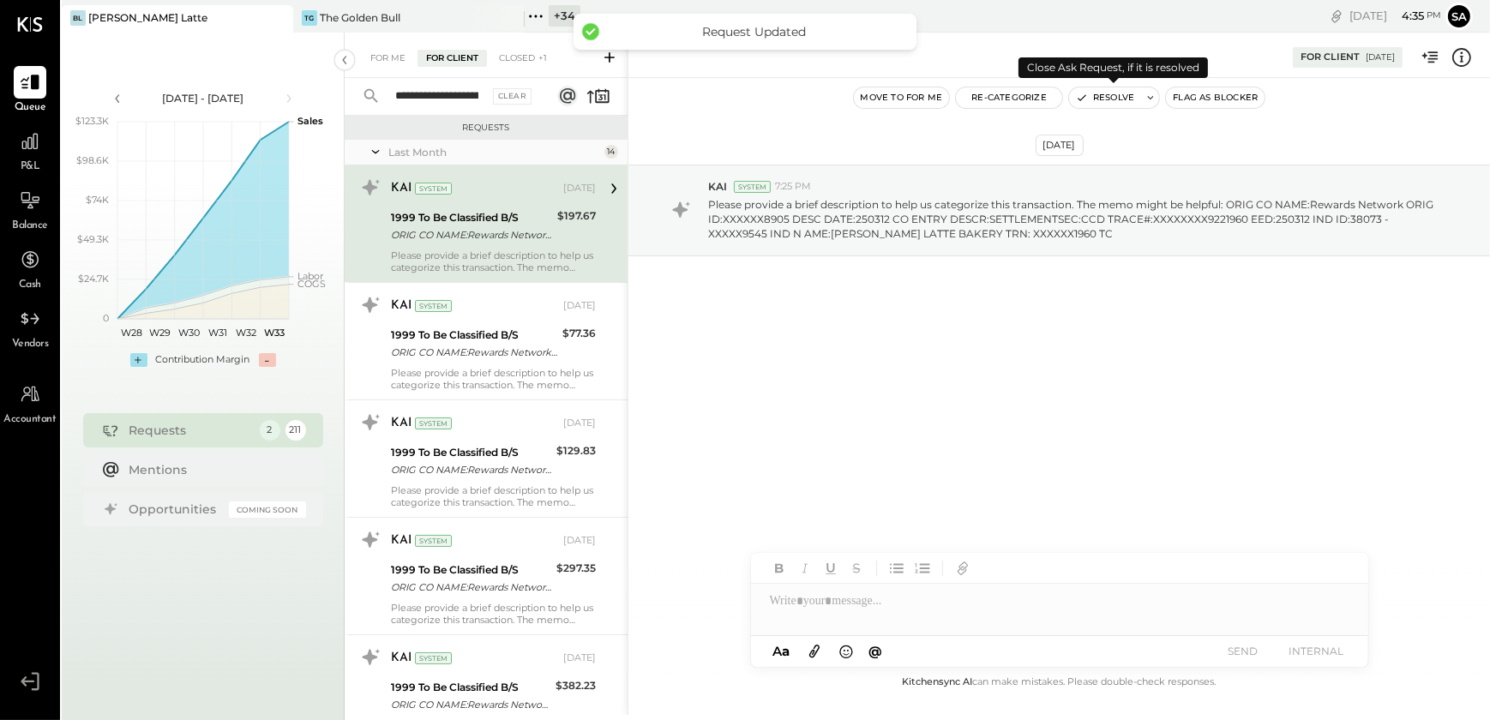
click at [1101, 95] on button "Resolve" at bounding box center [1105, 97] width 72 height 21
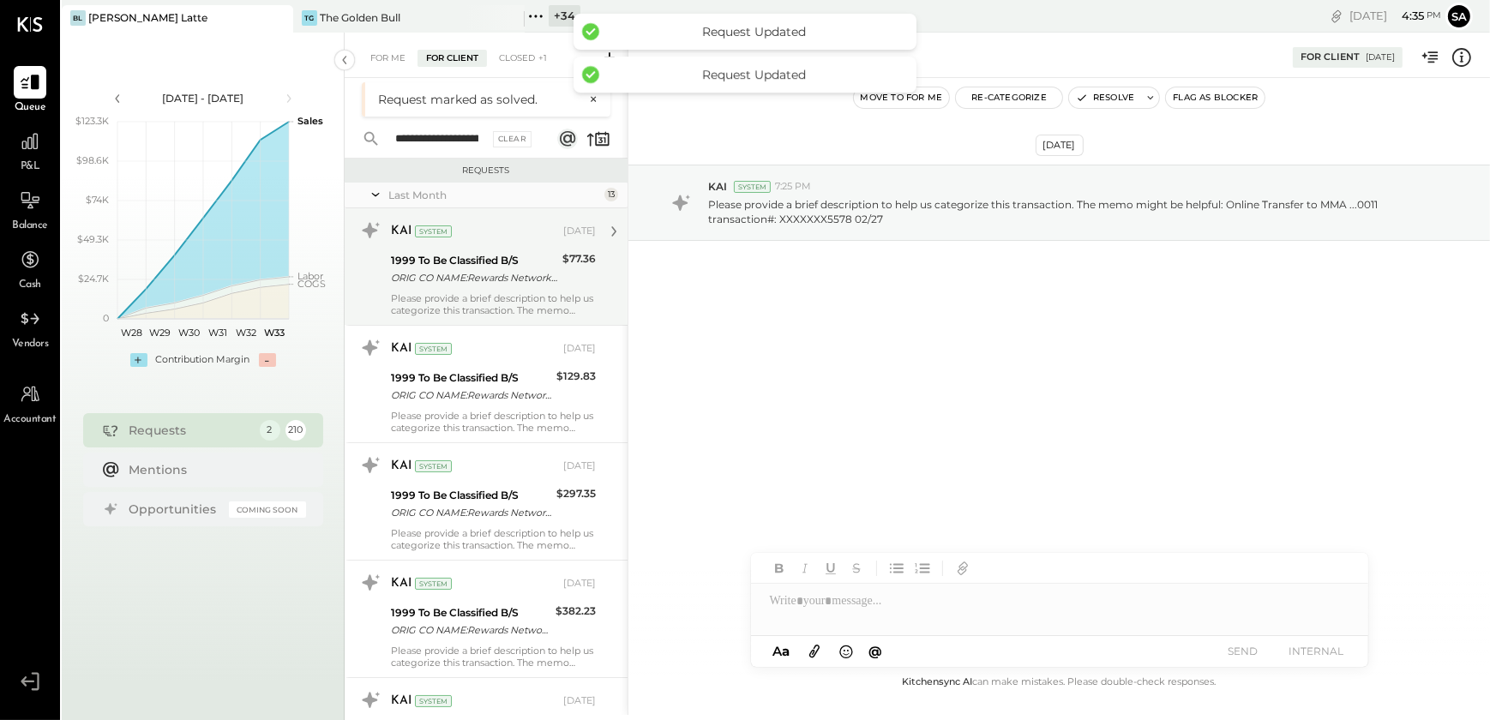
click at [461, 257] on div "1999 To Be Classified B/S" at bounding box center [474, 260] width 166 height 17
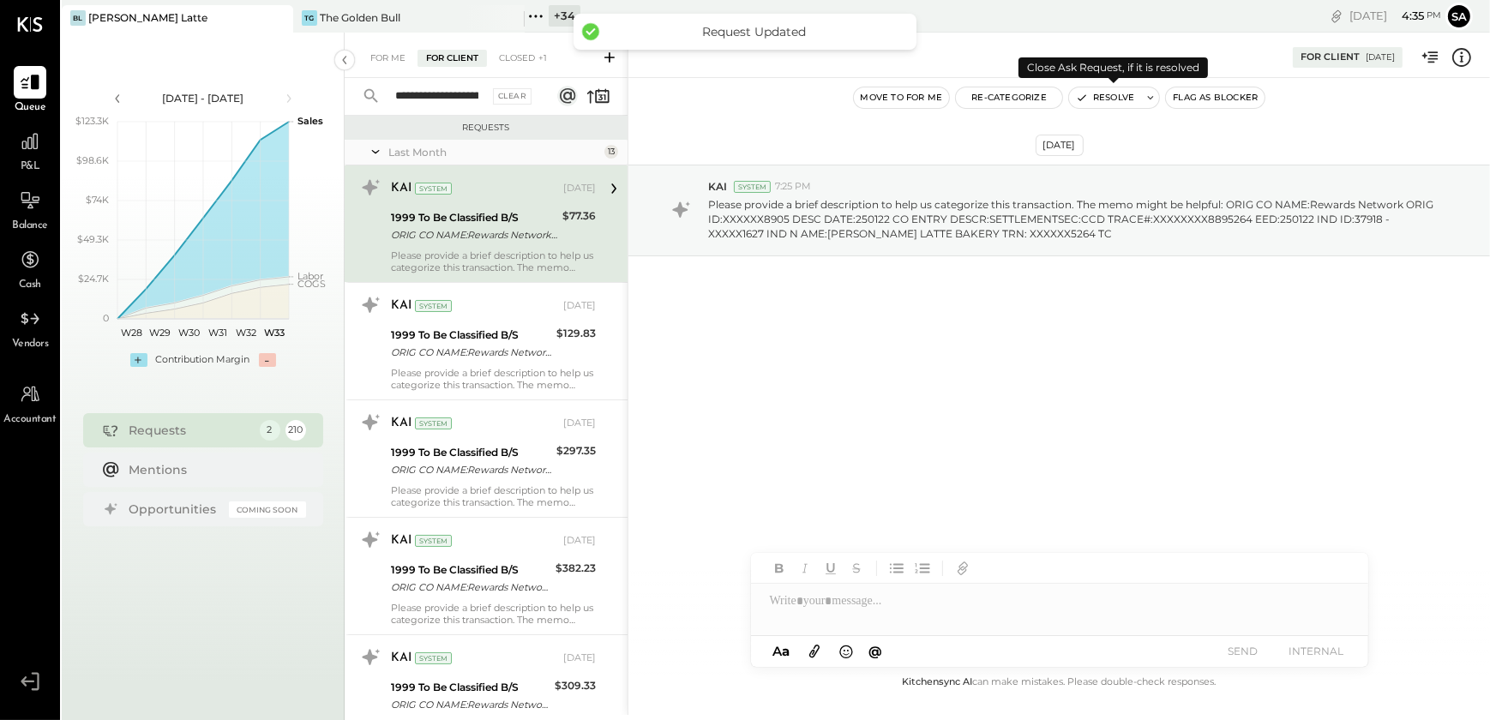
click at [1110, 93] on button "Resolve" at bounding box center [1105, 97] width 72 height 21
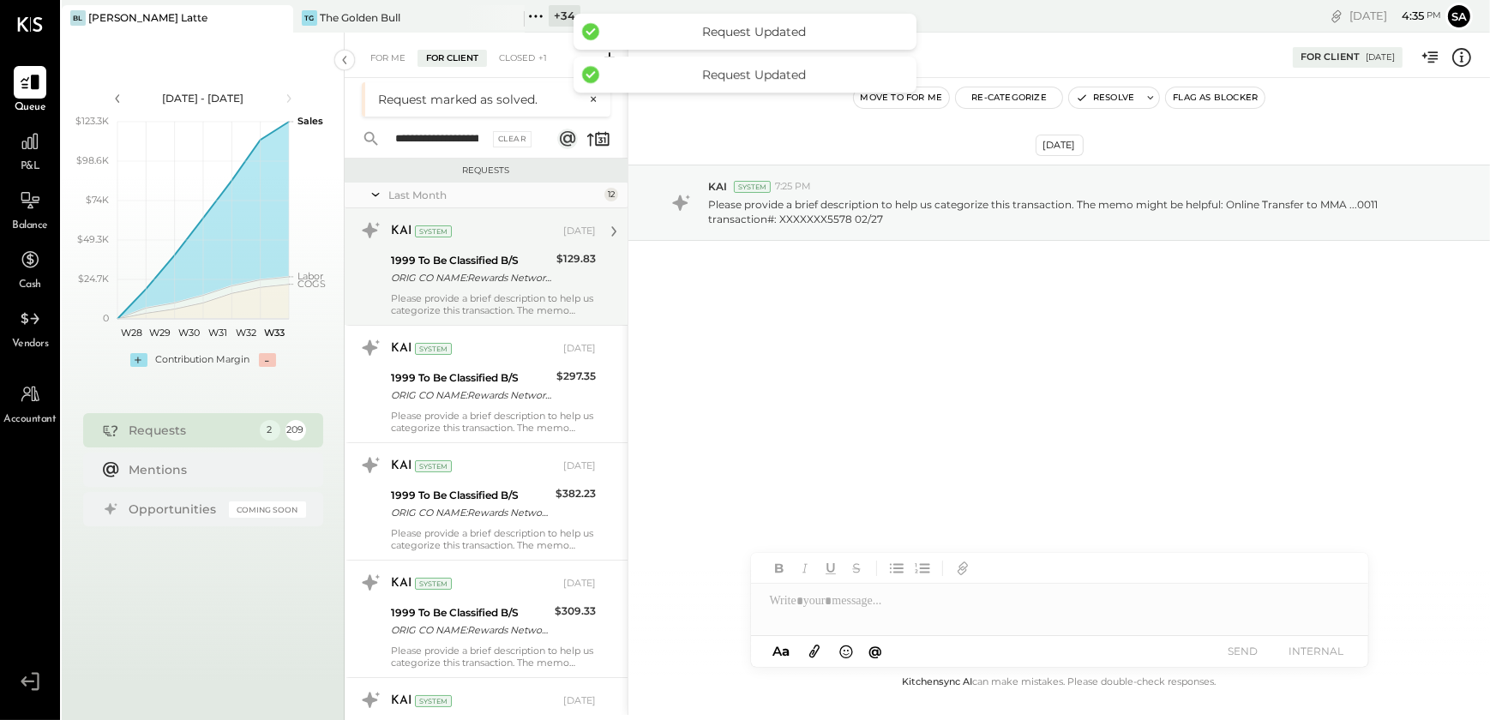
click at [480, 252] on div "1999 To Be Classified B/S" at bounding box center [471, 260] width 160 height 17
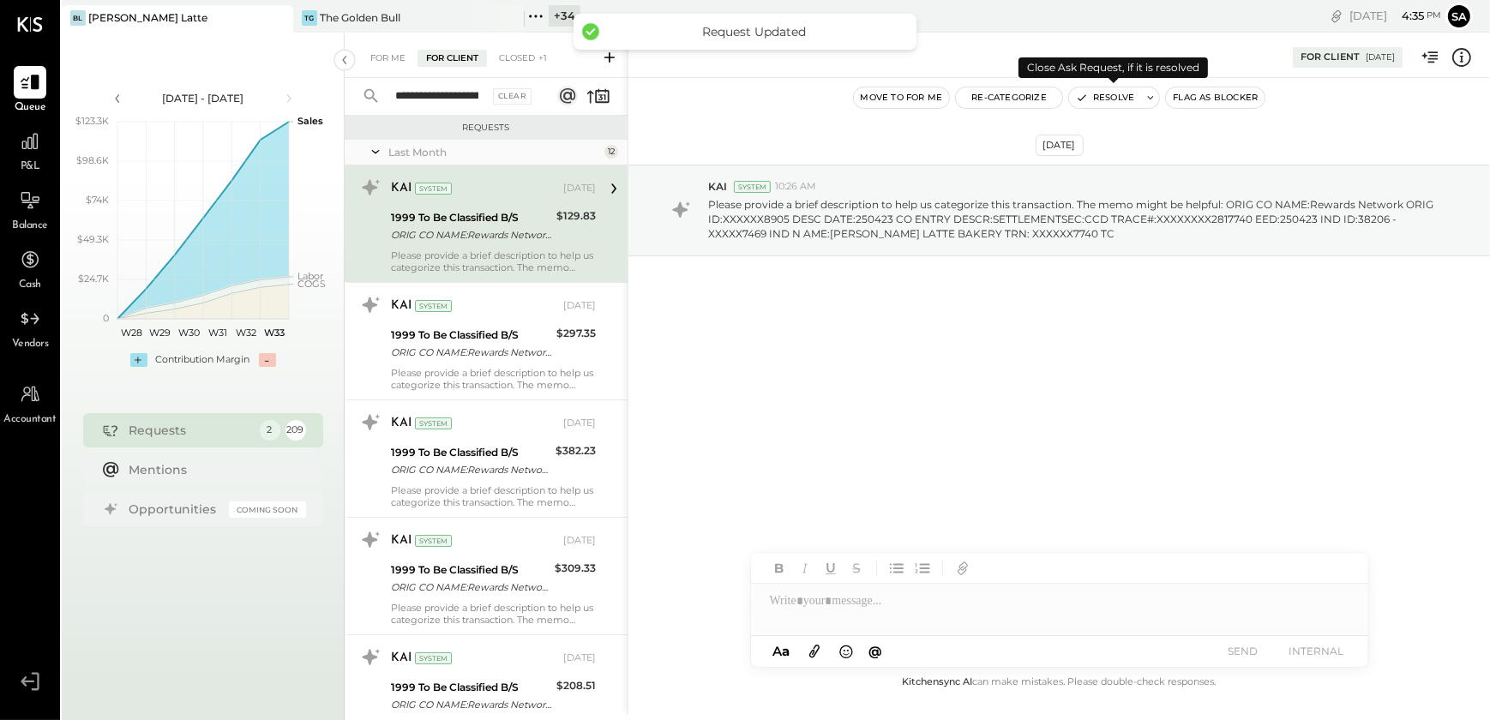
click at [1110, 94] on button "Resolve" at bounding box center [1105, 97] width 72 height 21
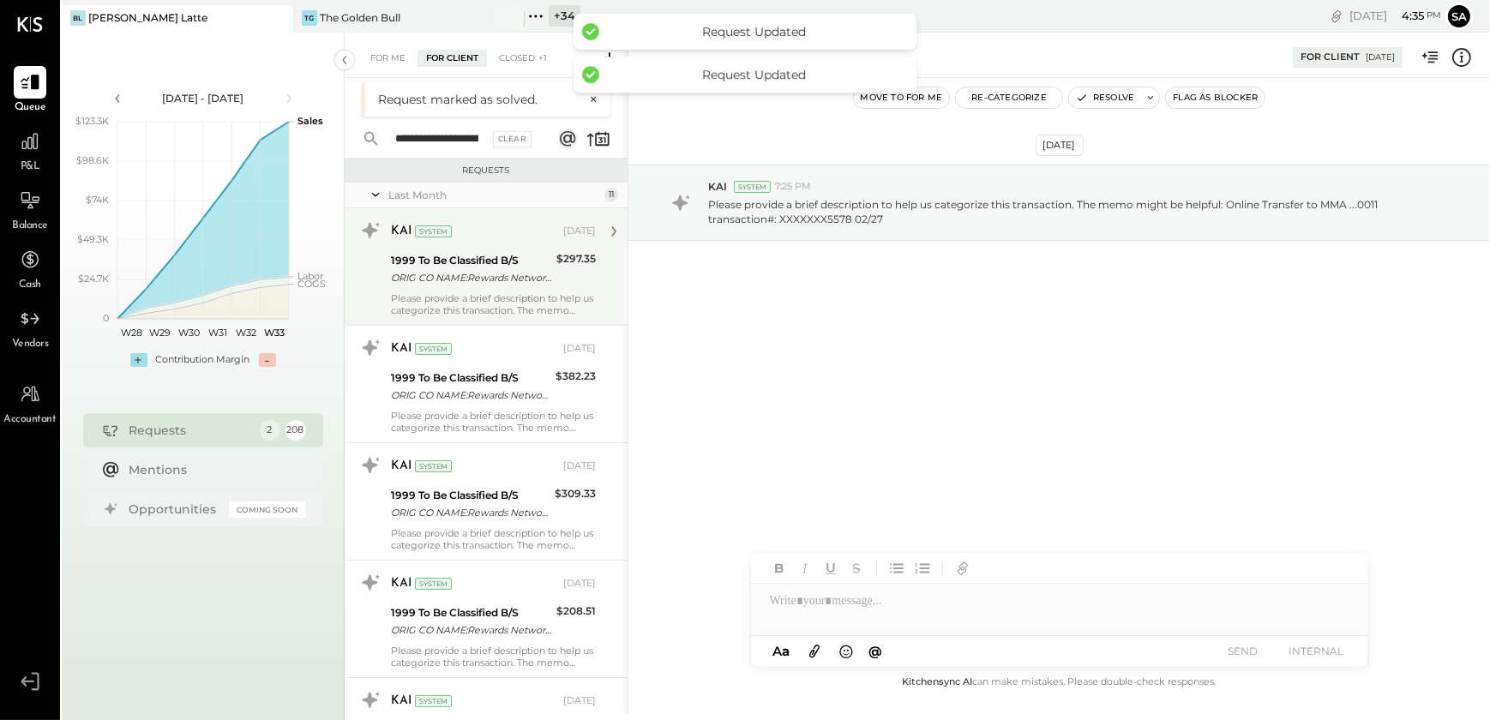
click at [506, 279] on div "ORIG CO NAME:Rewards Network ORIG ID:XXXXXX8905 DESC DATE:250409 CO ENTRY DESCR…" at bounding box center [471, 277] width 160 height 17
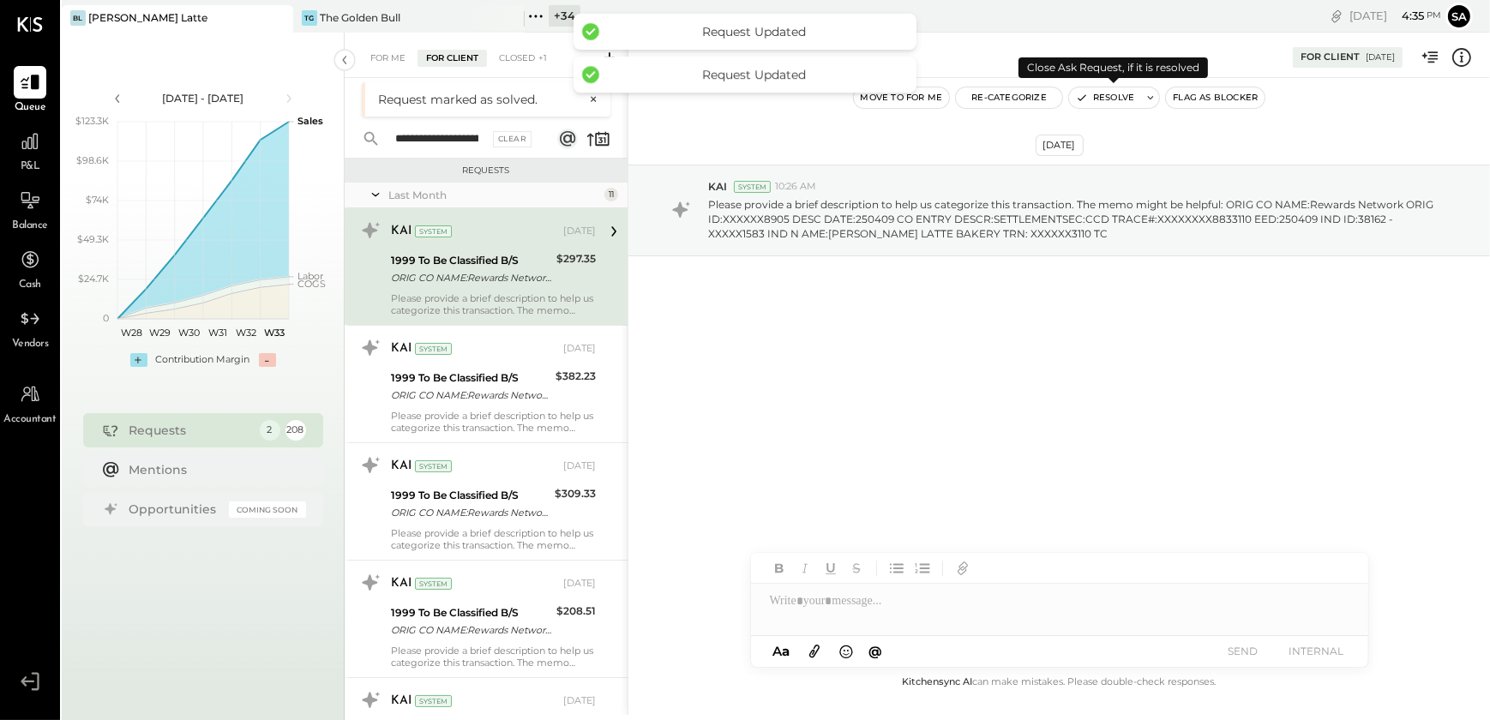
click at [1098, 91] on button "Resolve" at bounding box center [1105, 97] width 72 height 21
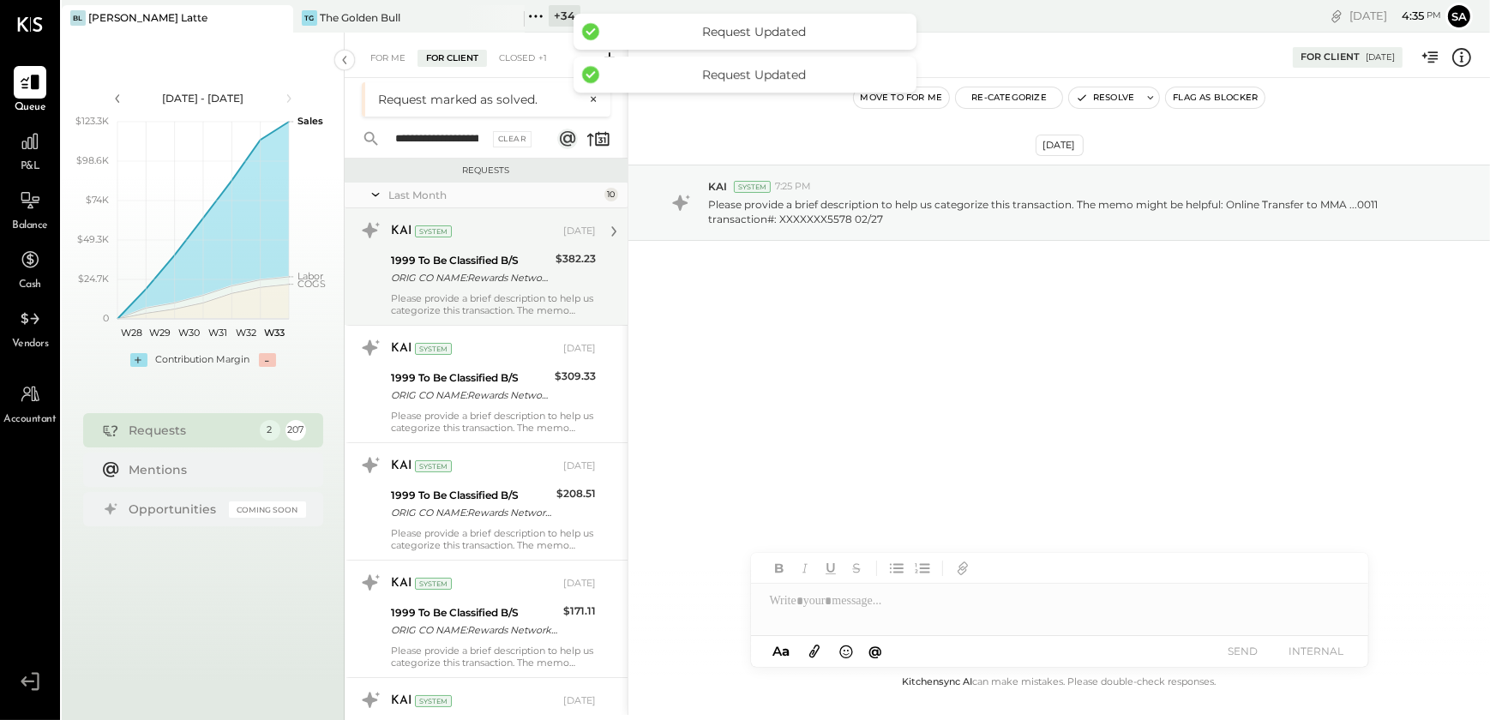
click at [478, 270] on div "ORIG CO NAME:Rewards Network ORIG ID:XXXXXX8905 DESC DATE:250430 CO ENTRY DESCR…" at bounding box center [470, 277] width 159 height 17
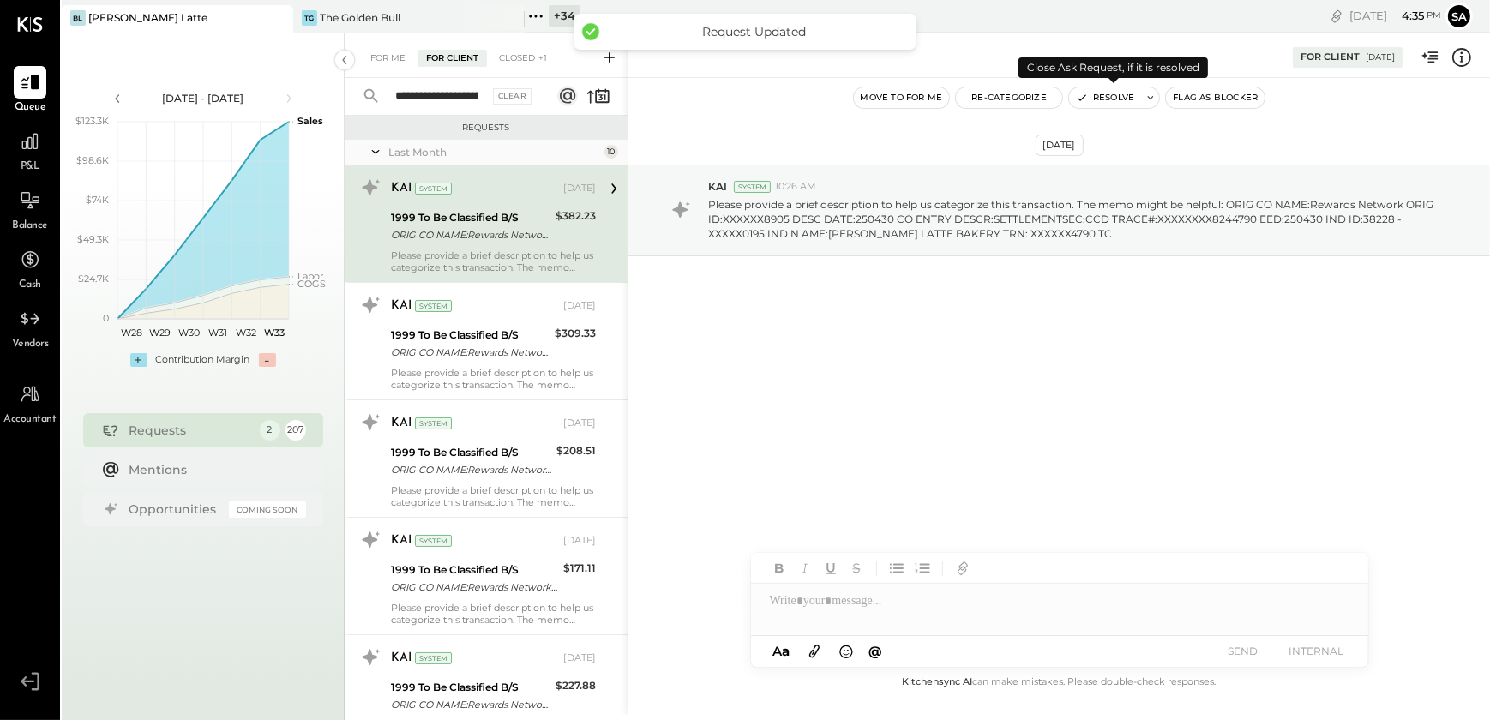
click at [1093, 98] on button "Resolve" at bounding box center [1105, 97] width 72 height 21
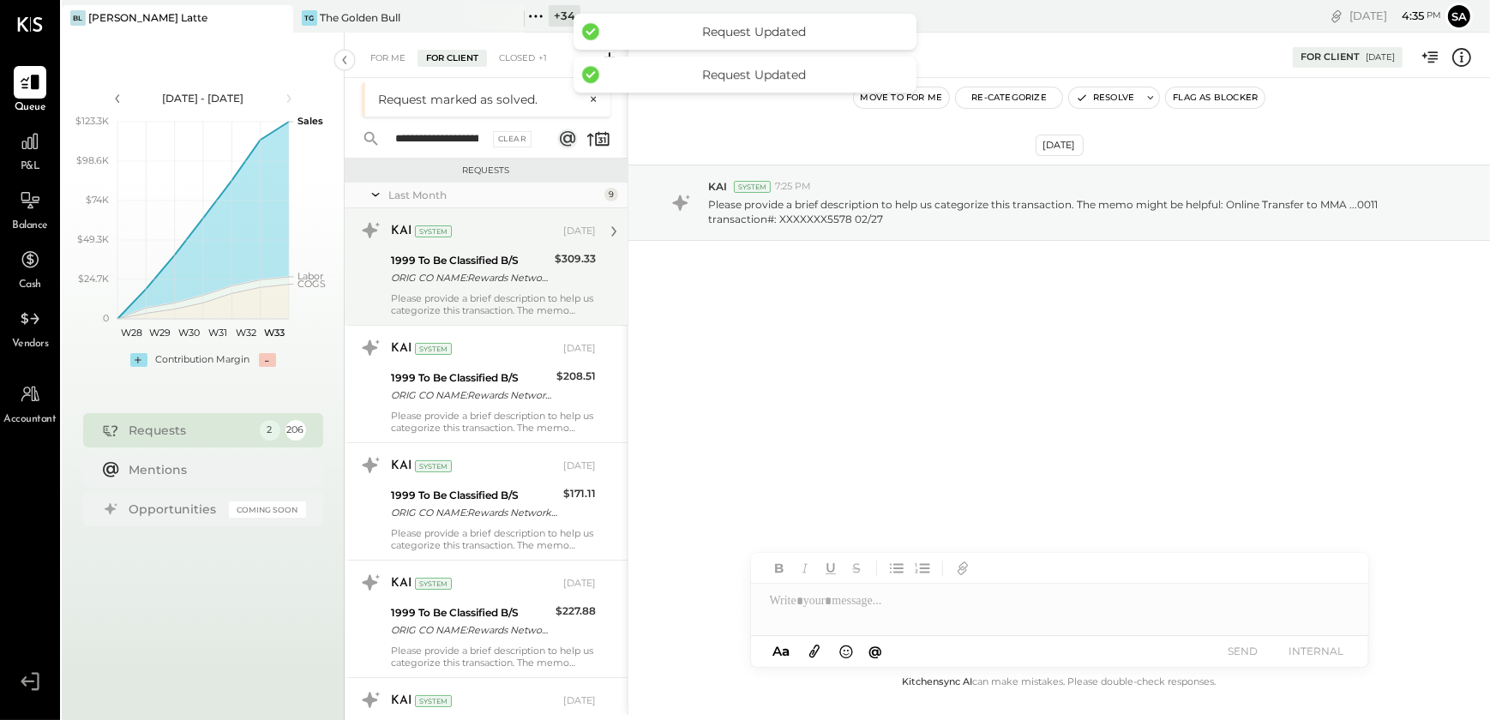
click at [470, 276] on div "ORIG CO NAME:Rewards Network ORIG ID:XXXXXX8905 DESC DATE:250512 CO ENTRY DESCR…" at bounding box center [470, 277] width 159 height 17
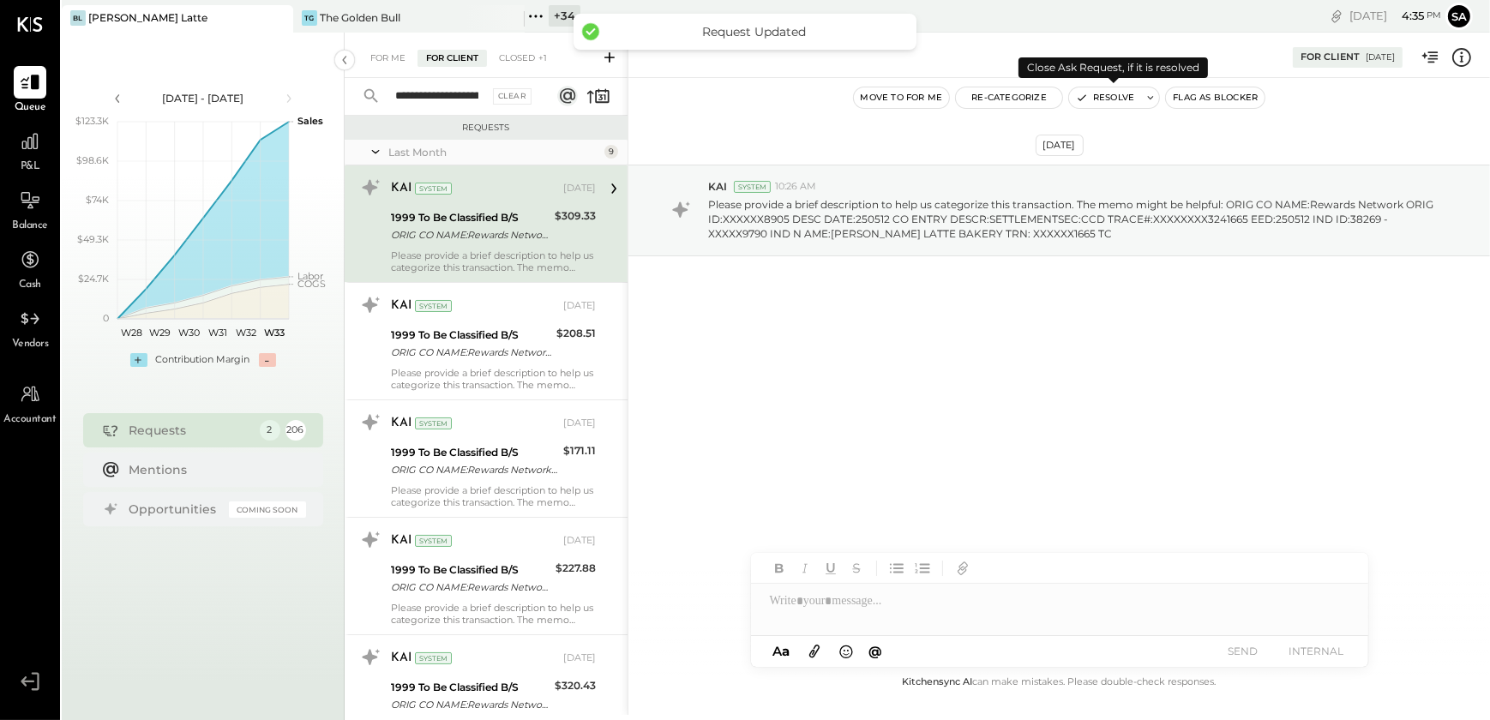
click at [1107, 93] on button "Resolve" at bounding box center [1105, 97] width 72 height 21
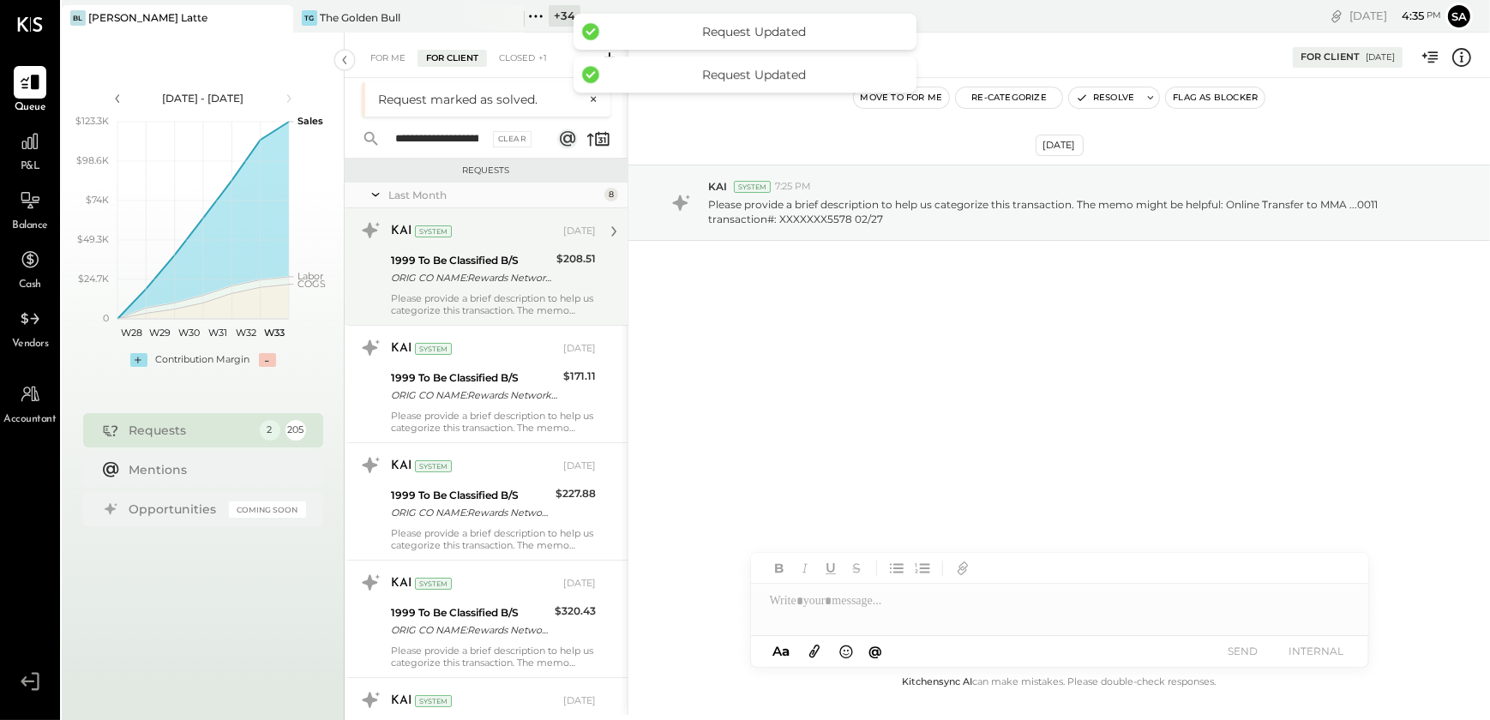
click at [425, 239] on div "KAI System" at bounding box center [475, 231] width 169 height 17
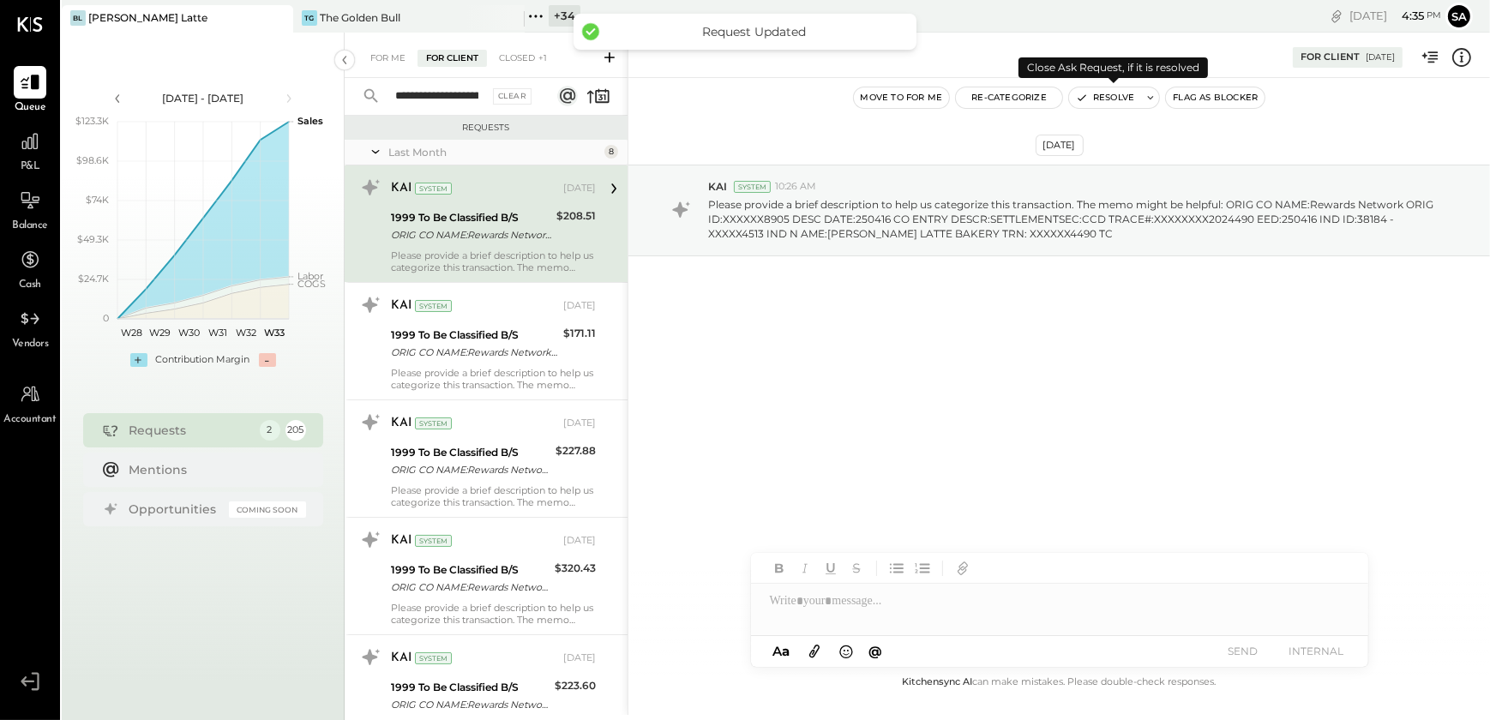
click at [1106, 95] on button "Resolve" at bounding box center [1105, 97] width 72 height 21
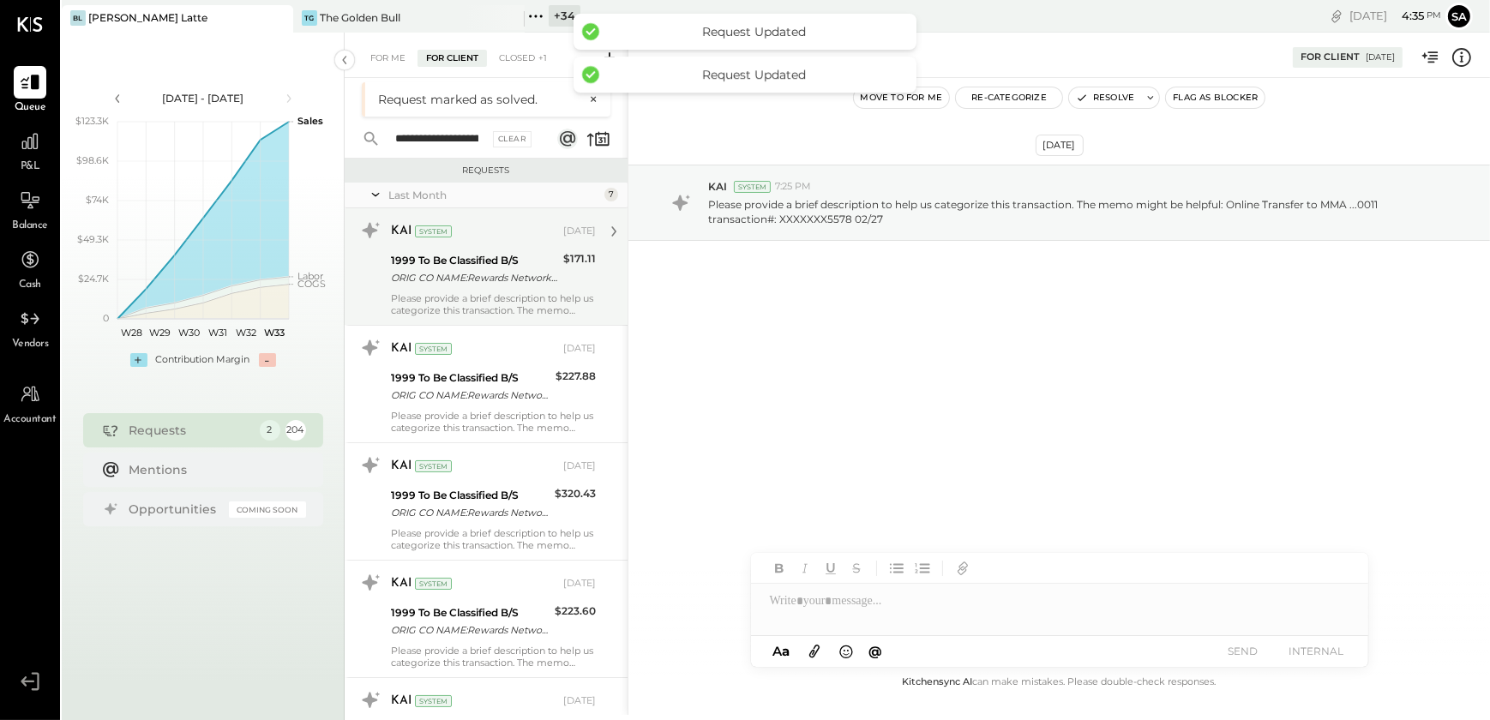
click at [459, 265] on div "1999 To Be Classified B/S" at bounding box center [474, 260] width 167 height 17
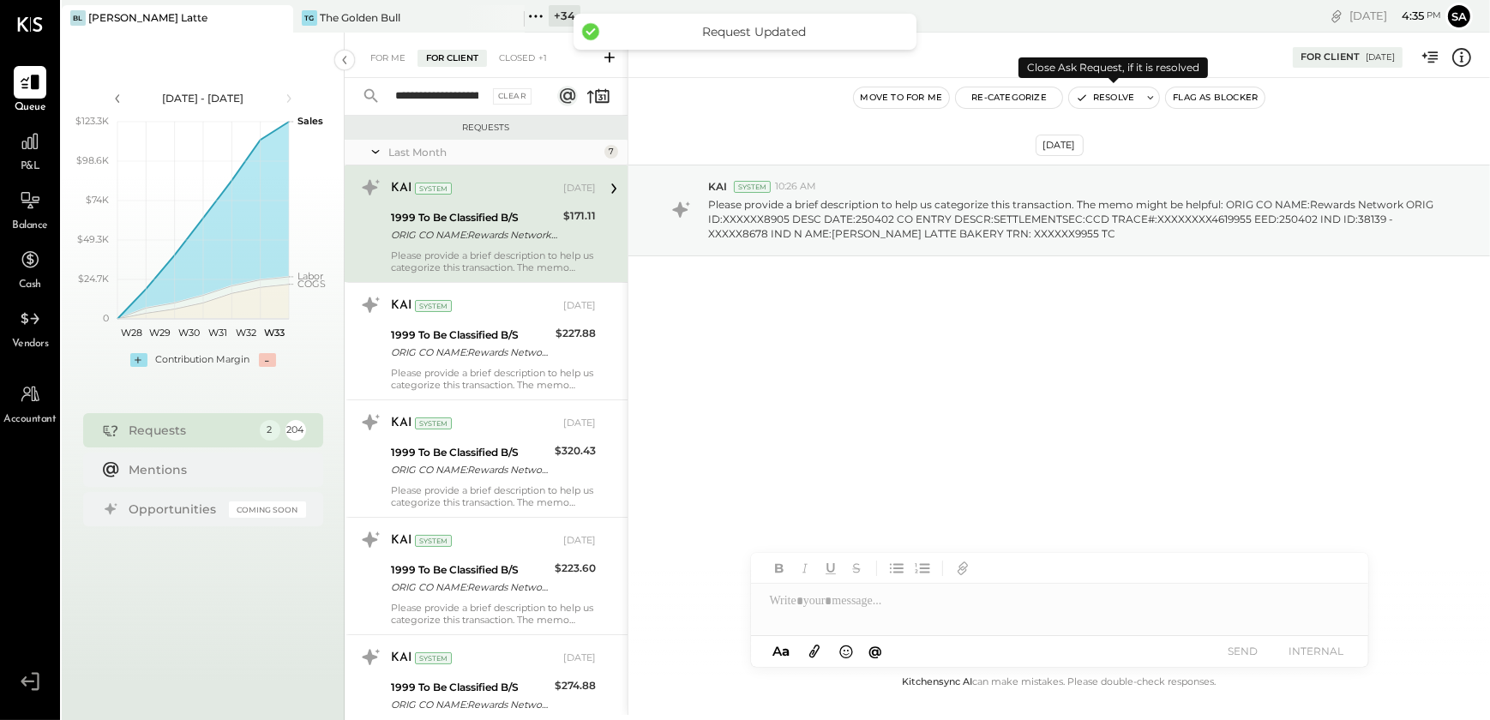
click at [1102, 96] on button "Resolve" at bounding box center [1105, 97] width 72 height 21
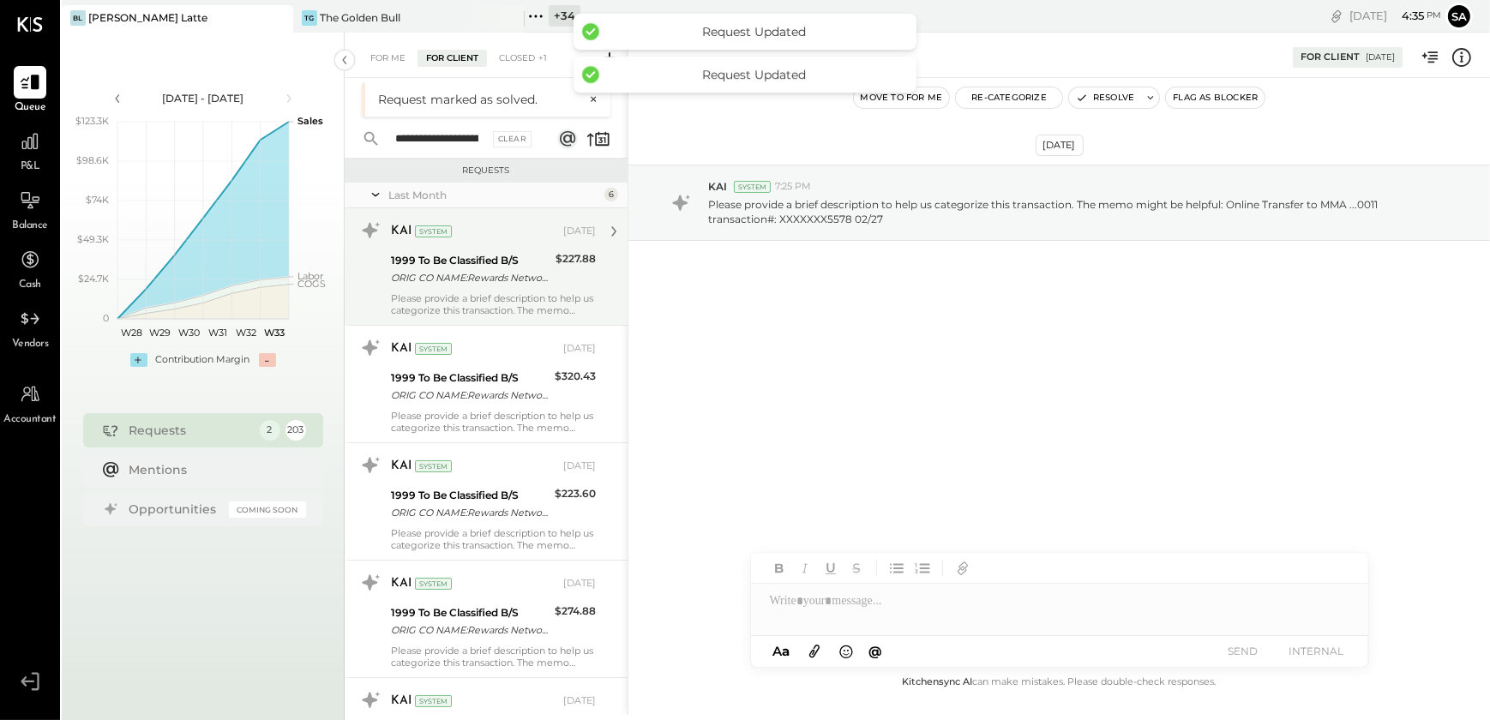
click at [450, 271] on div "ORIG CO NAME:Rewards Network ORIG ID:2133698905 DESC DATE:250611 CO ENTRY DESCR…" at bounding box center [470, 277] width 159 height 17
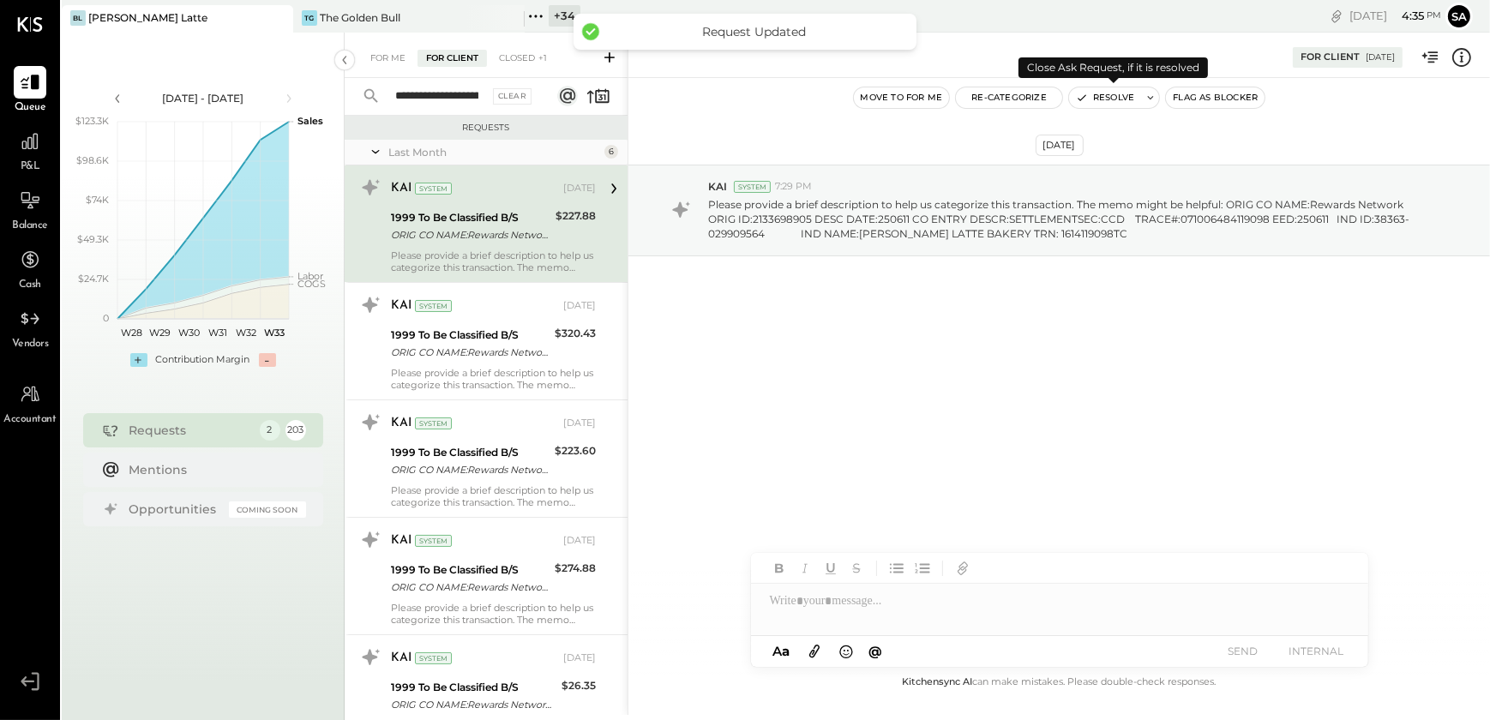
click at [1089, 93] on button "Resolve" at bounding box center [1105, 97] width 72 height 21
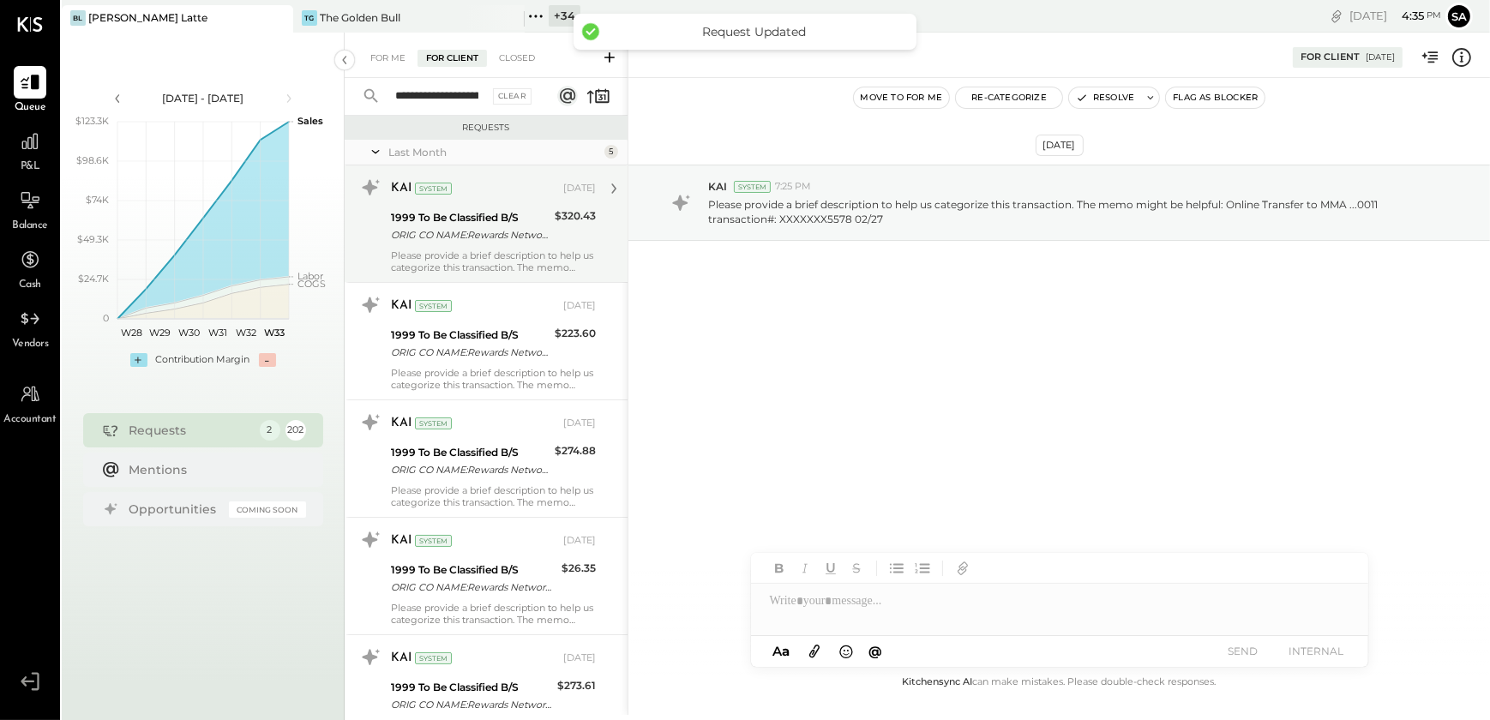
click at [446, 230] on div "ORIG CO NAME:Rewards Network ORIG ID:2133698905 DESC DATE:250514 CO ENTRY DESCR…" at bounding box center [470, 234] width 159 height 17
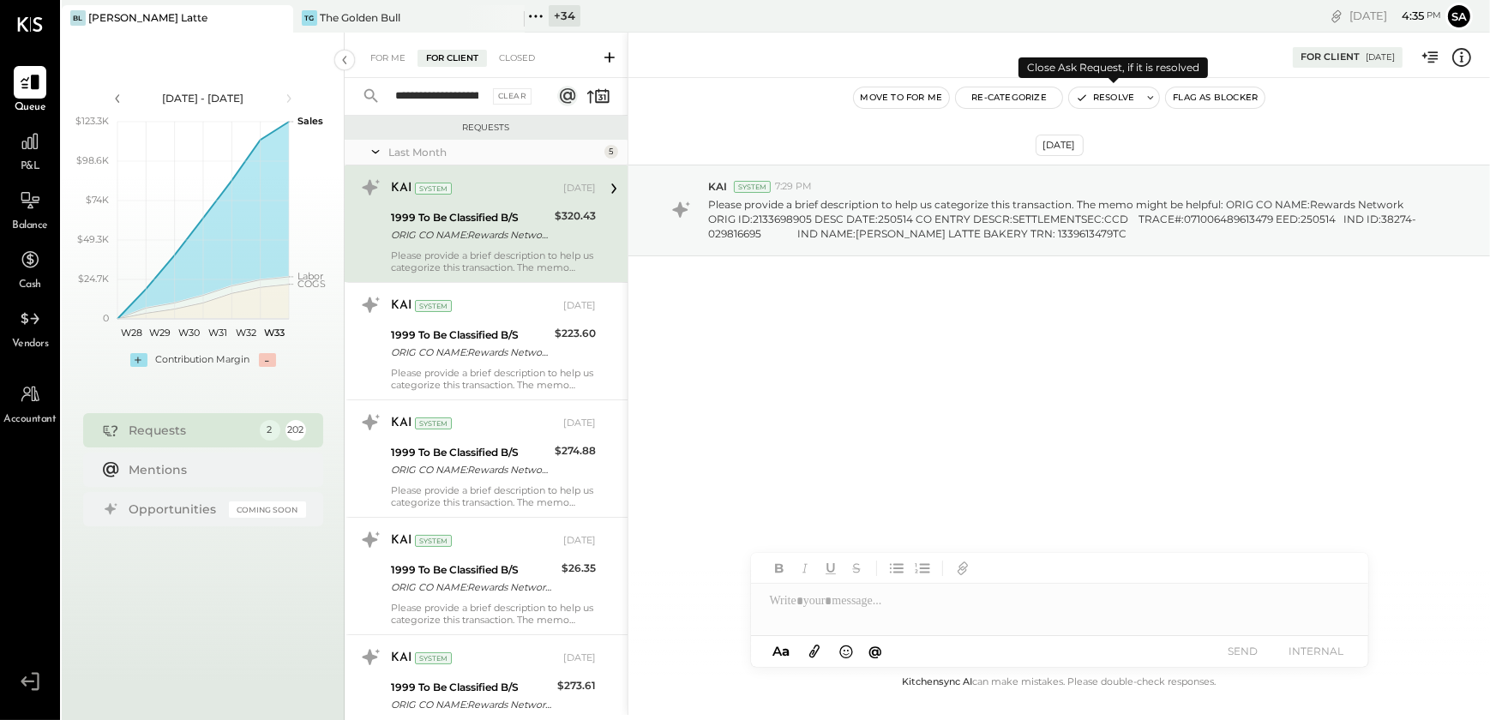
click at [1091, 97] on button "Resolve" at bounding box center [1105, 97] width 72 height 21
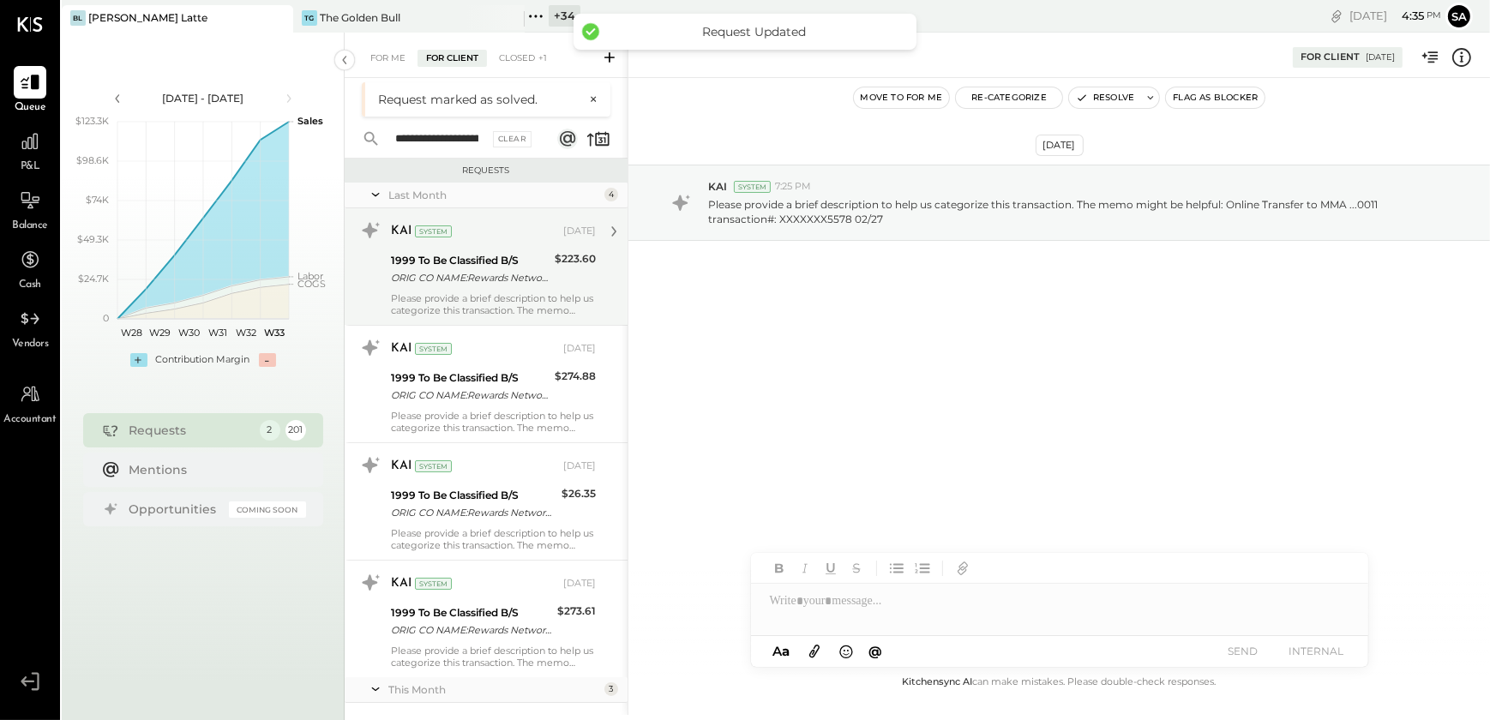
click at [486, 264] on div "1999 To Be Classified B/S" at bounding box center [470, 260] width 159 height 17
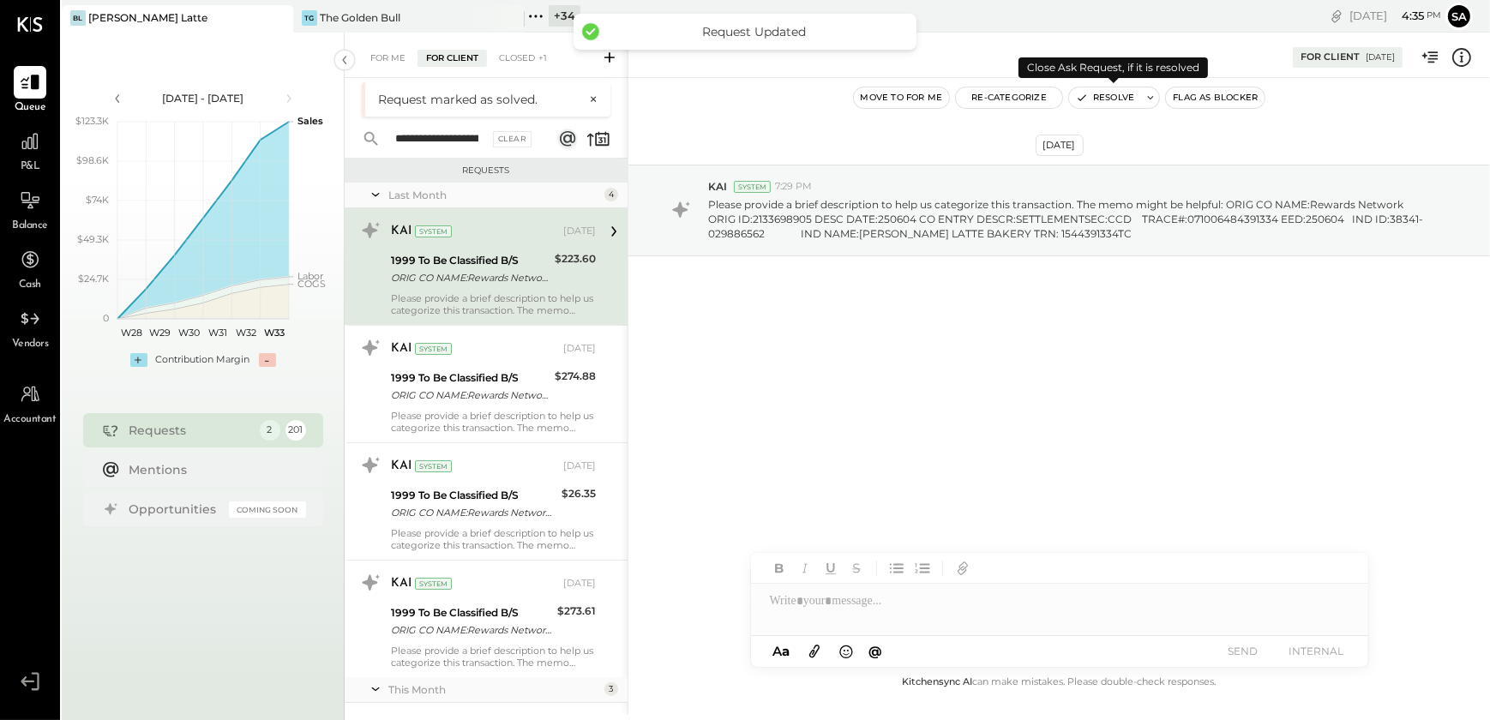
click at [1111, 92] on button "Resolve" at bounding box center [1105, 97] width 72 height 21
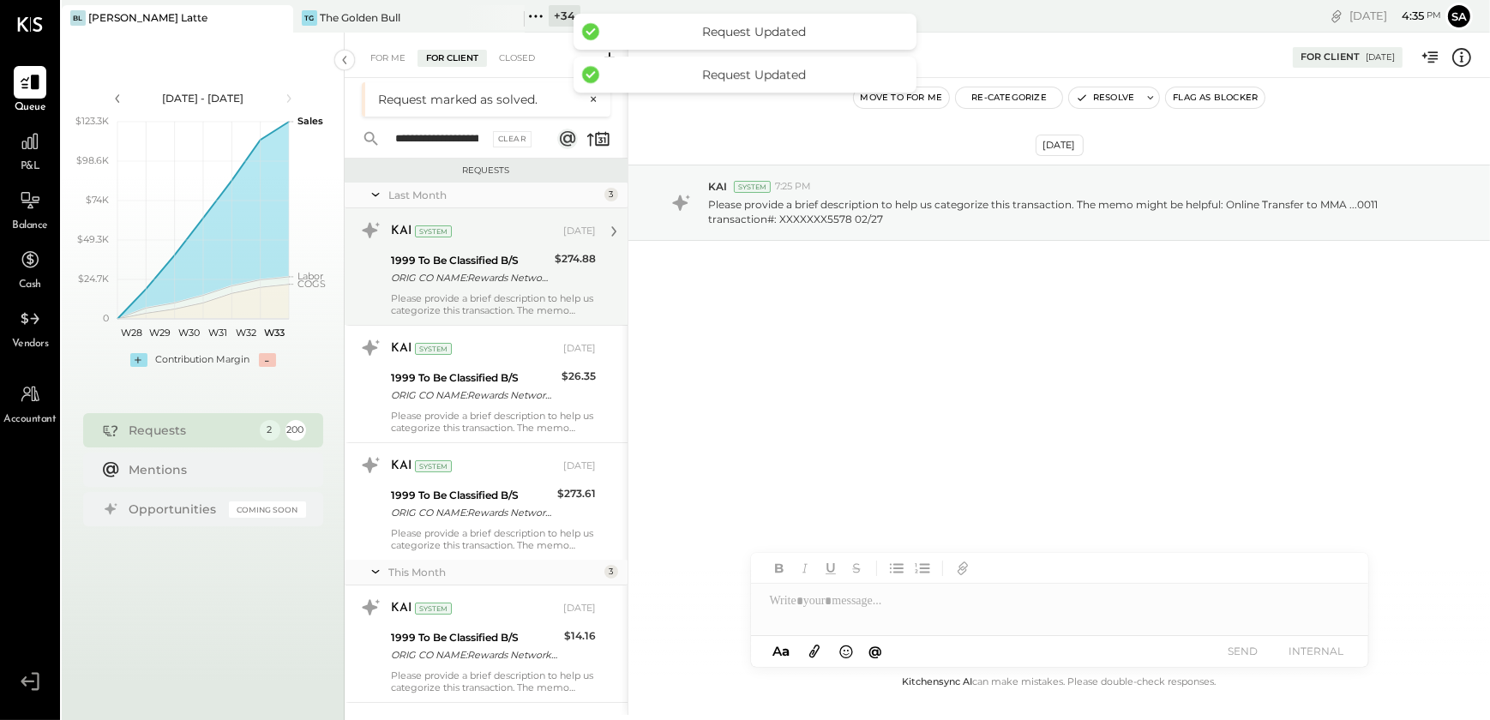
click at [490, 285] on div "ORIG CO NAME:Rewards Network ORIG ID:2133698905 DESC DATE:250521 CO ENTRY DESCR…" at bounding box center [470, 277] width 159 height 17
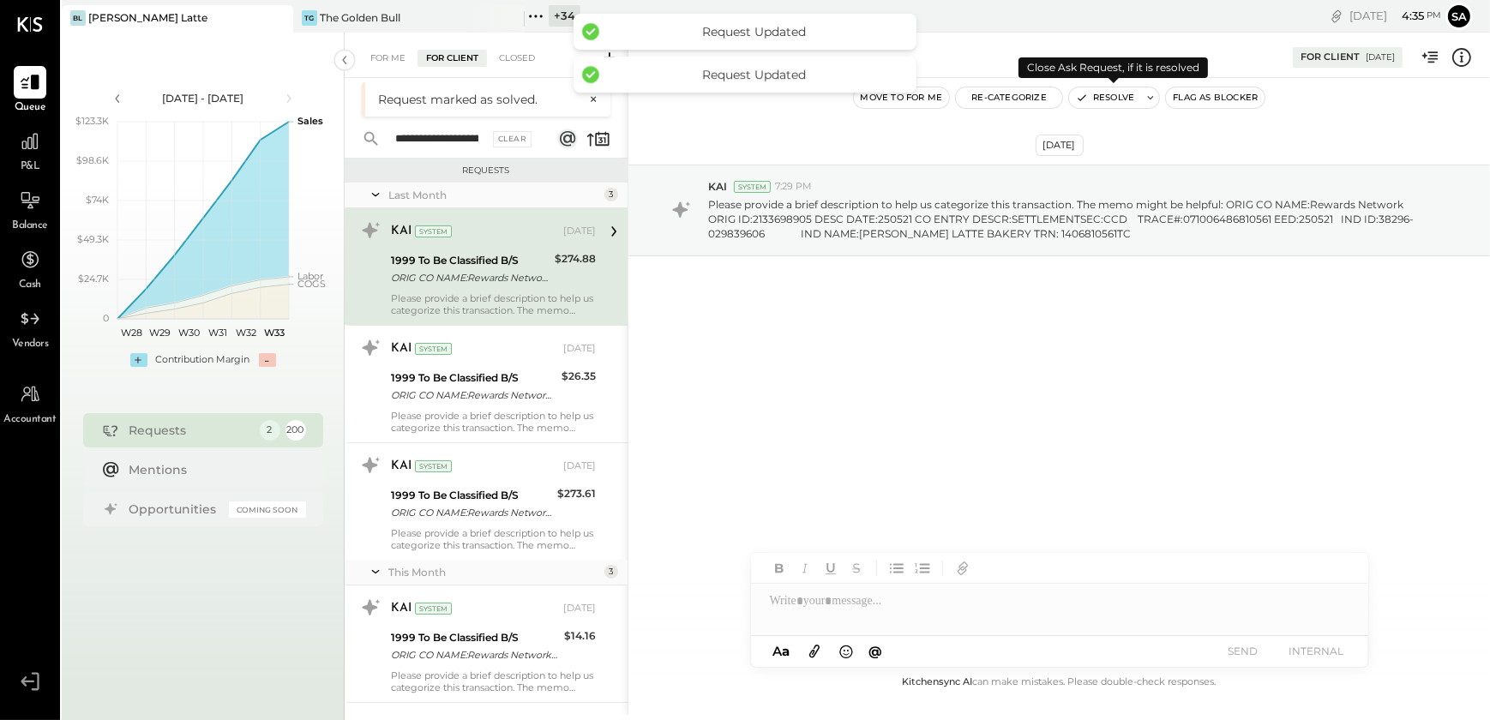
click at [1110, 95] on button "Resolve" at bounding box center [1105, 97] width 72 height 21
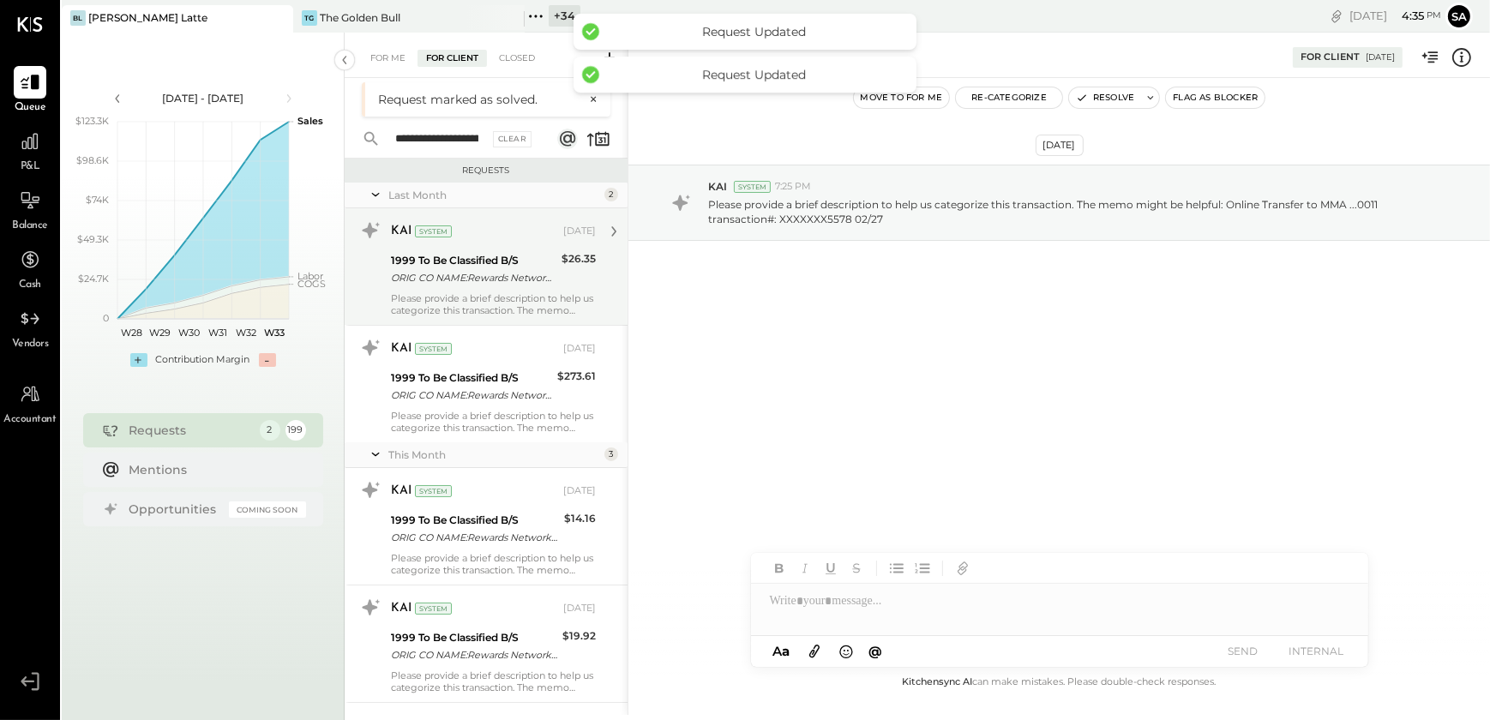
click at [485, 270] on div "ORIG CO NAME:Rewards Network ORIG ID:2133698905 DESC DATE:250625 CO ENTRY DESCR…" at bounding box center [473, 277] width 165 height 17
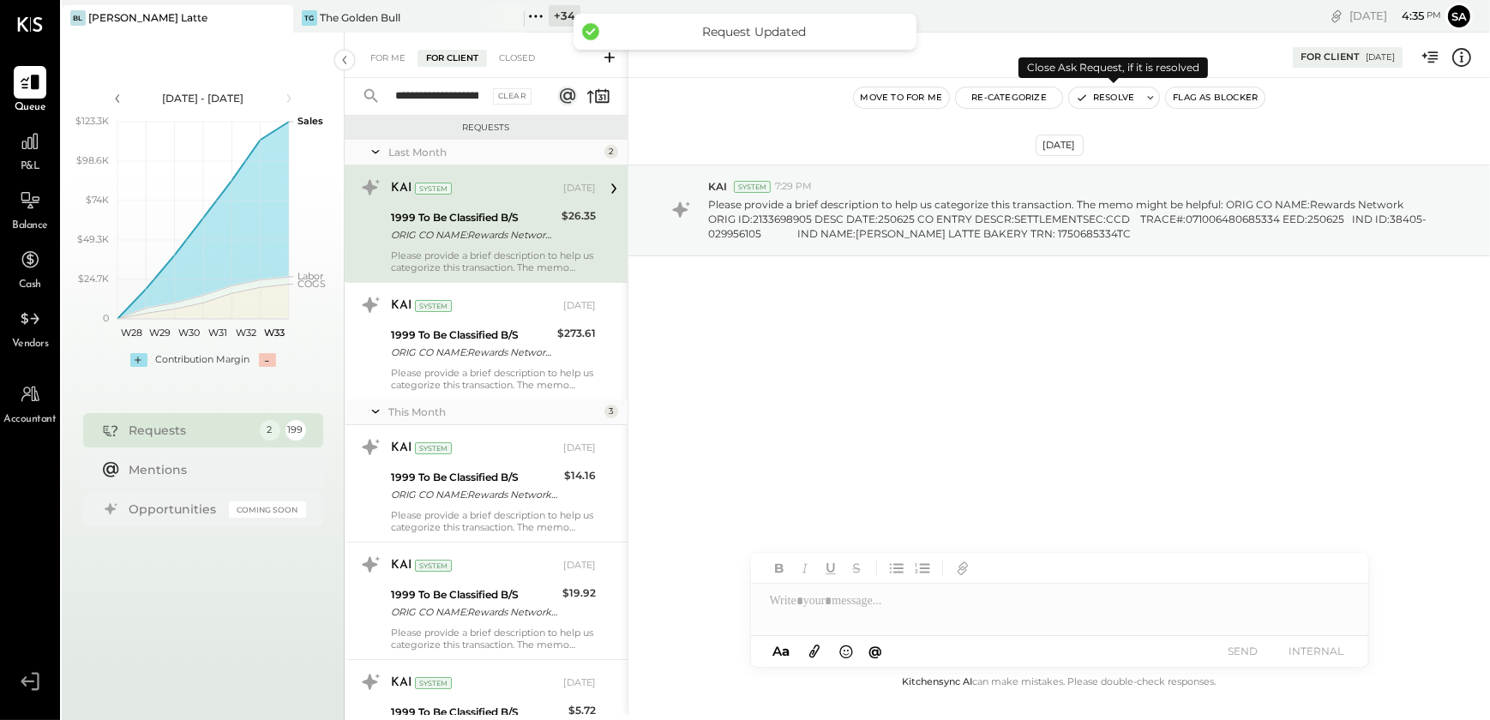
click at [1097, 96] on button "Resolve" at bounding box center [1105, 97] width 72 height 21
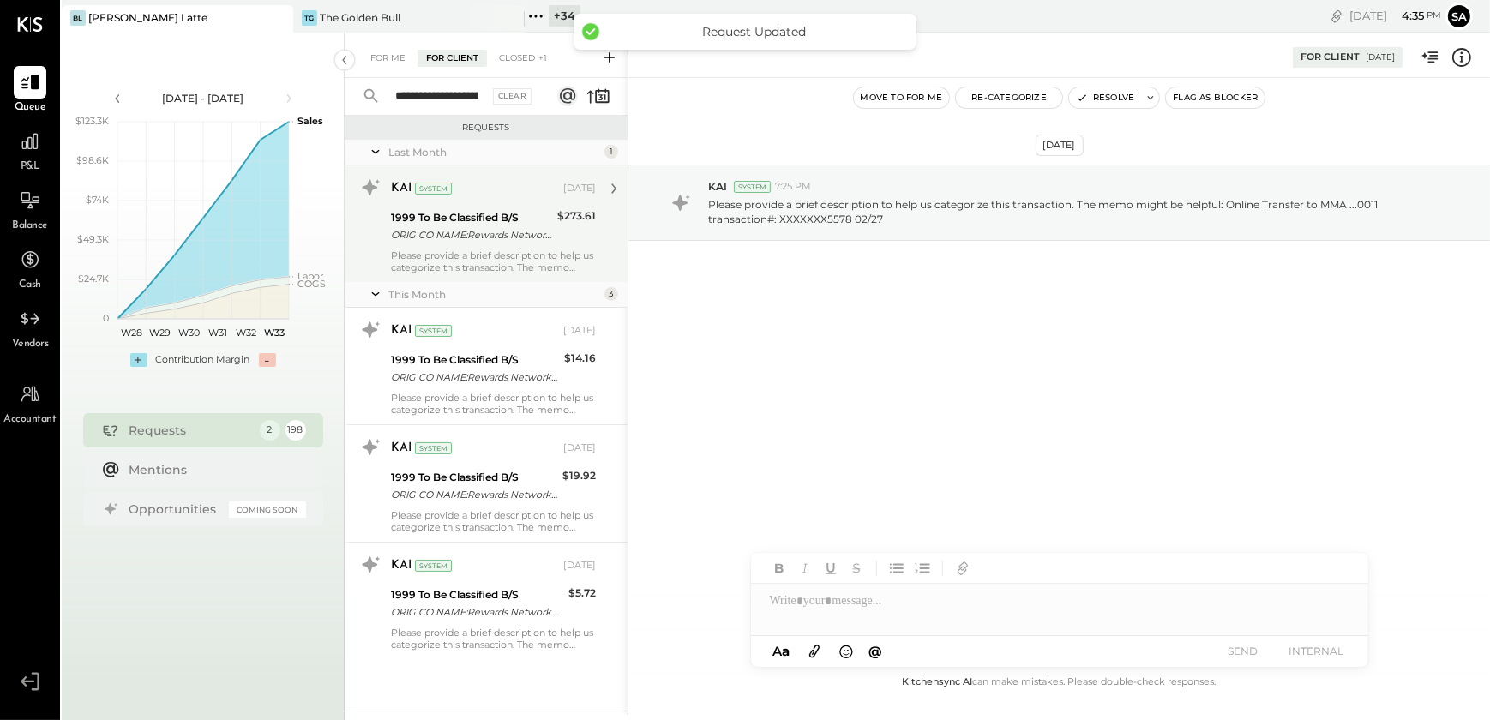
click at [476, 243] on div "ORIG CO NAME:Rewards Network ORIG ID:2133698905 DESC DATE:250618 CO ENTRY DESCR…" at bounding box center [471, 234] width 161 height 17
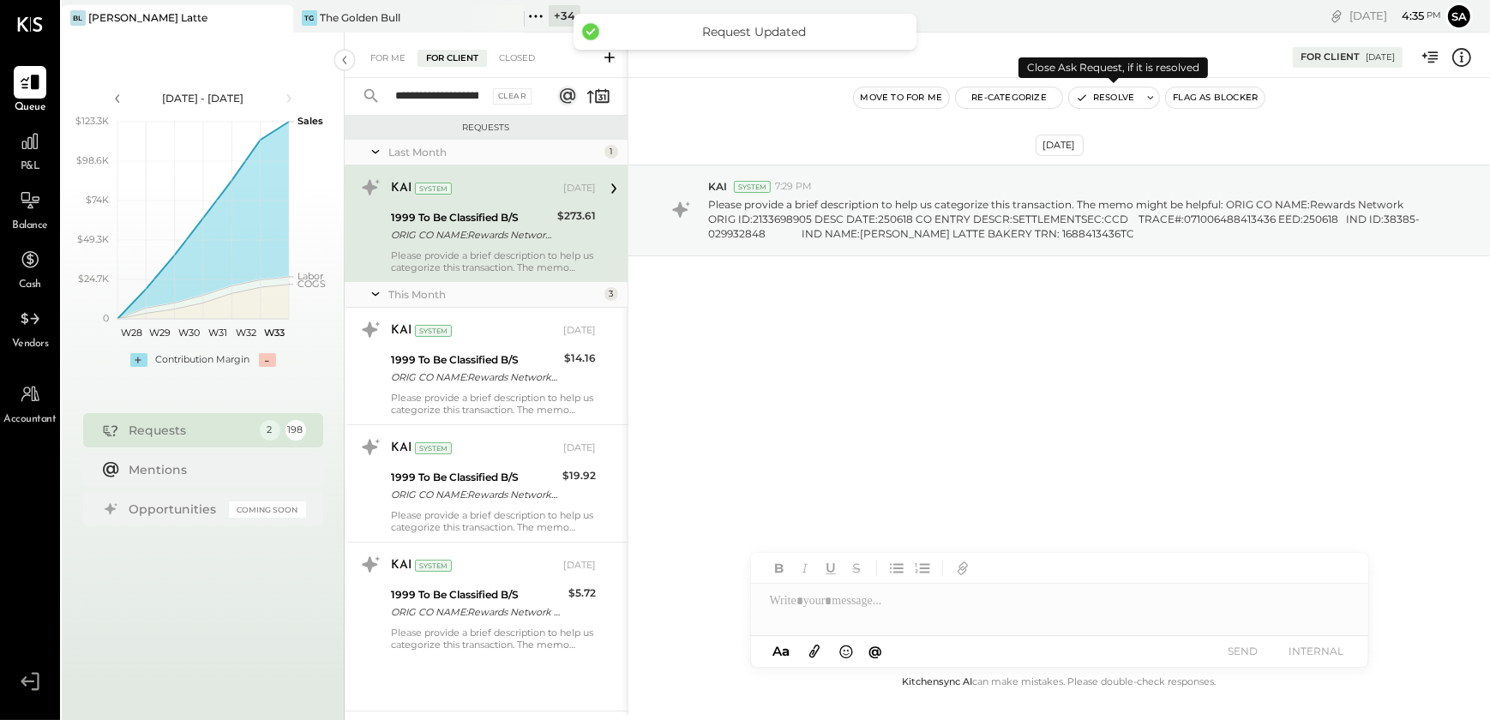
click at [1098, 97] on button "Resolve" at bounding box center [1105, 97] width 72 height 21
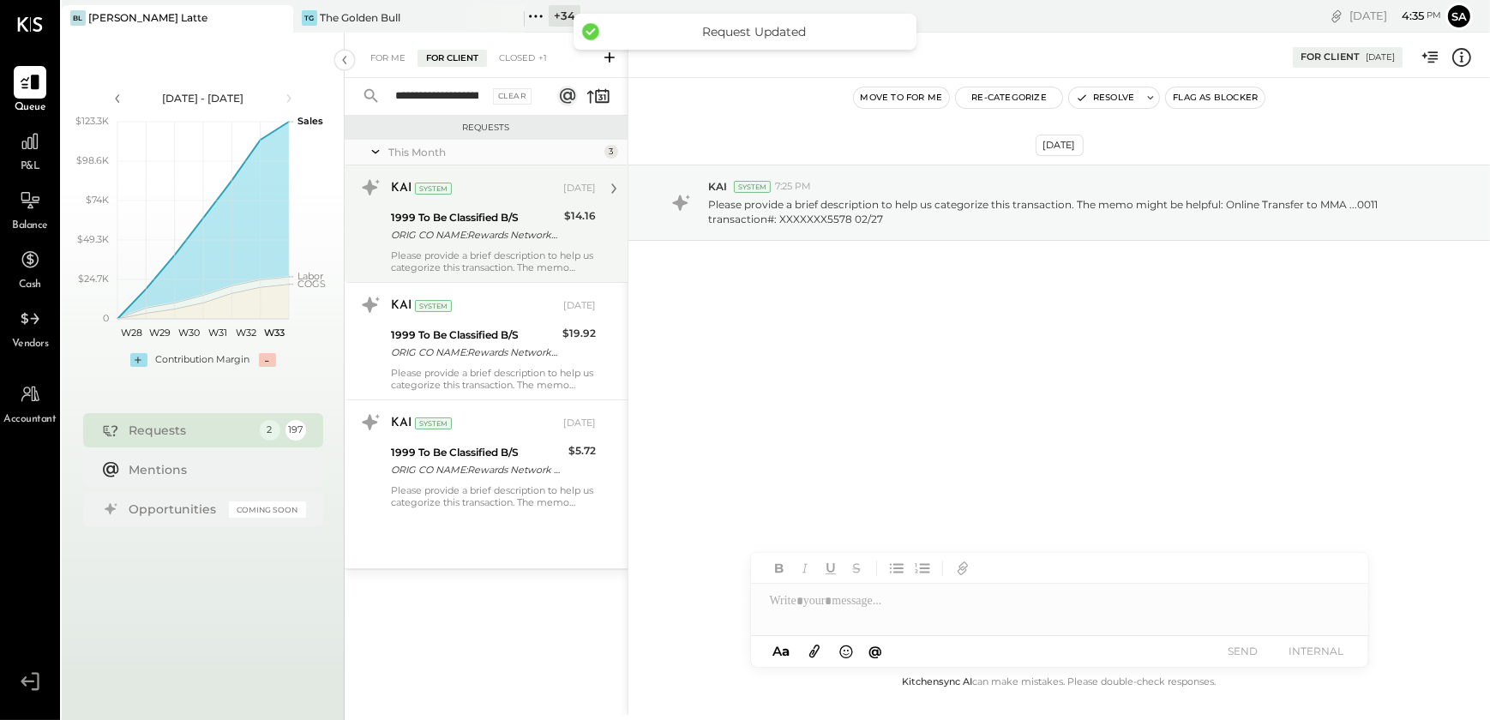
click at [493, 244] on div "1999 To Be Classified B/S ORIG CO NAME:Rewards Network ORIG ID:2133698905 DESC …" at bounding box center [475, 226] width 168 height 38
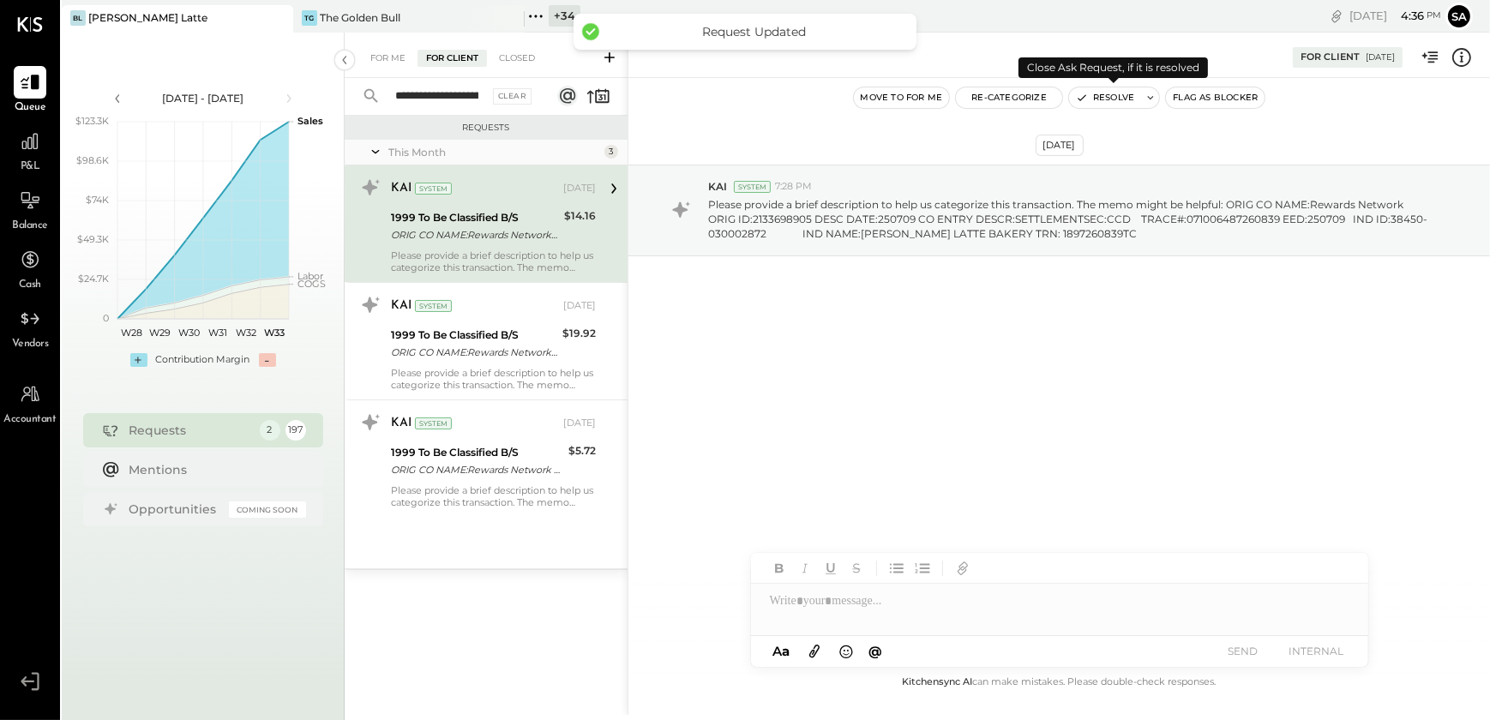
click at [1105, 102] on button "Resolve" at bounding box center [1105, 97] width 72 height 21
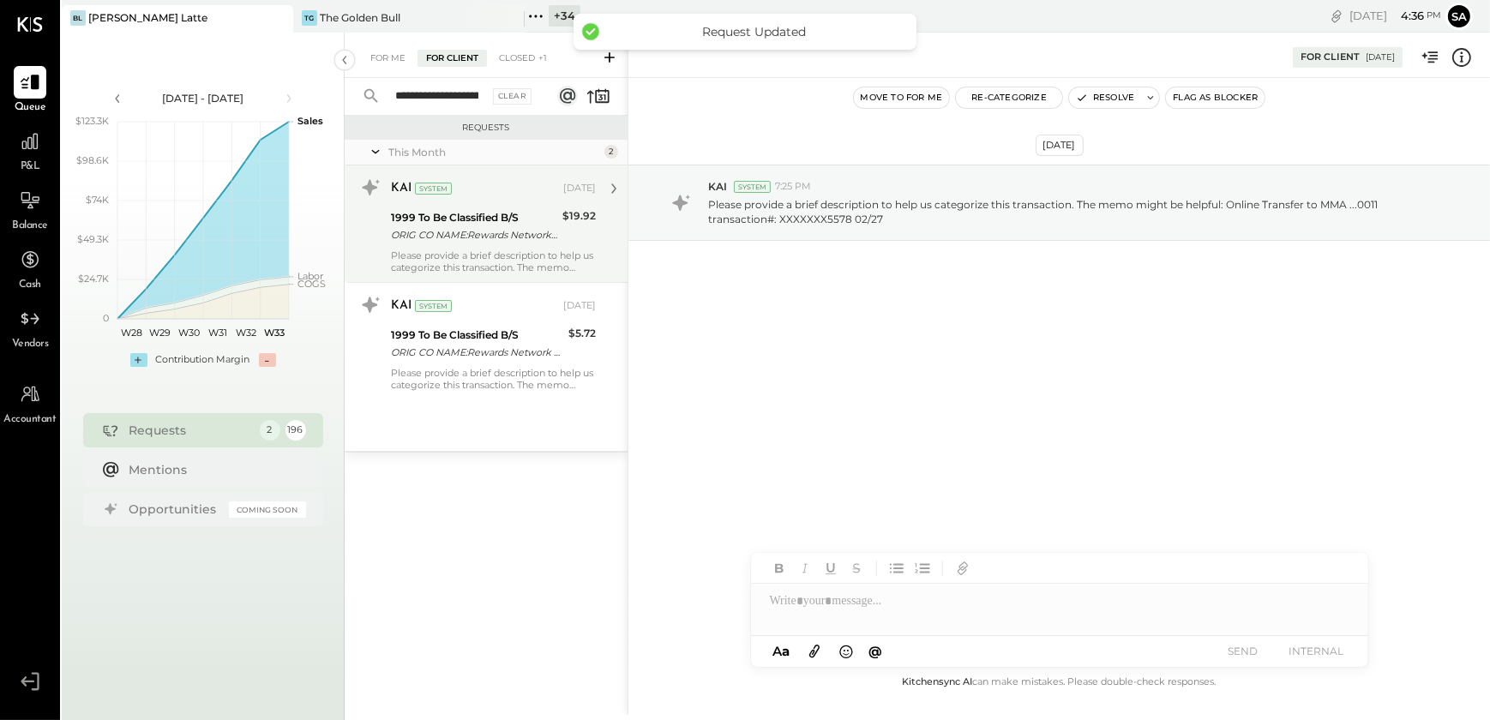
click at [453, 267] on div "Please provide a brief description to help us categorize this transaction. The …" at bounding box center [493, 261] width 205 height 24
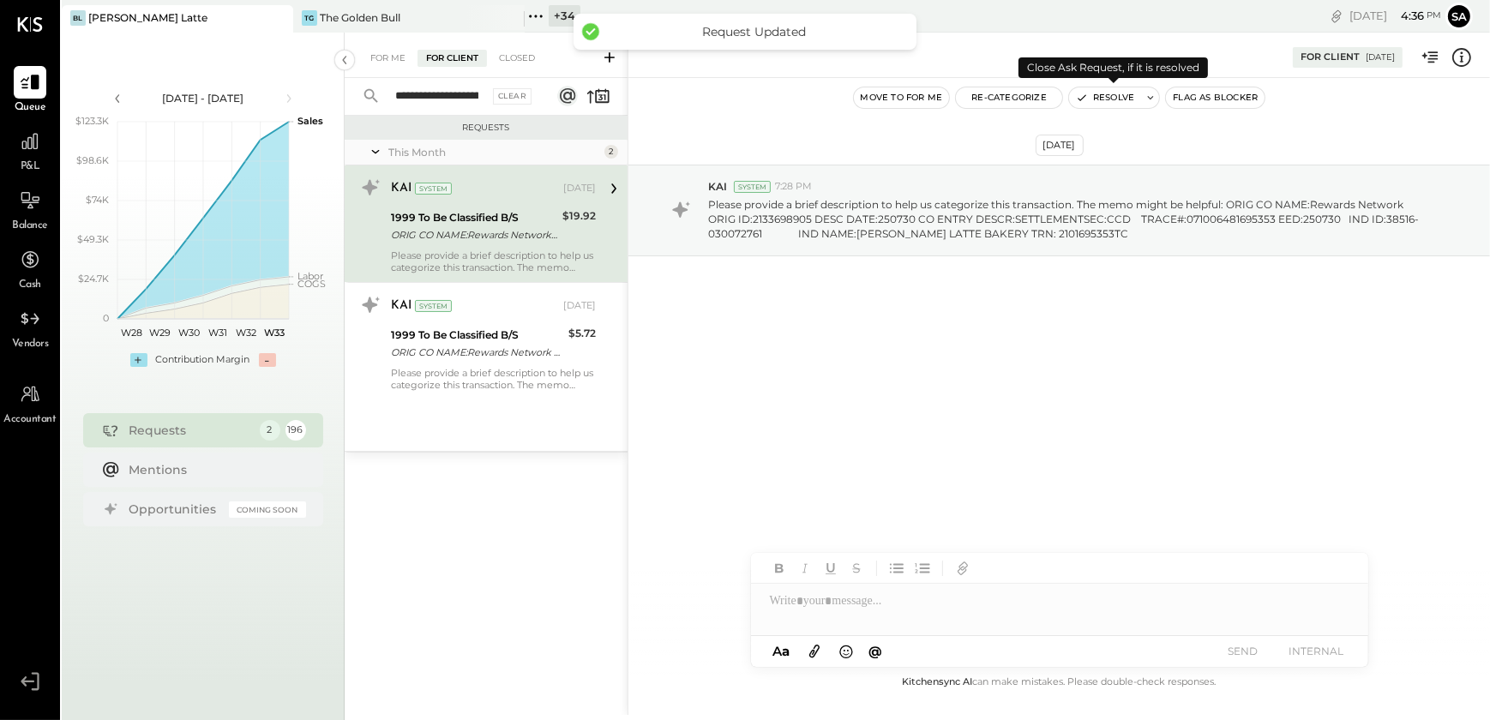
click at [1092, 96] on button "Resolve" at bounding box center [1105, 97] width 72 height 21
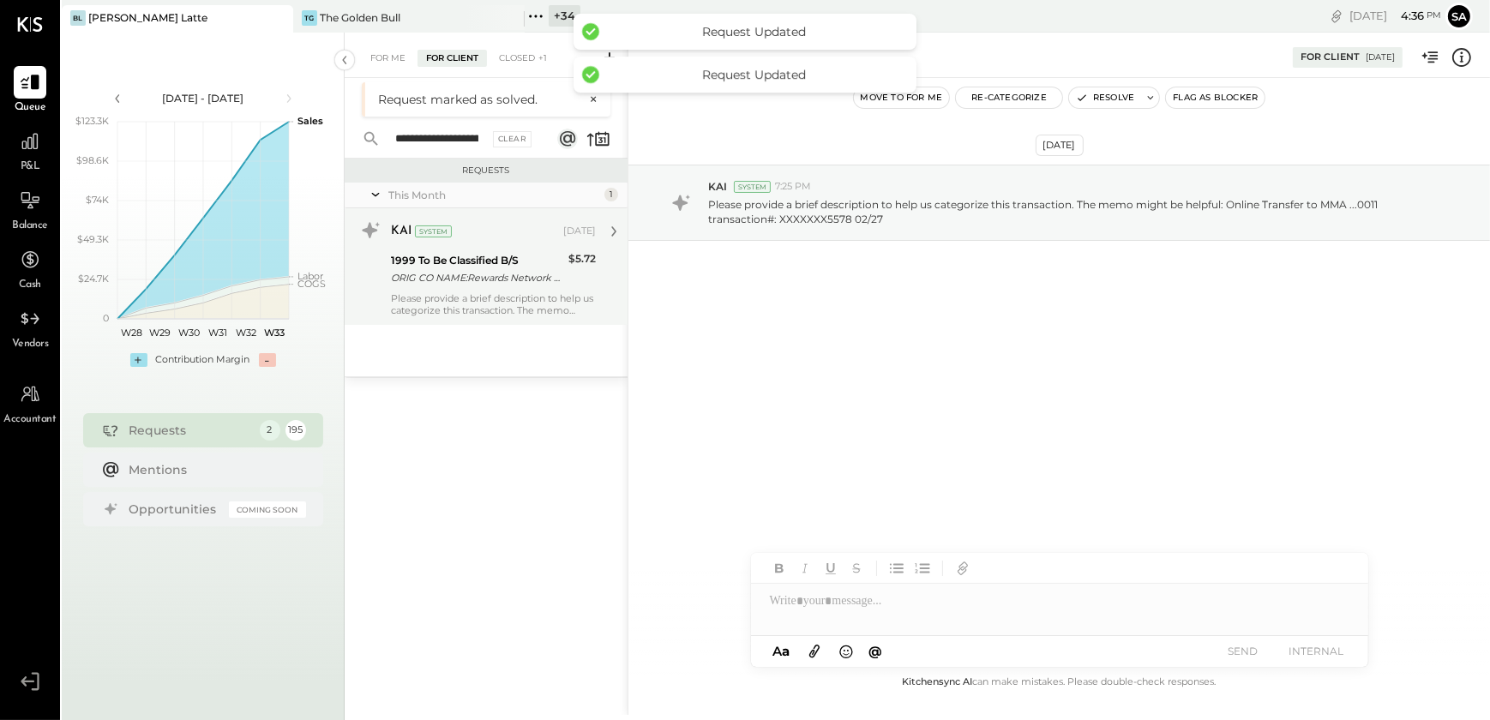
click at [446, 261] on div "1999 To Be Classified B/S" at bounding box center [477, 260] width 172 height 17
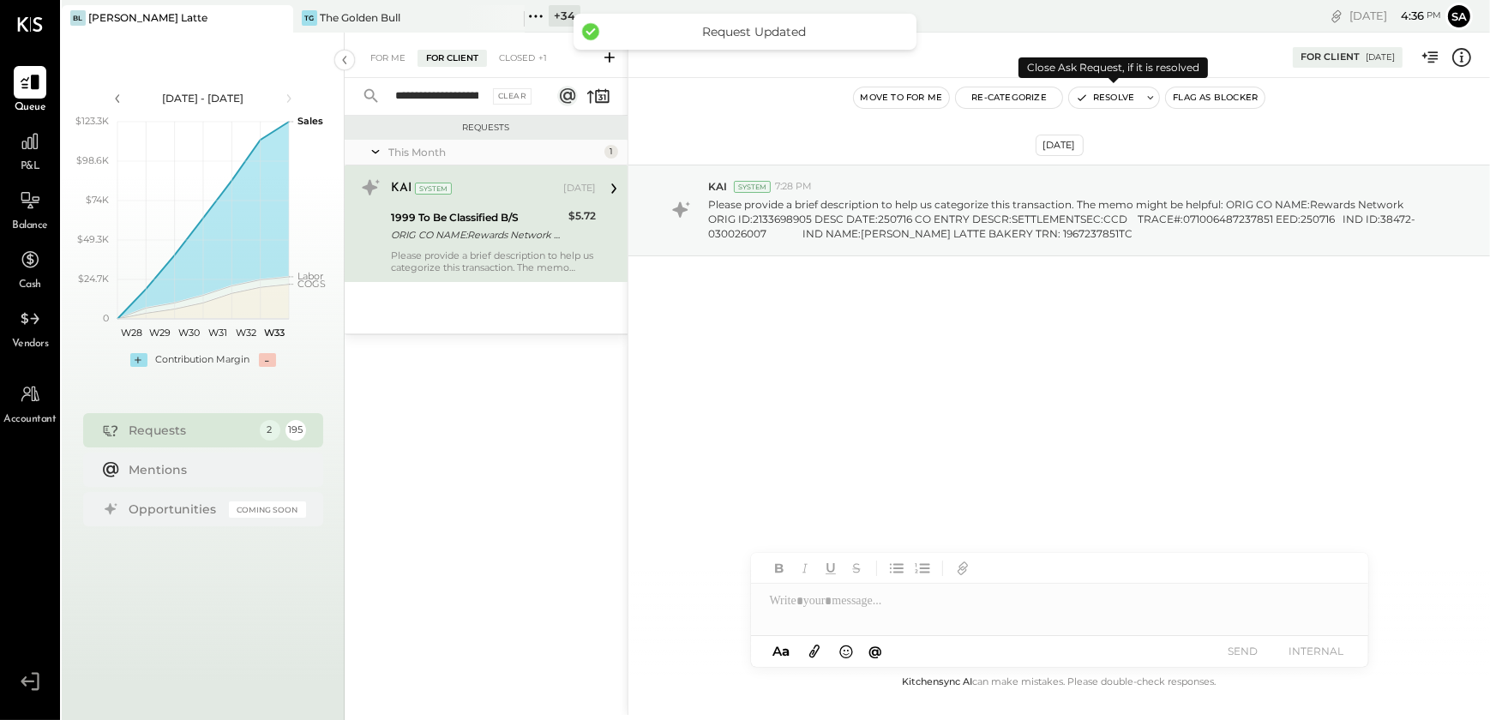
click at [1097, 91] on button "Resolve" at bounding box center [1105, 97] width 72 height 21
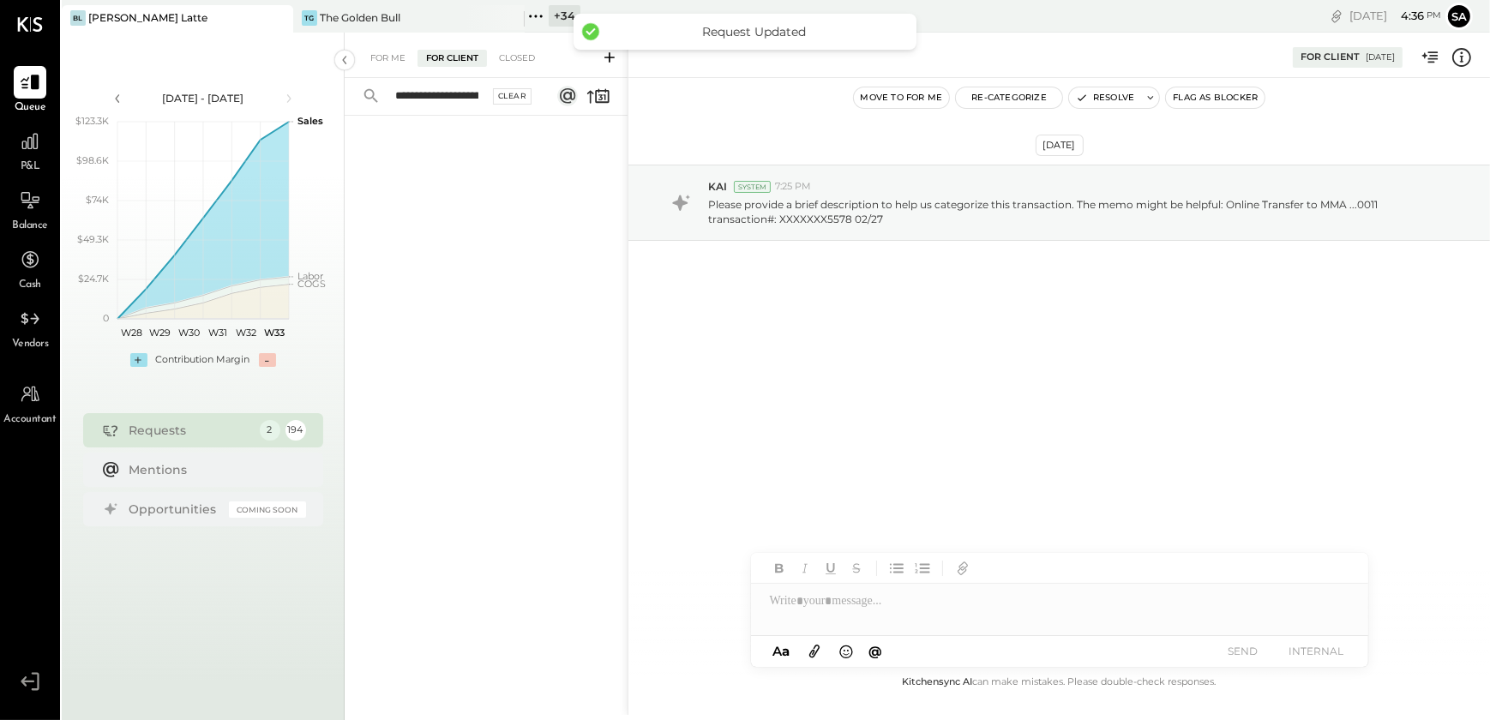
click at [502, 96] on div "Clear" at bounding box center [512, 96] width 39 height 16
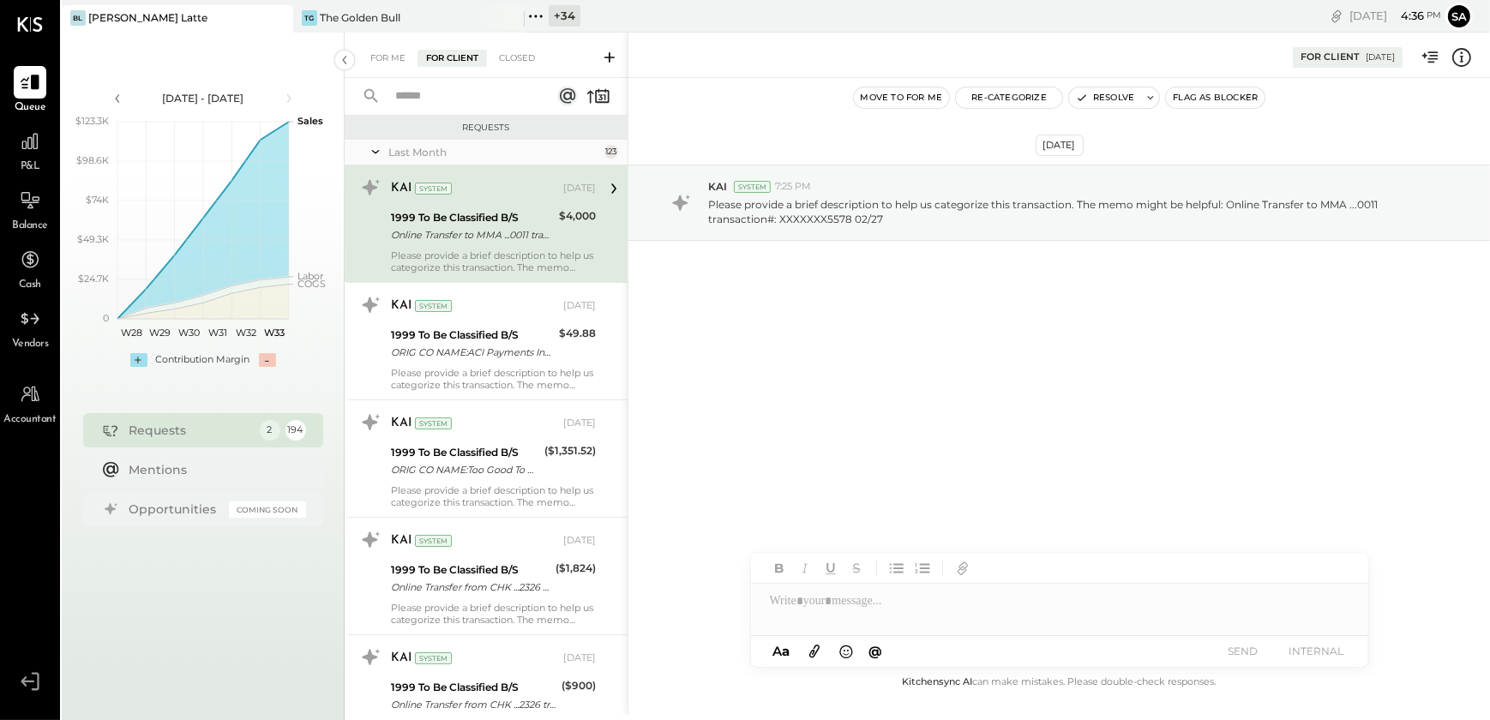
click at [369, 153] on icon at bounding box center [375, 151] width 17 height 43
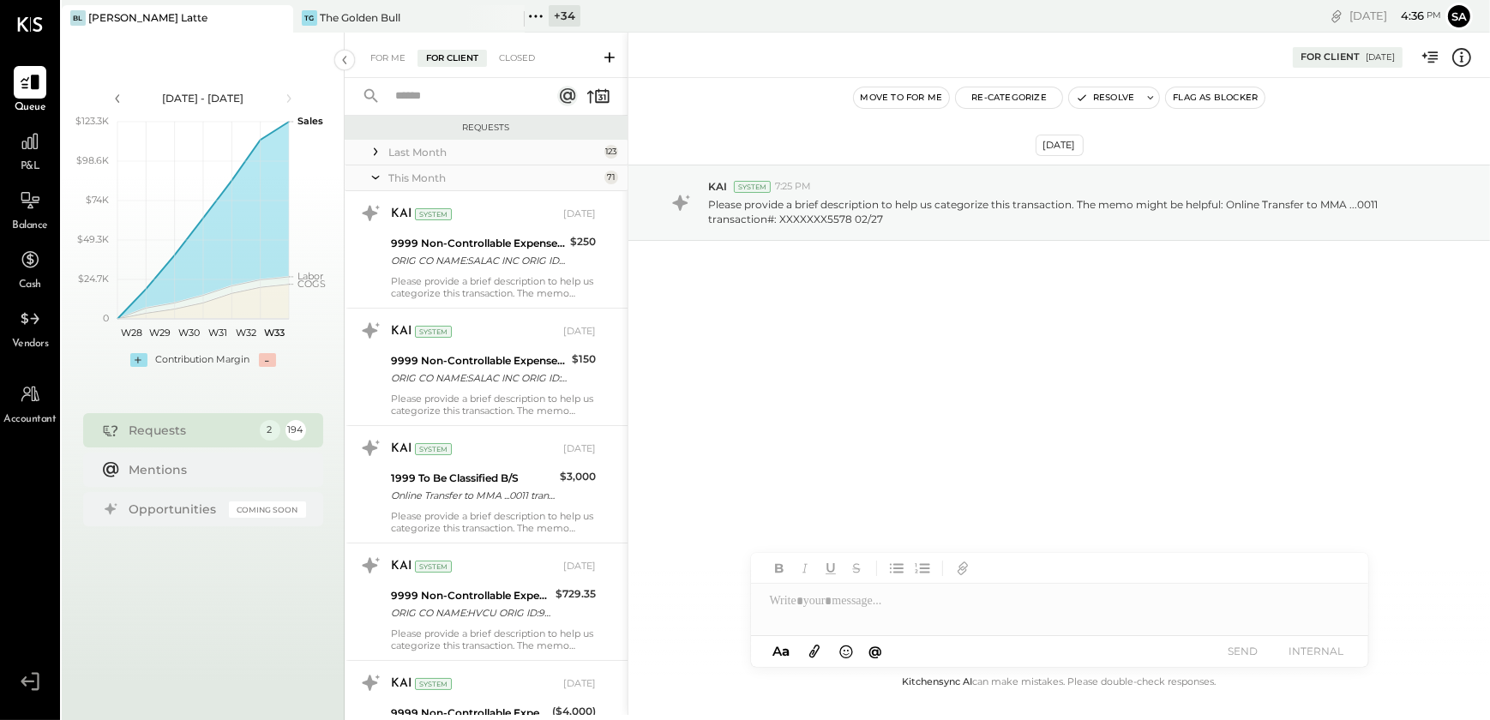
click at [372, 175] on icon at bounding box center [375, 177] width 17 height 43
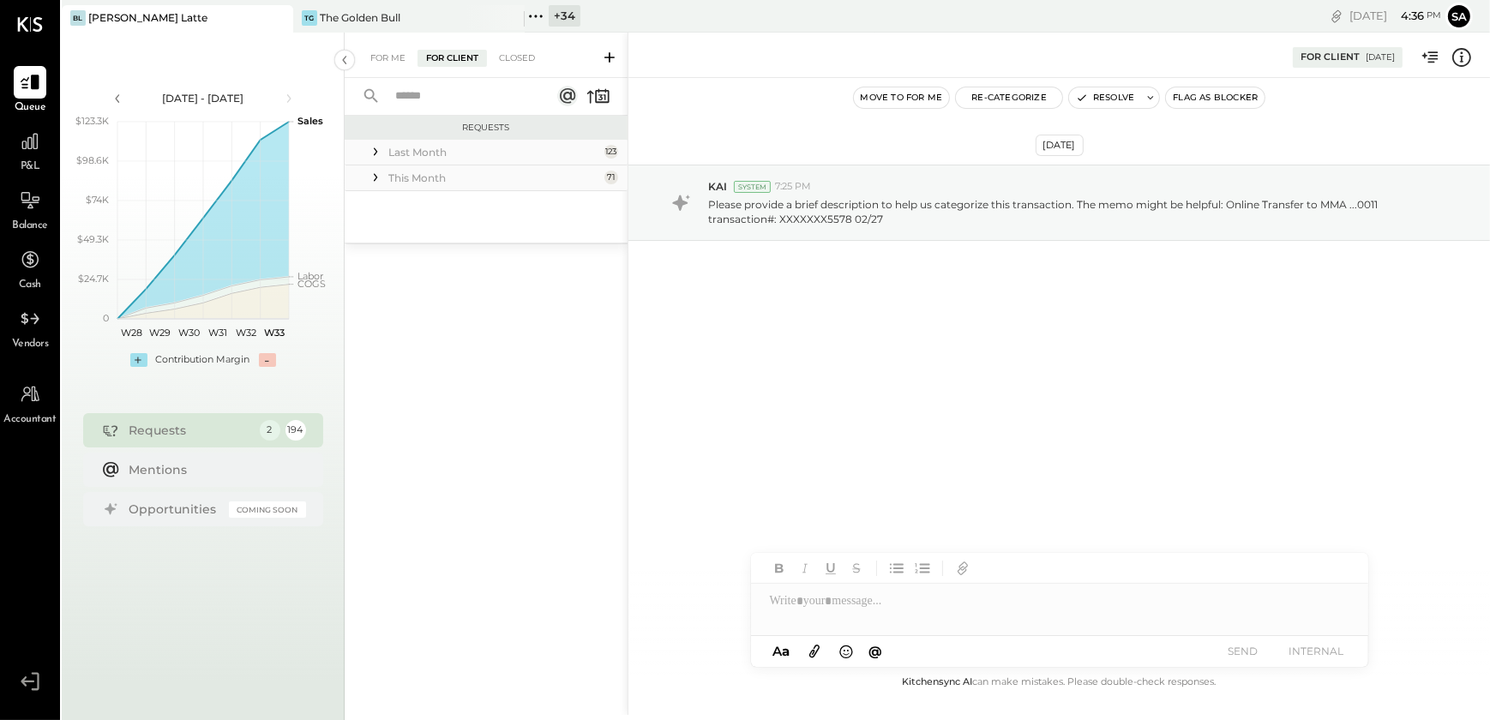
click at [402, 354] on div "Requests Last Month 123 KAI System [DATE] 1999 To Be Classified B/S Online Tran…" at bounding box center [486, 396] width 283 height 561
click at [454, 446] on div "Requests Last Month 123 KAI System [DATE] 1999 To Be Classified B/S Online Tran…" at bounding box center [486, 396] width 283 height 561
click at [376, 173] on icon at bounding box center [375, 177] width 17 height 17
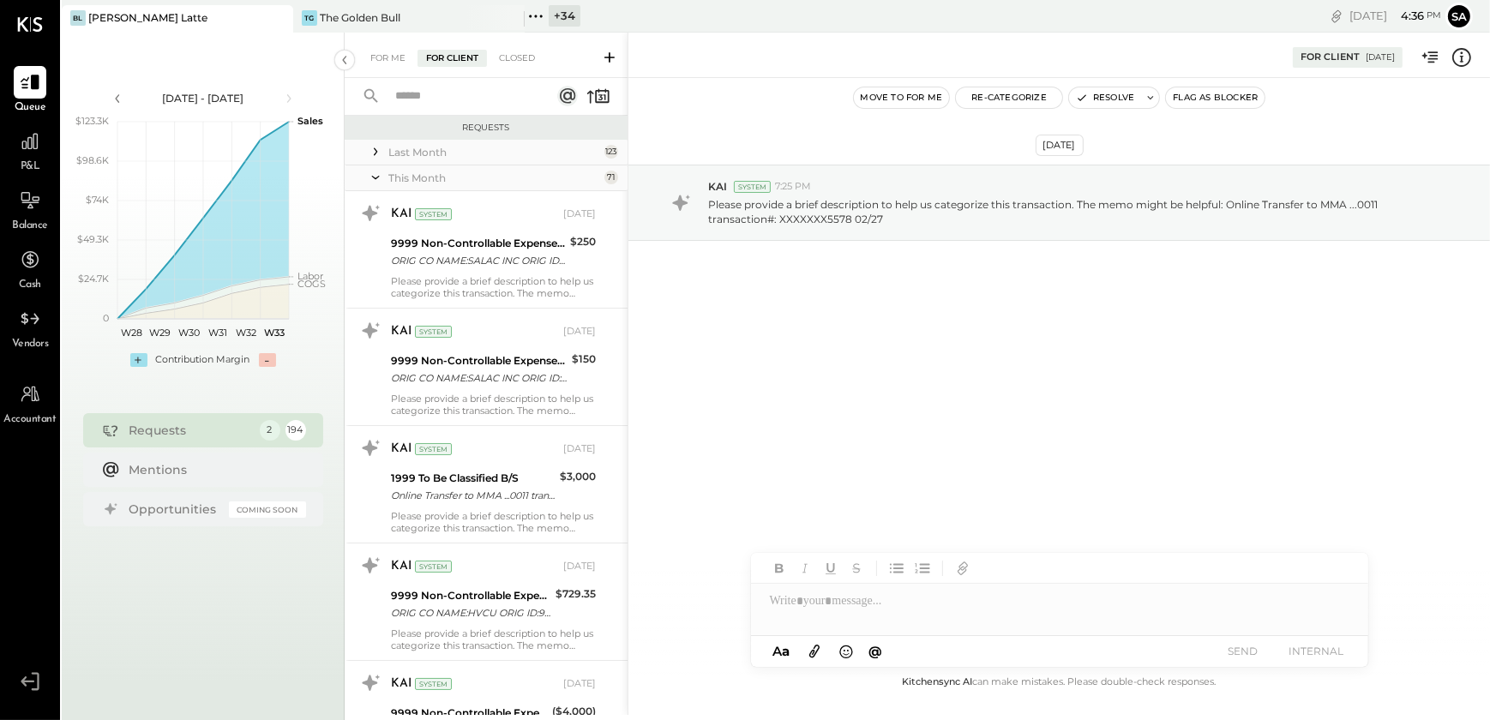
click at [376, 173] on icon at bounding box center [375, 177] width 17 height 43
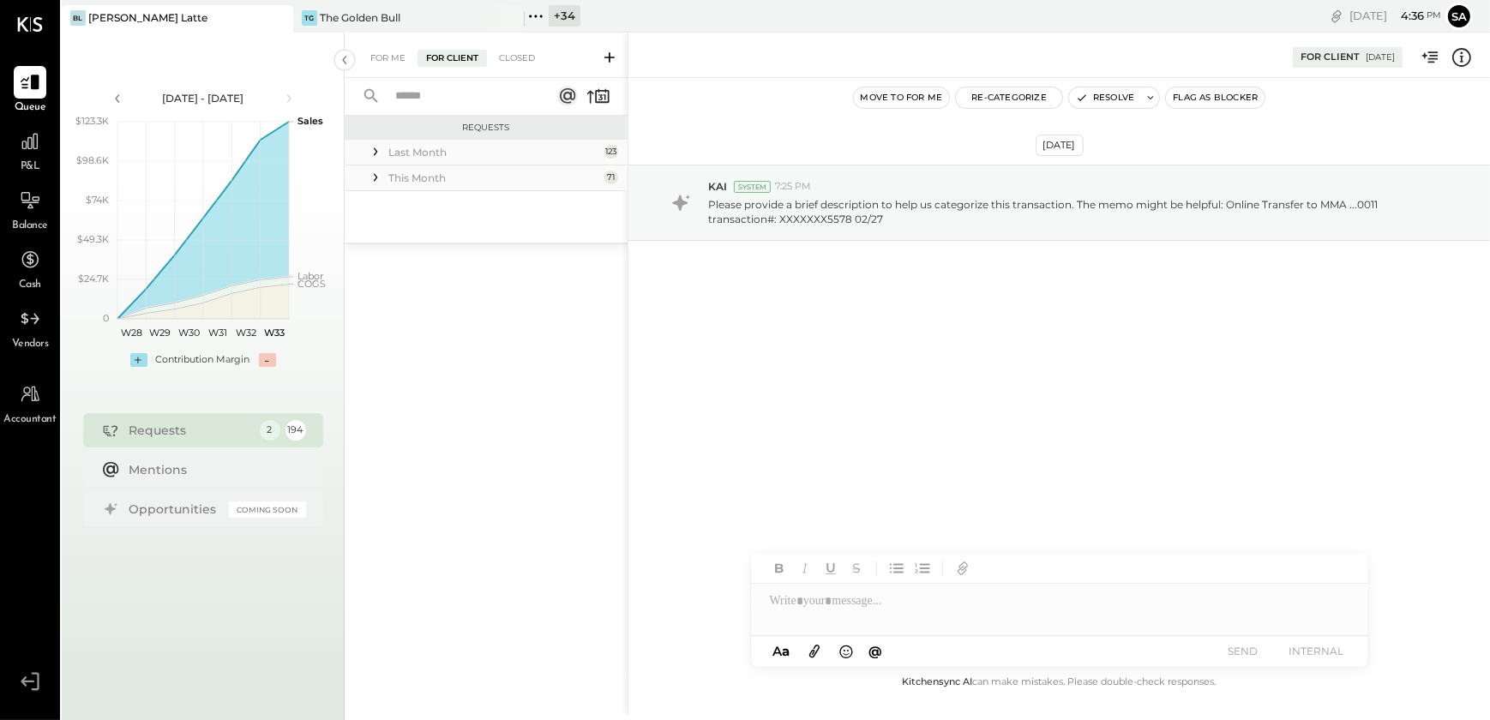
click at [450, 375] on div "Requests Last Month 123 KAI System [DATE] 1999 To Be Classified B/S Online Tran…" at bounding box center [486, 396] width 283 height 561
